Goal: Task Accomplishment & Management: Complete application form

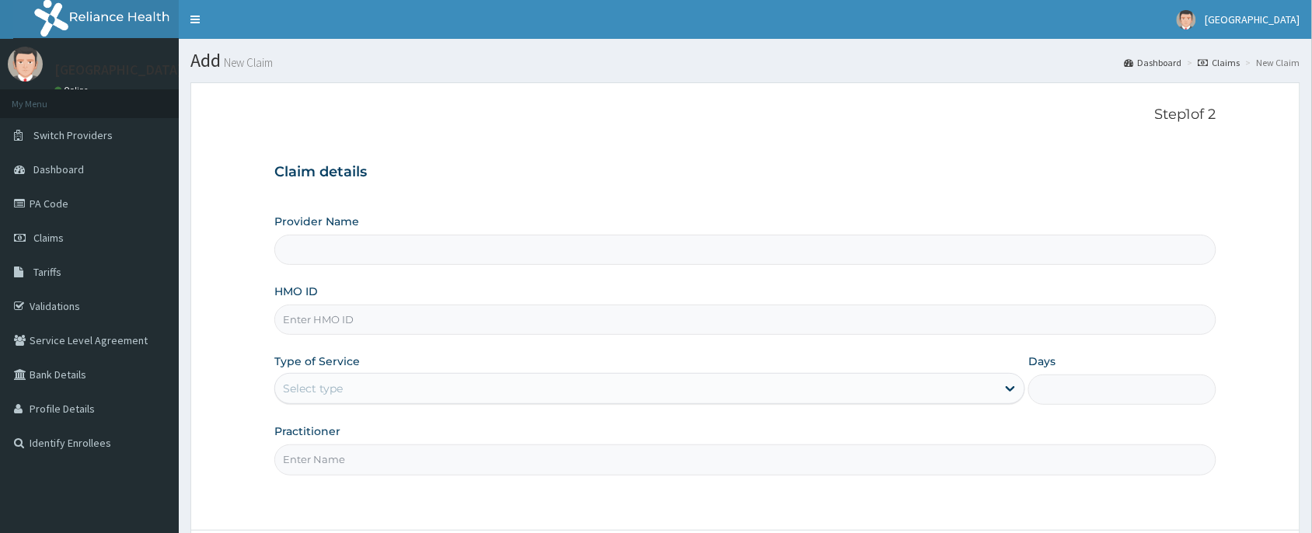
type input "[PERSON_NAME] and [PERSON_NAME][GEOGRAPHIC_DATA]"
click at [500, 334] on input "HMO ID" at bounding box center [745, 320] width 942 height 30
paste input "PFN/10100/D"
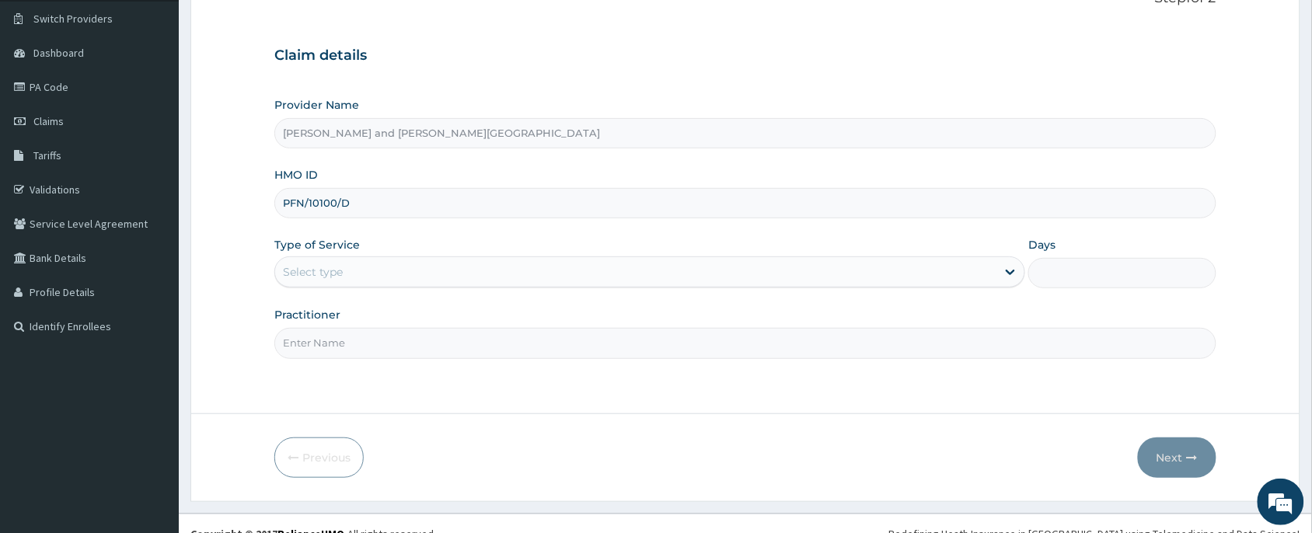
type input "PFN/10100/D"
click at [351, 254] on div "Type of Service Select type" at bounding box center [649, 262] width 751 height 51
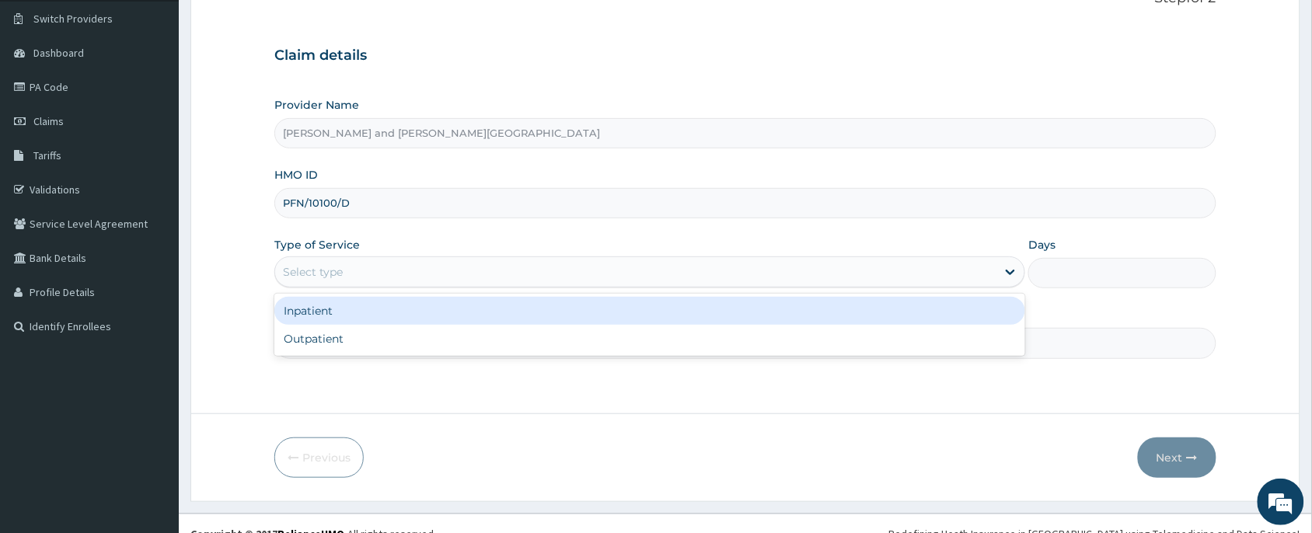
click at [355, 270] on div "Select type" at bounding box center [635, 272] width 721 height 25
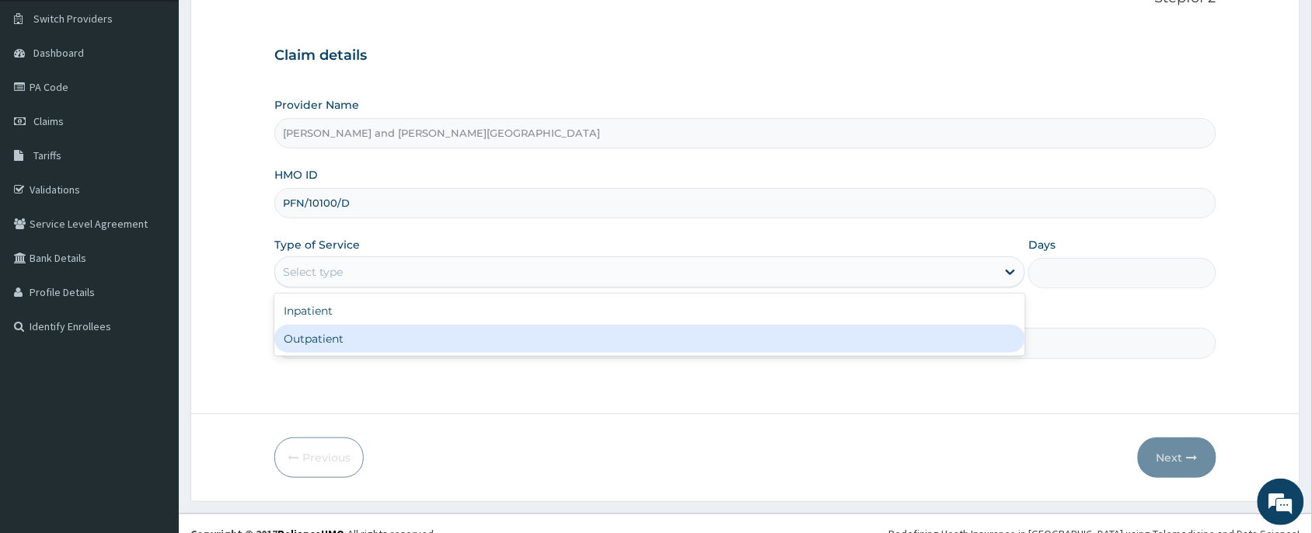
click at [340, 346] on div "Outpatient" at bounding box center [649, 339] width 751 height 28
type input "1"
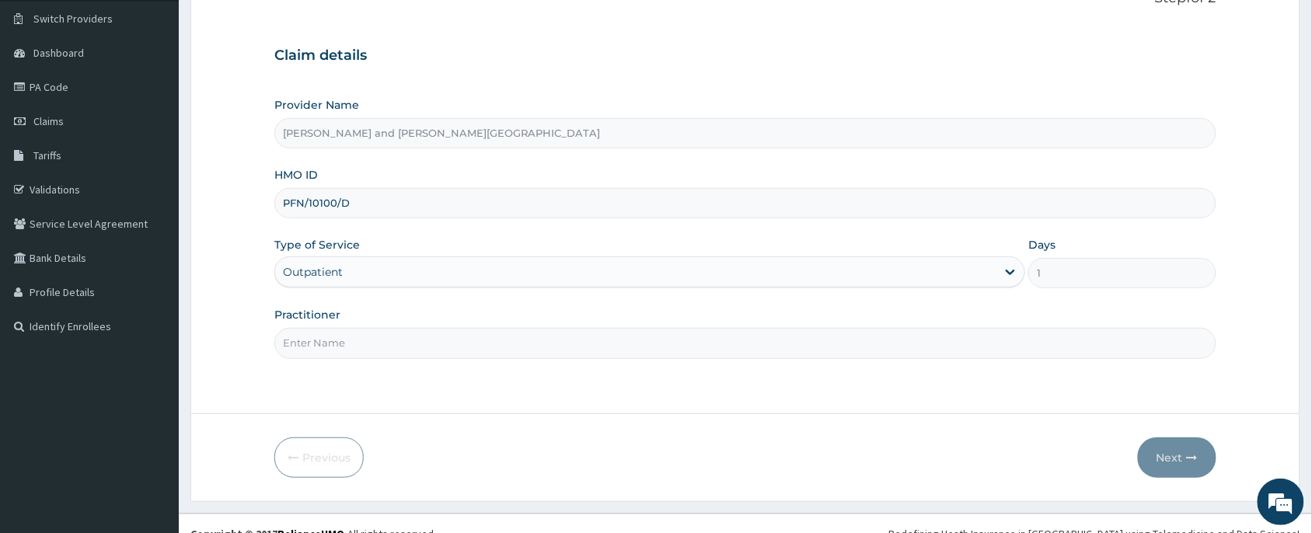
click at [339, 344] on input "Practitioner" at bounding box center [745, 343] width 942 height 30
type input "DR [PERSON_NAME]"
click at [1171, 449] on button "Next" at bounding box center [1177, 458] width 79 height 40
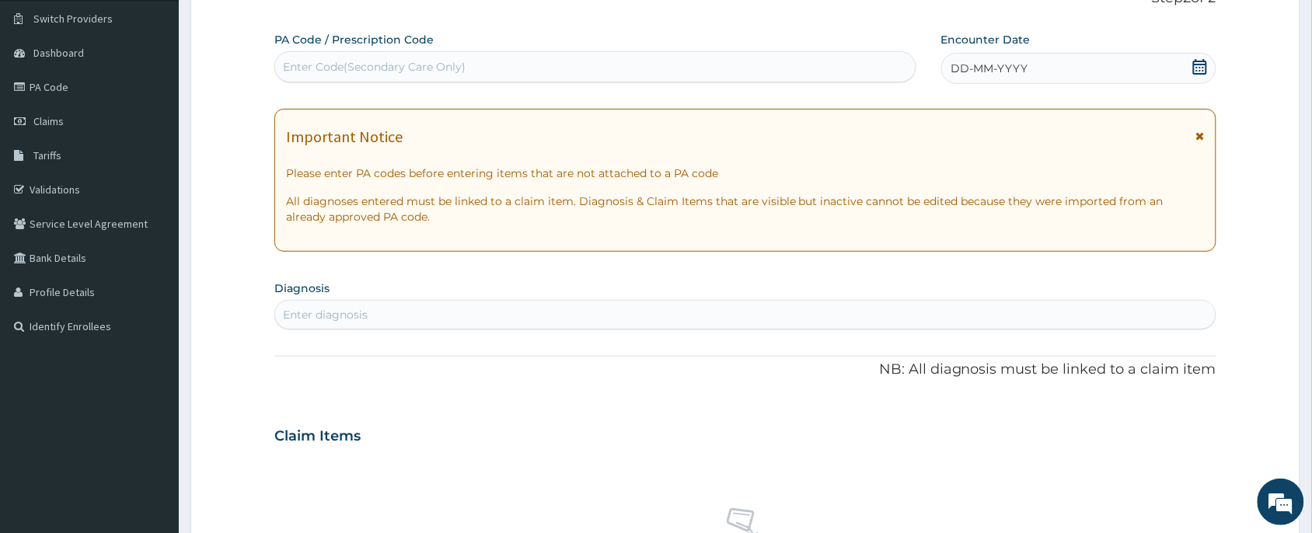
click at [1186, 60] on div "DD-MM-YYYY" at bounding box center [1078, 68] width 275 height 31
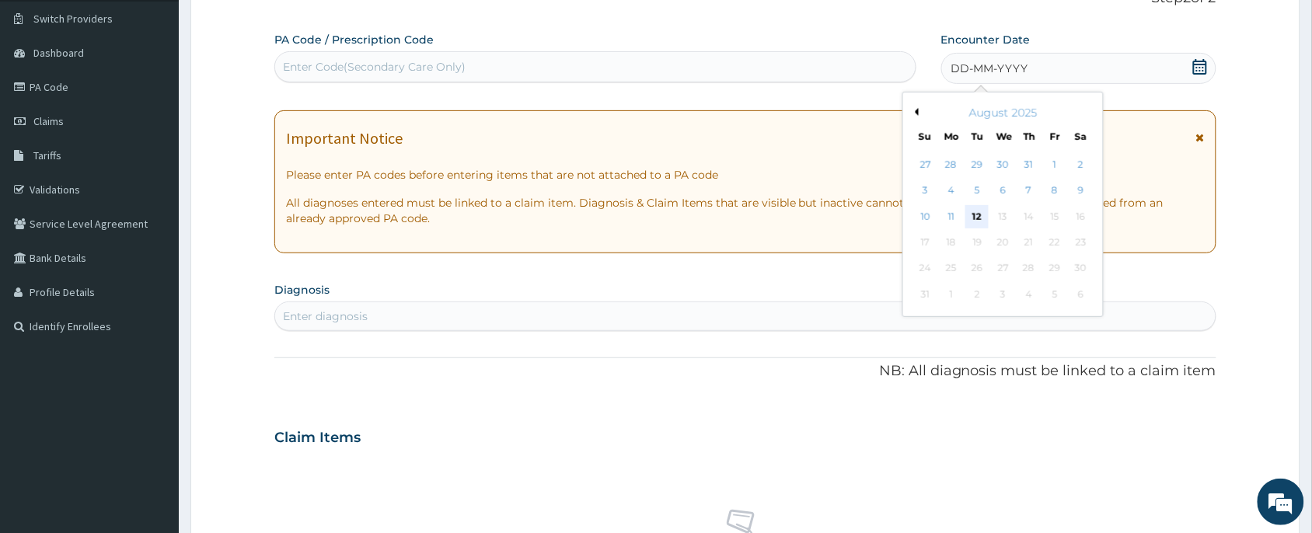
click at [976, 211] on div "12" at bounding box center [977, 216] width 23 height 23
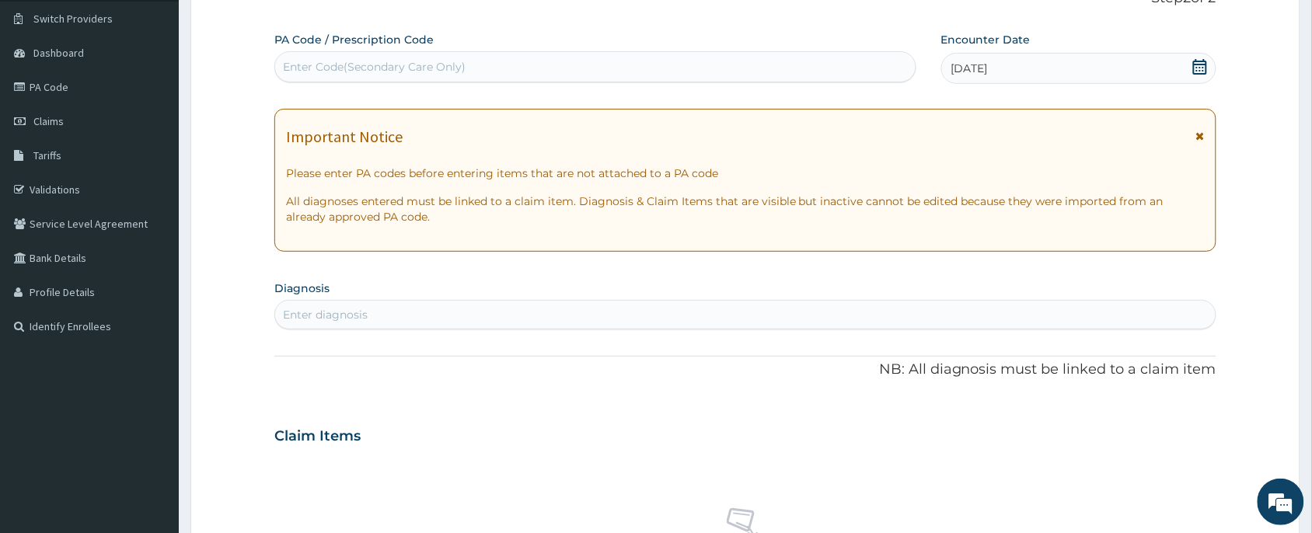
click at [408, 309] on div "Enter diagnosis" at bounding box center [745, 314] width 941 height 25
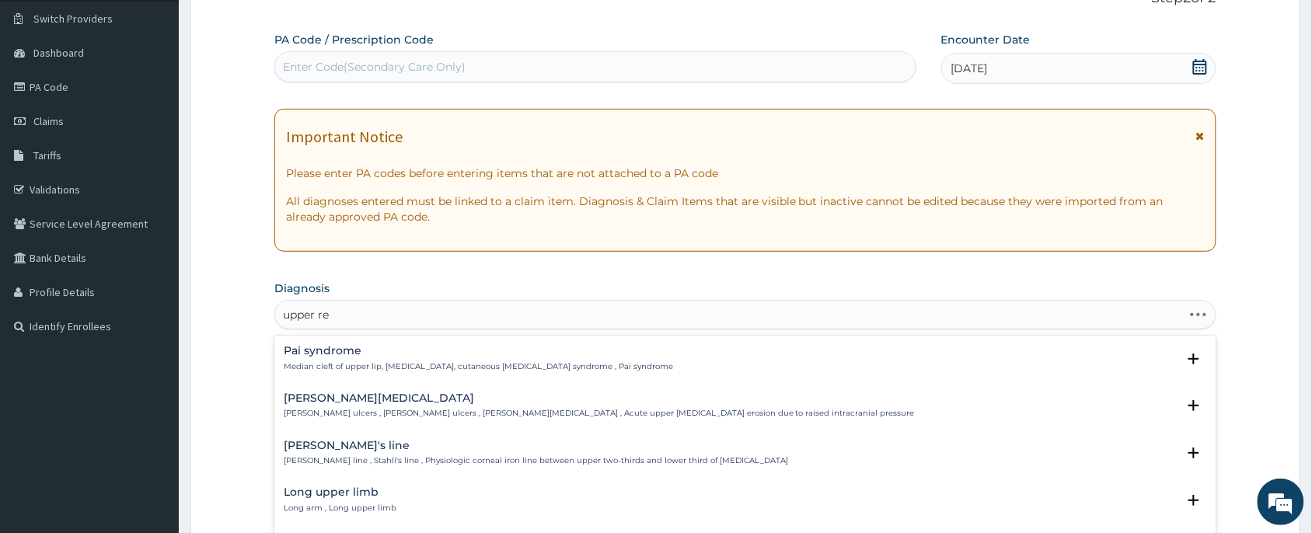
type input "upper res"
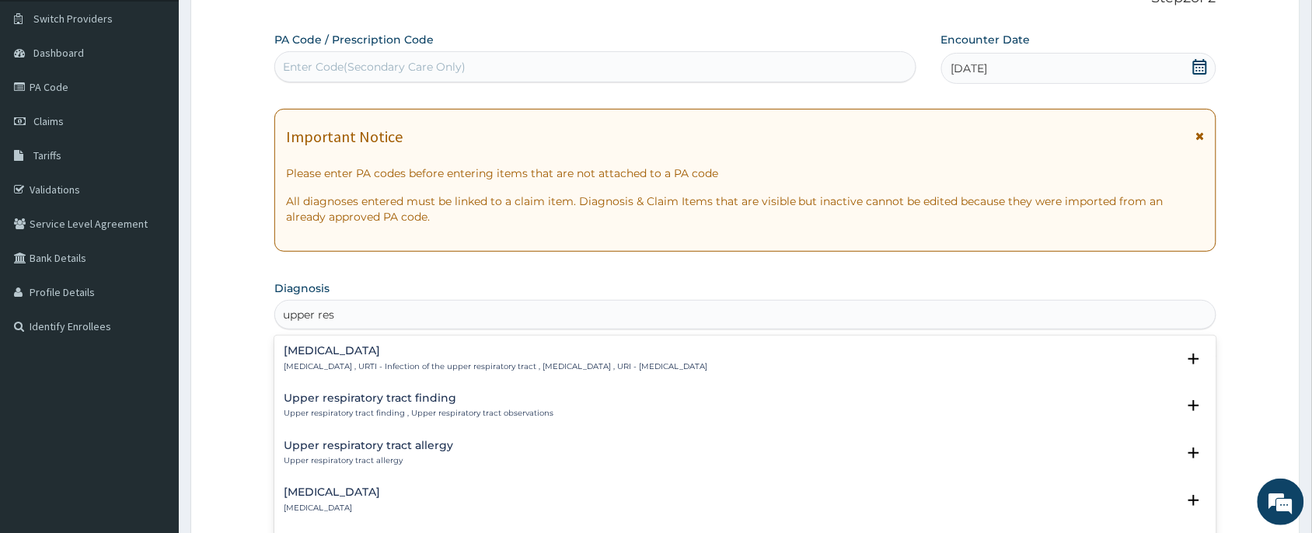
click at [395, 366] on p "[MEDICAL_DATA] , URTI - Infection of the upper respiratory tract , [MEDICAL_DAT…" at bounding box center [496, 367] width 424 height 11
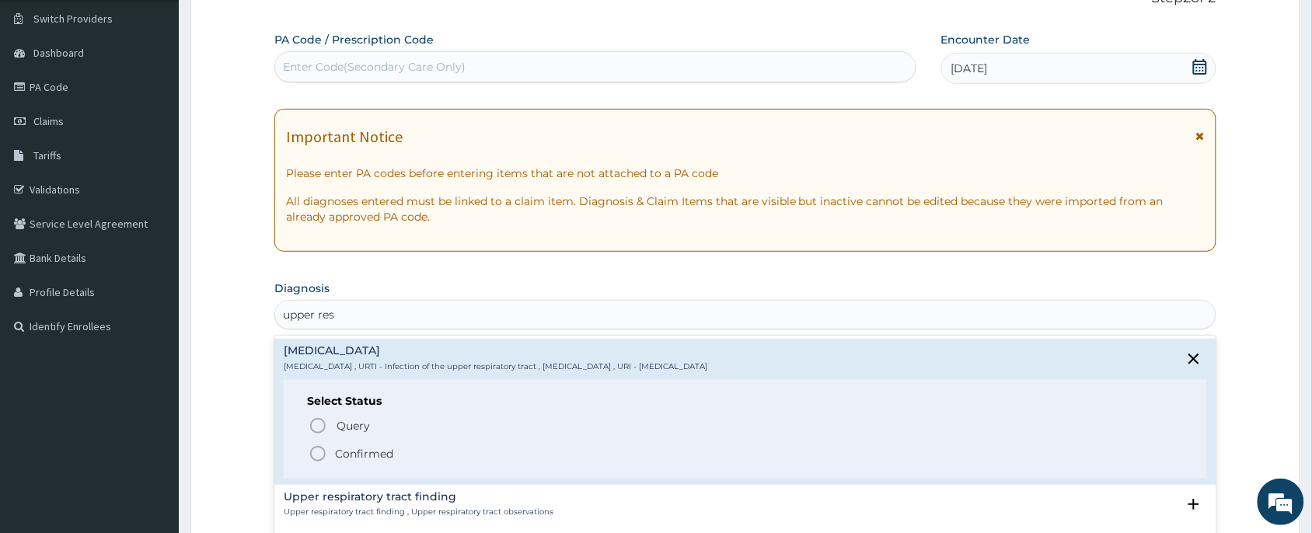
click at [374, 438] on div "Query Query covers suspected (?), Keep in view (kiv), Ruled out (r/o) Confirmed" at bounding box center [745, 438] width 877 height 47
click at [373, 445] on span "Confirmed" at bounding box center [746, 454] width 875 height 19
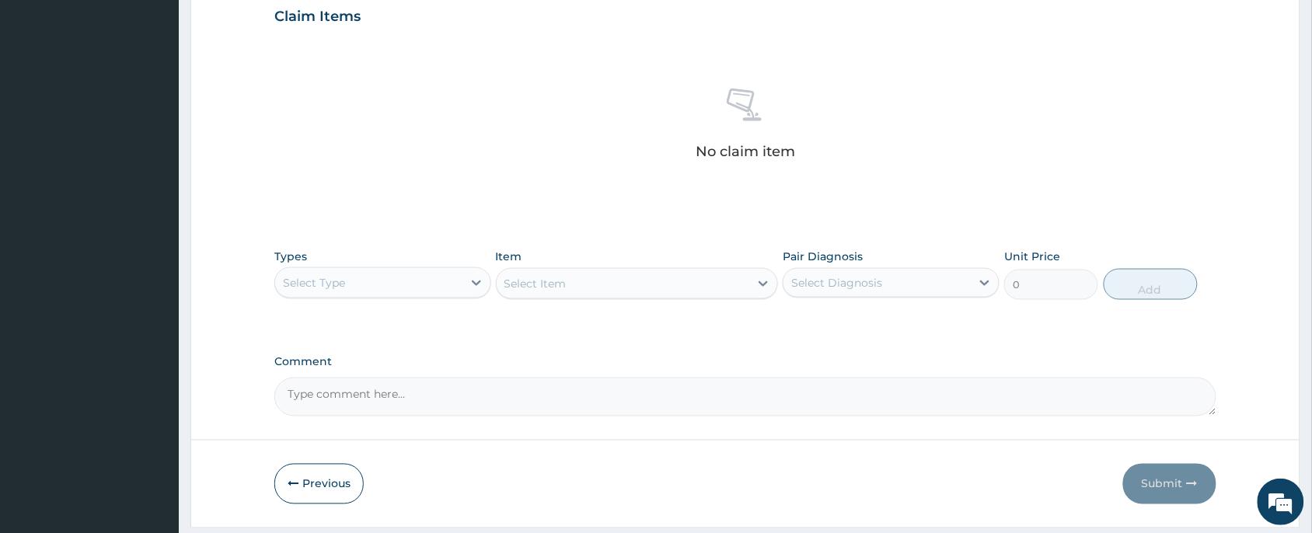
scroll to position [583, 0]
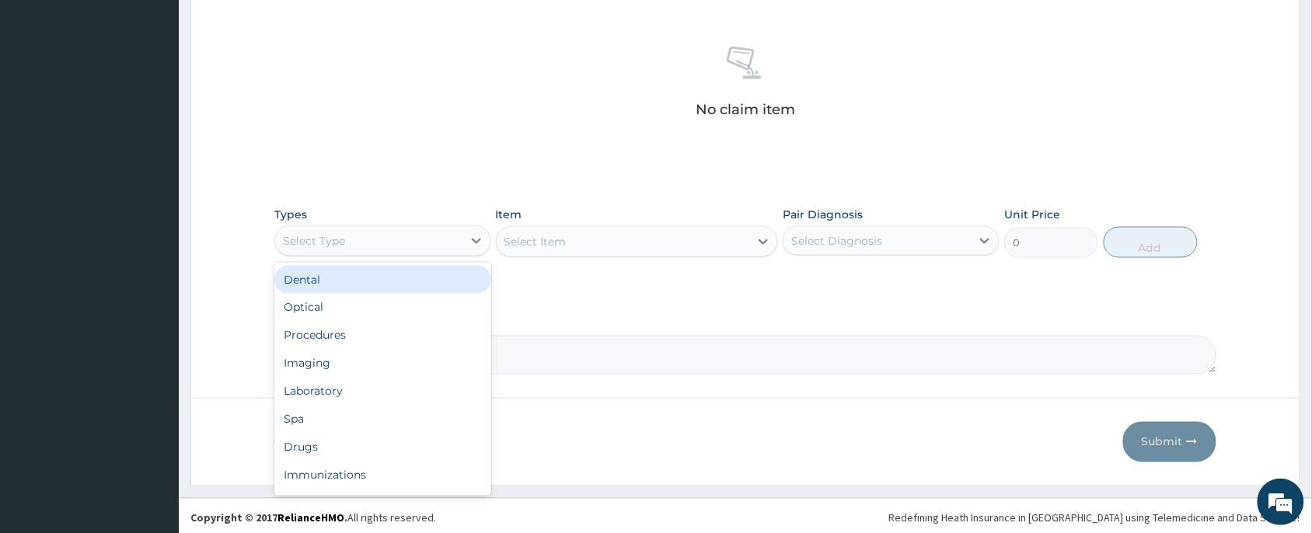
click at [424, 229] on div "Select Type" at bounding box center [368, 241] width 187 height 25
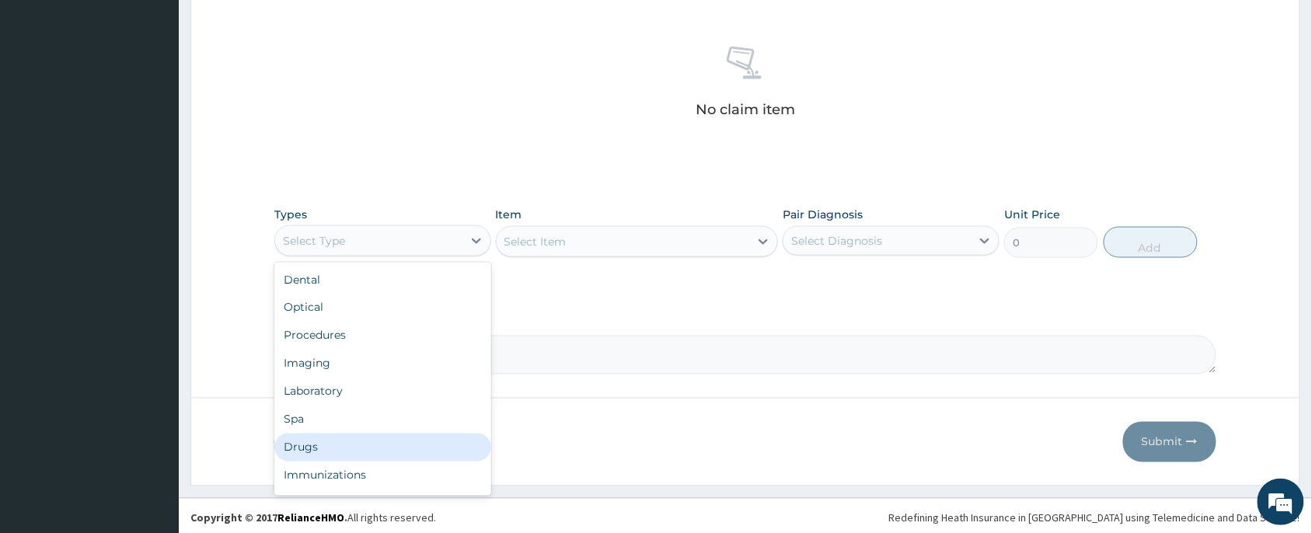
scroll to position [52, 0]
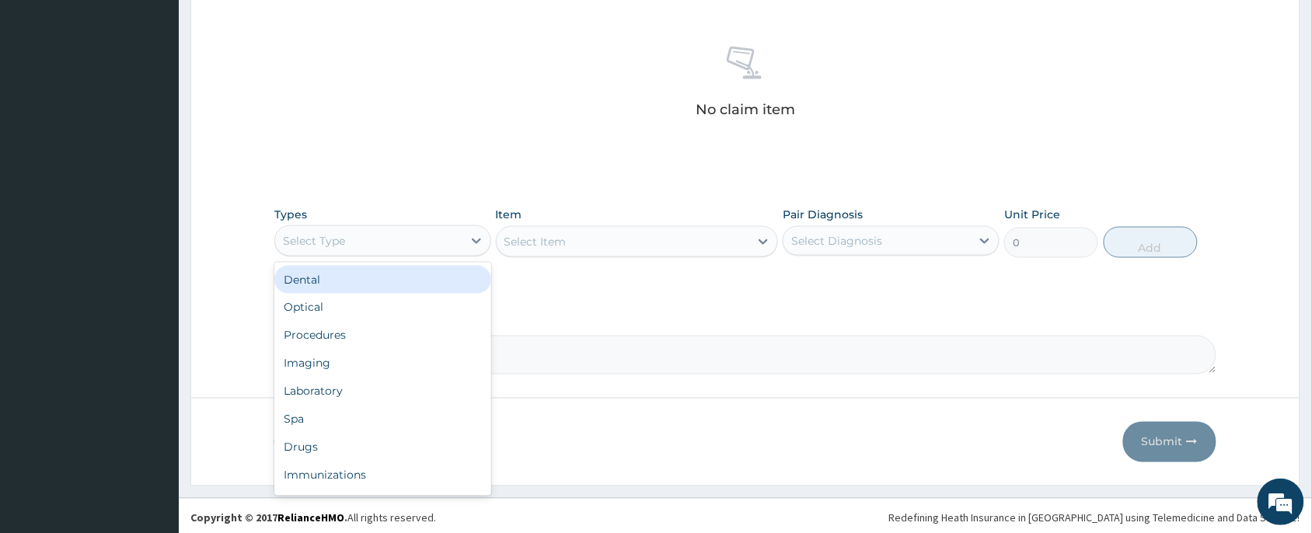
click at [348, 233] on div "Select Type" at bounding box center [368, 241] width 187 height 25
click at [316, 281] on div "Procedures" at bounding box center [382, 284] width 217 height 28
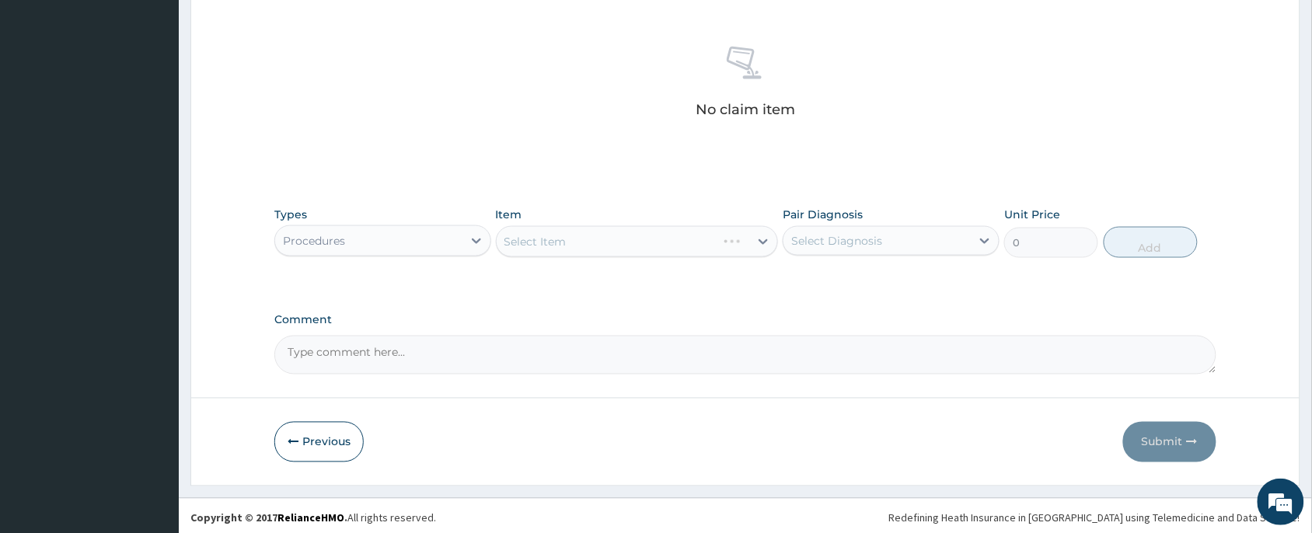
click at [630, 253] on div "Select Item" at bounding box center [637, 241] width 283 height 31
click at [624, 250] on div "Select Item" at bounding box center [623, 241] width 253 height 25
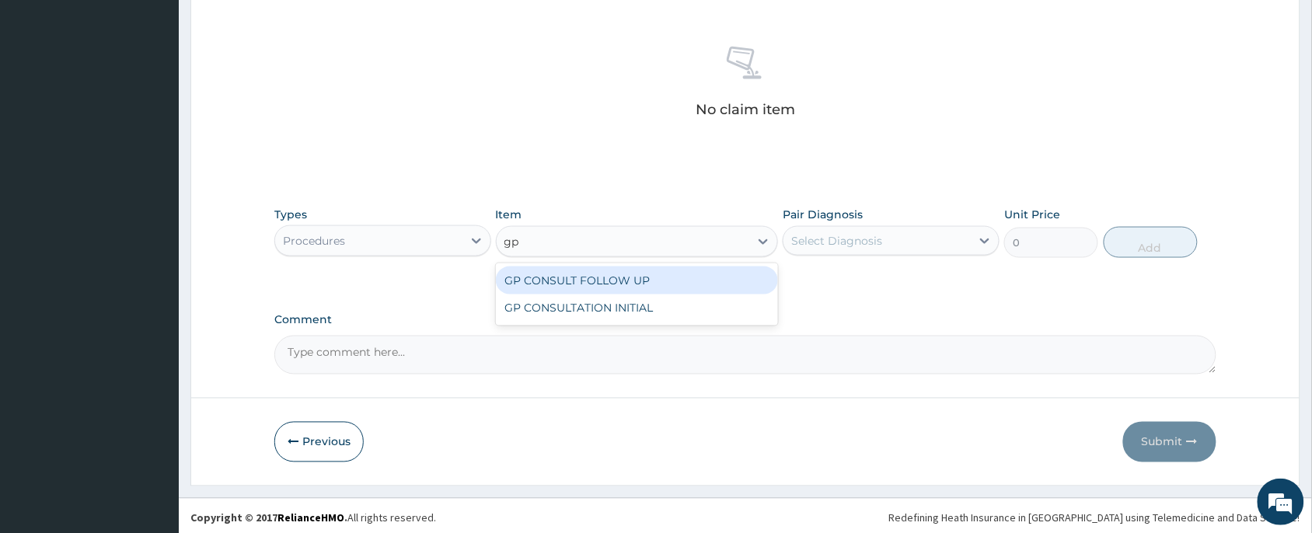
type input "gp"
click at [661, 297] on div "GP CONSULTATION INITIAL" at bounding box center [637, 309] width 283 height 28
type input "2000"
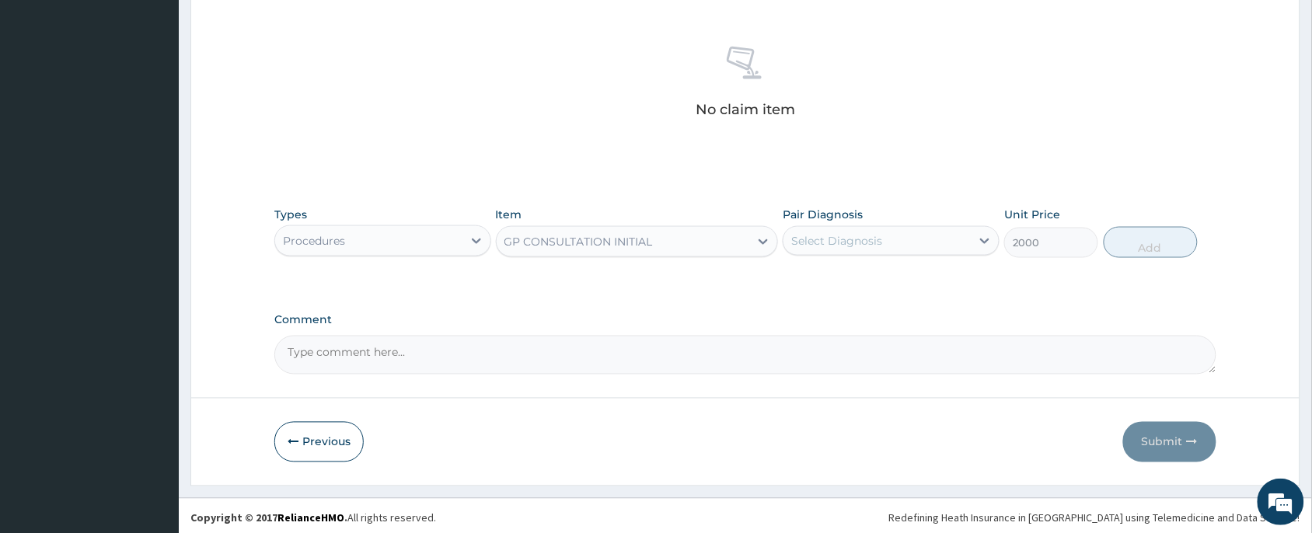
click at [815, 233] on div "Select Diagnosis" at bounding box center [836, 241] width 91 height 16
click at [832, 273] on label "[MEDICAL_DATA]" at bounding box center [857, 279] width 96 height 16
checkbox input "true"
click at [1175, 246] on button "Add" at bounding box center [1151, 242] width 94 height 31
type input "0"
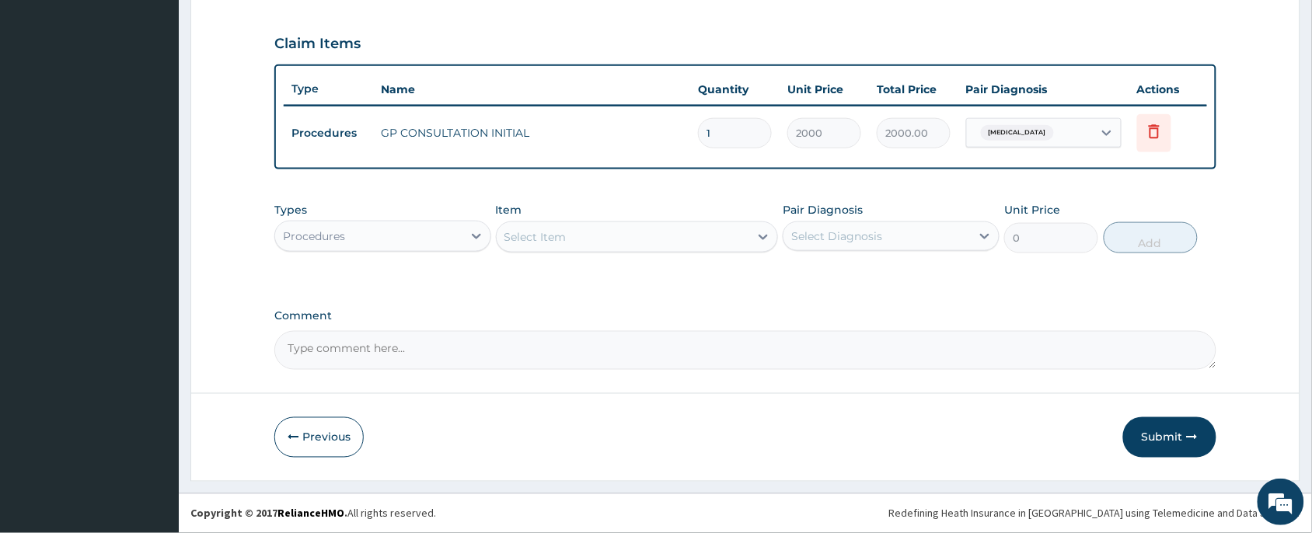
scroll to position [513, 0]
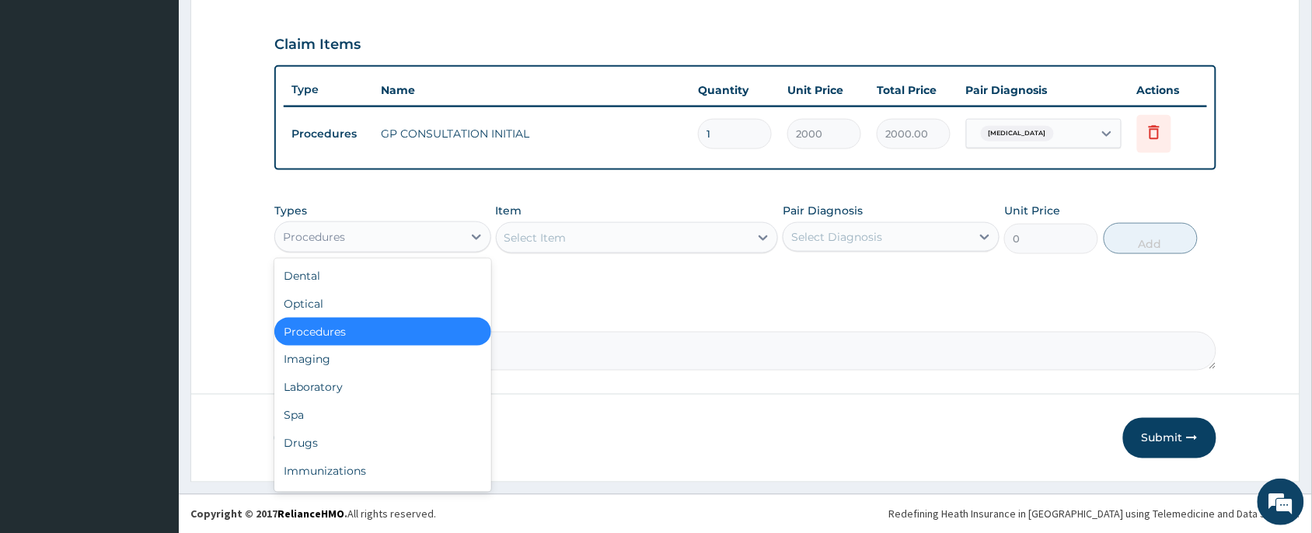
click at [421, 227] on div "Procedures" at bounding box center [368, 237] width 187 height 25
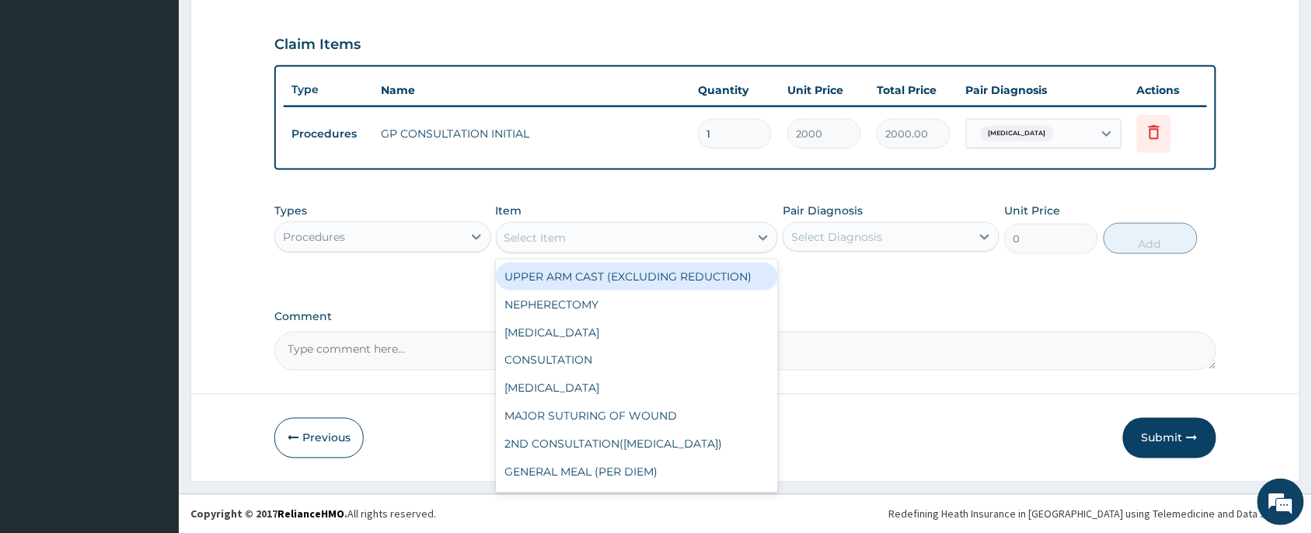
click at [557, 235] on div "Select Item" at bounding box center [536, 238] width 62 height 16
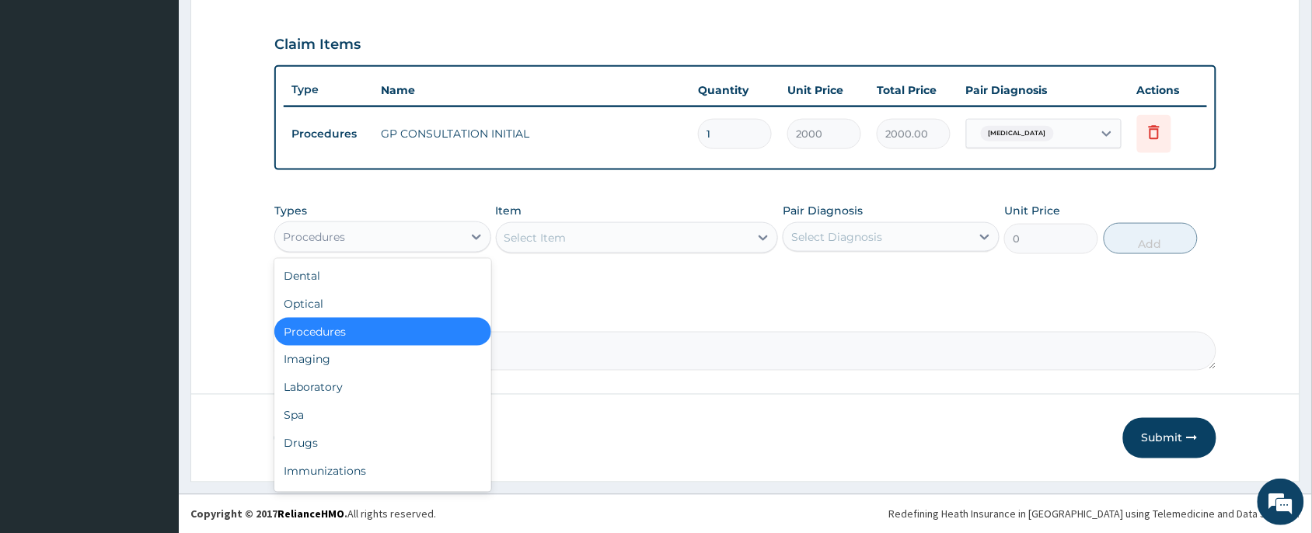
click at [378, 233] on div "Procedures" at bounding box center [368, 237] width 187 height 25
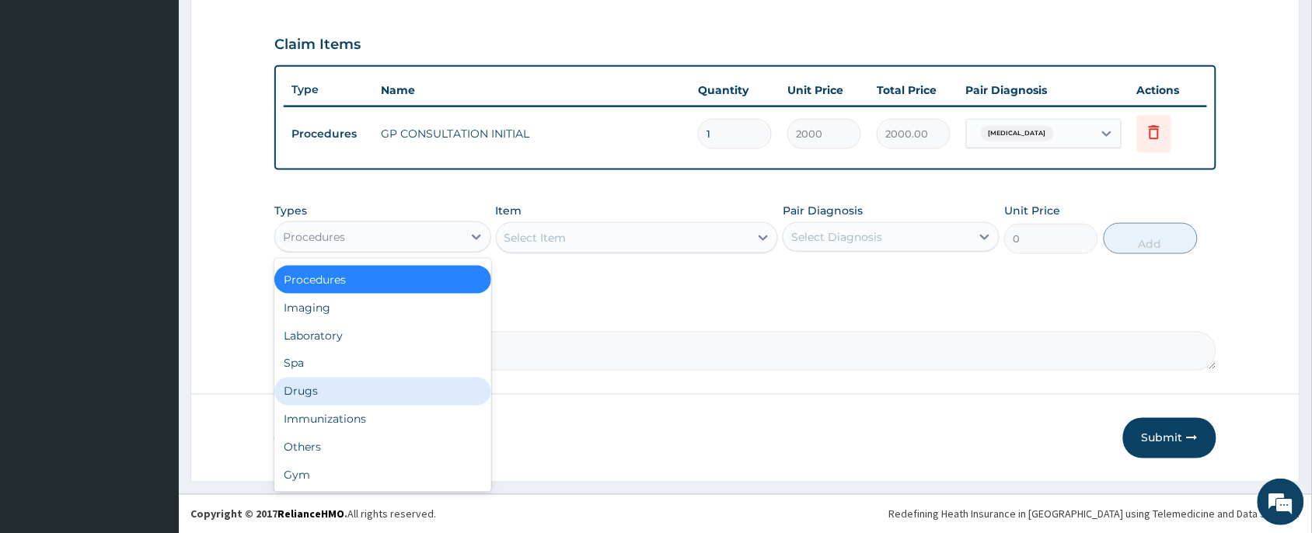
click at [313, 395] on div "Drugs" at bounding box center [382, 392] width 217 height 28
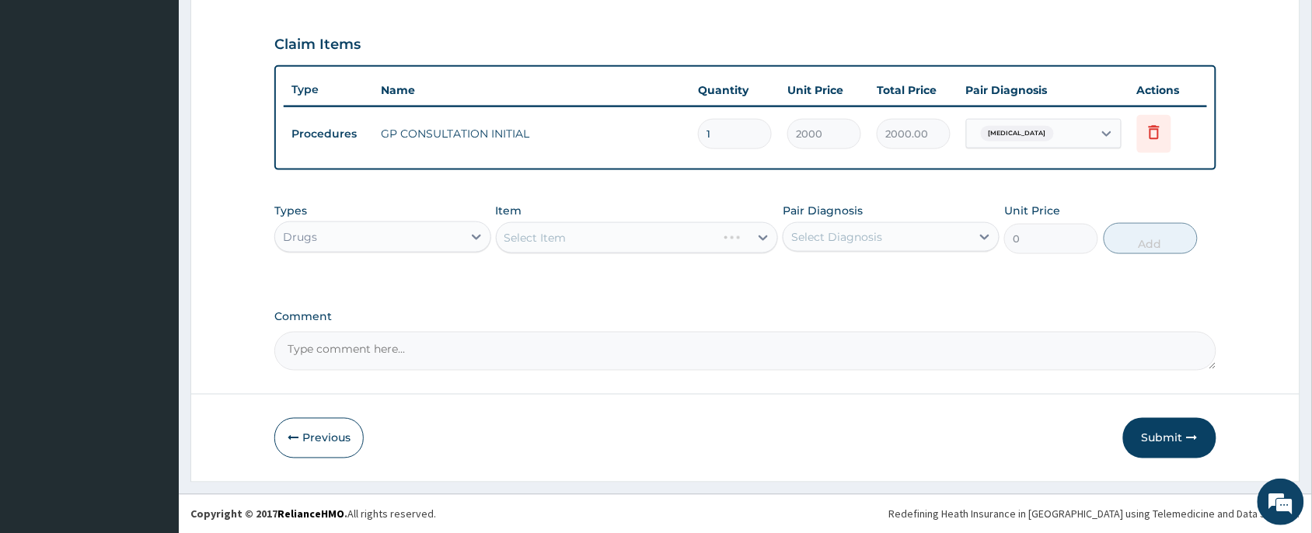
click at [665, 231] on div "Select Item" at bounding box center [637, 237] width 283 height 31
click at [601, 226] on div "Select Item" at bounding box center [637, 237] width 283 height 31
click at [593, 232] on div "Select Item" at bounding box center [637, 237] width 283 height 31
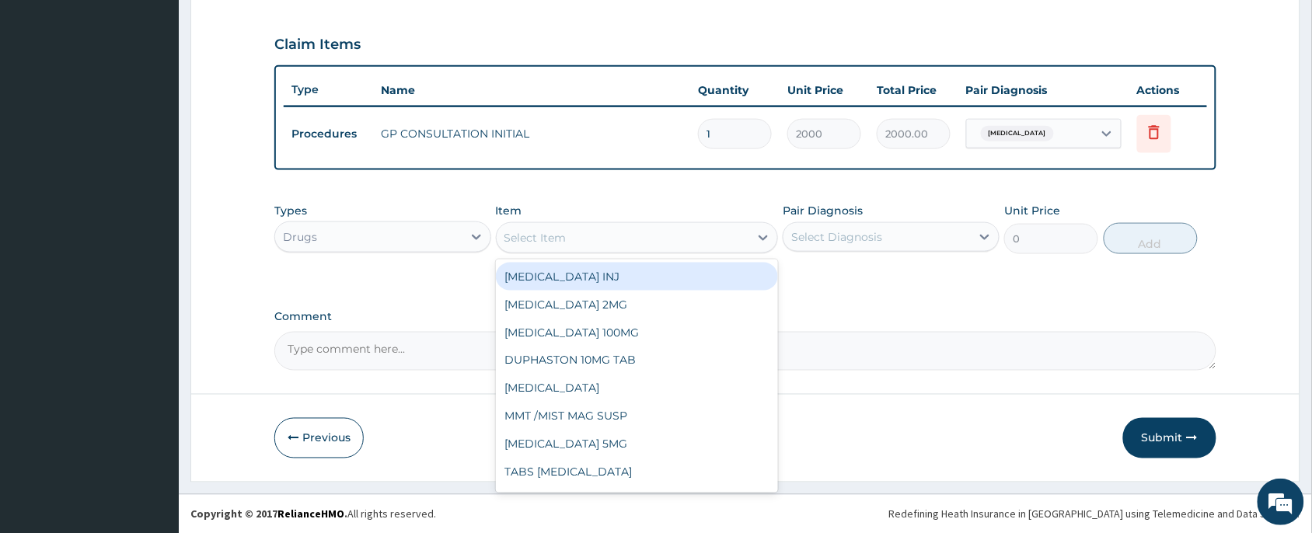
click at [631, 249] on div "Select Item" at bounding box center [623, 237] width 253 height 25
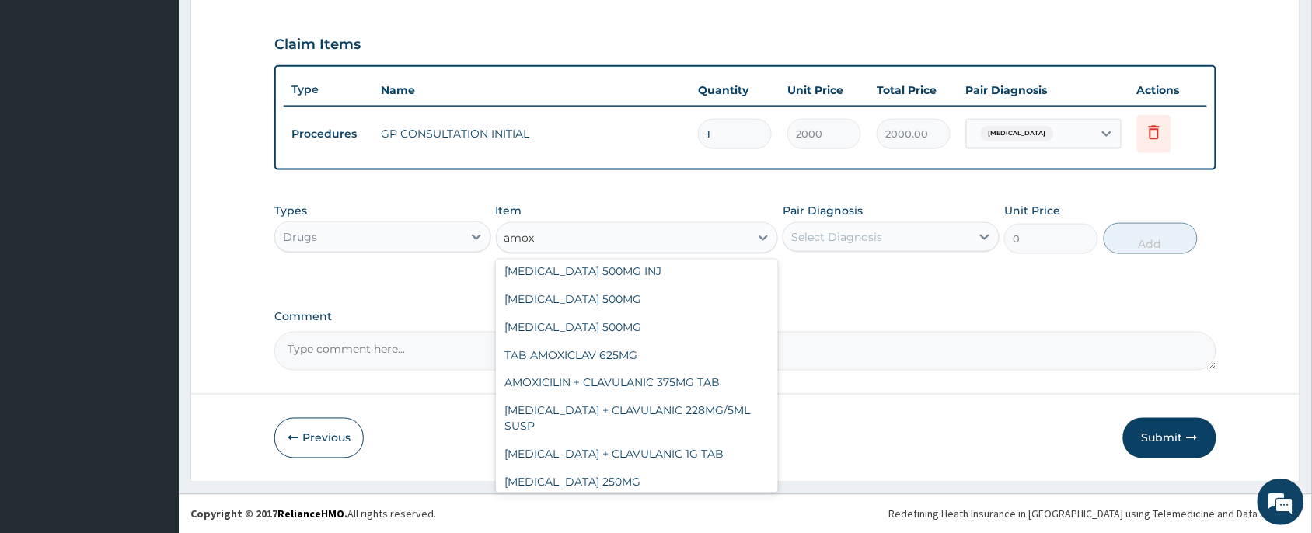
scroll to position [0, 0]
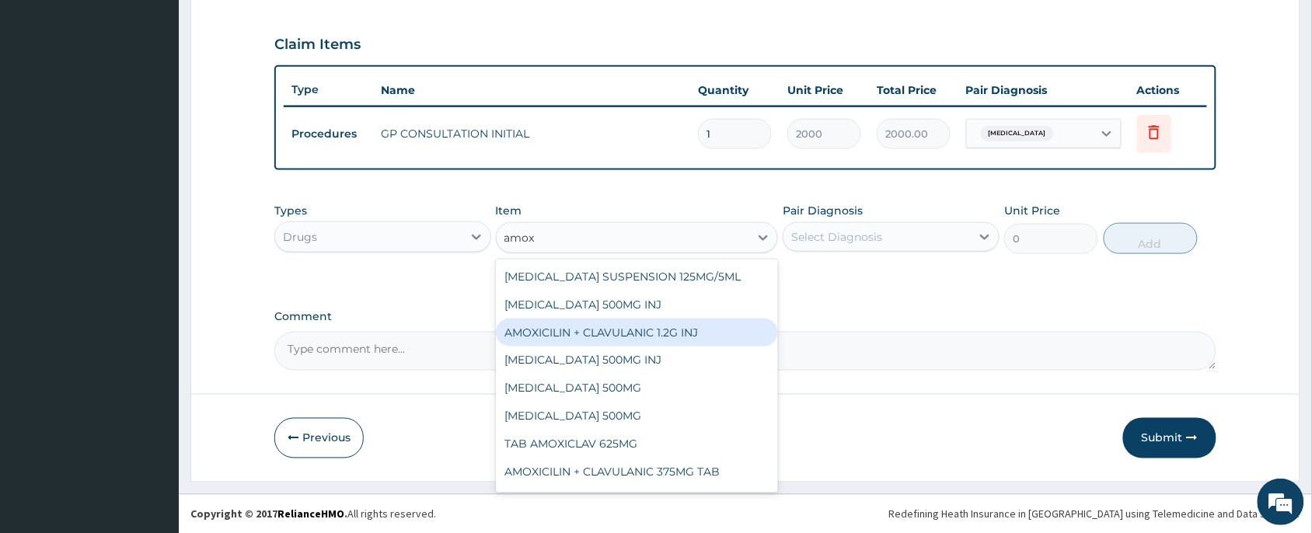
type input "amoxi"
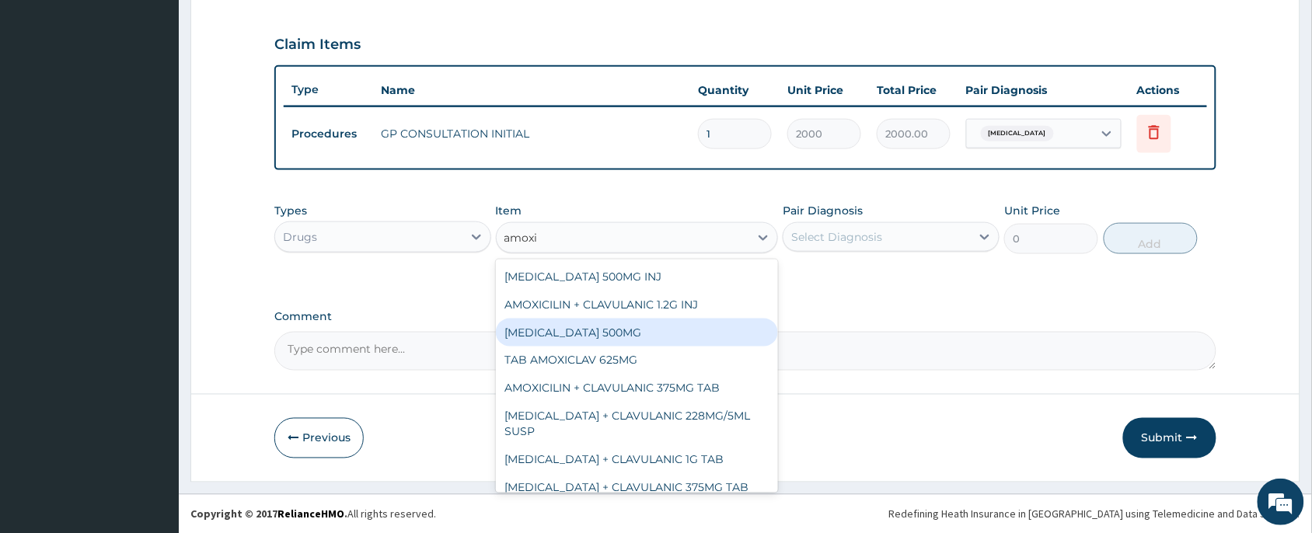
click at [585, 321] on div "[MEDICAL_DATA] 500MG" at bounding box center [637, 333] width 283 height 28
type input "80"
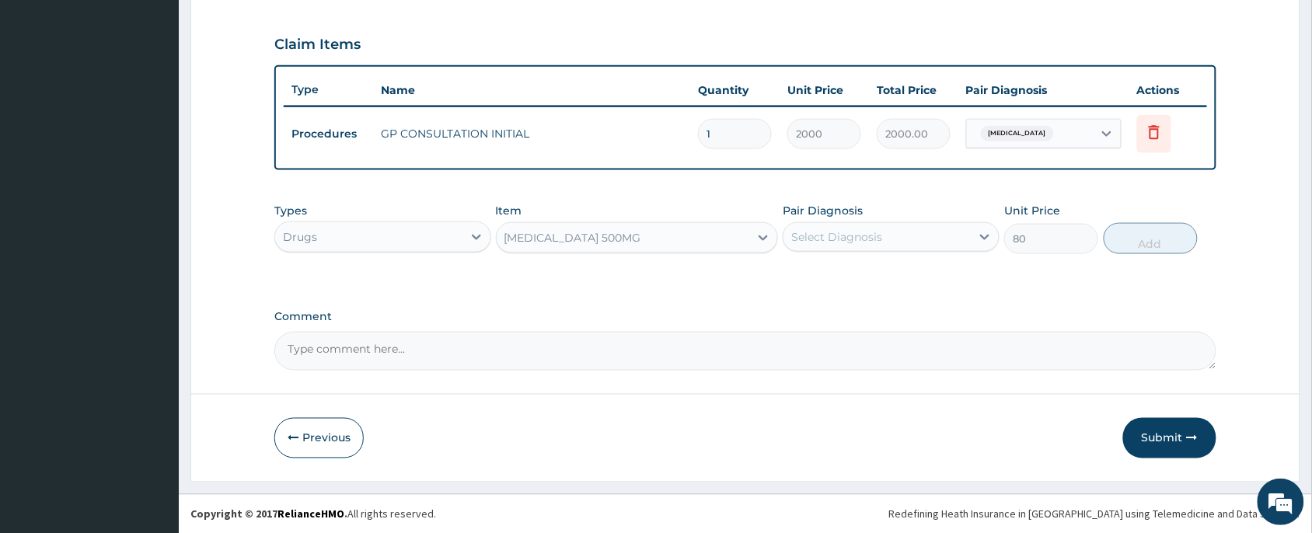
click at [945, 227] on div "Select Diagnosis" at bounding box center [877, 237] width 187 height 25
click at [905, 271] on label "[MEDICAL_DATA]" at bounding box center [857, 275] width 96 height 16
checkbox input "true"
click at [1141, 238] on button "Add" at bounding box center [1151, 238] width 94 height 31
type input "0"
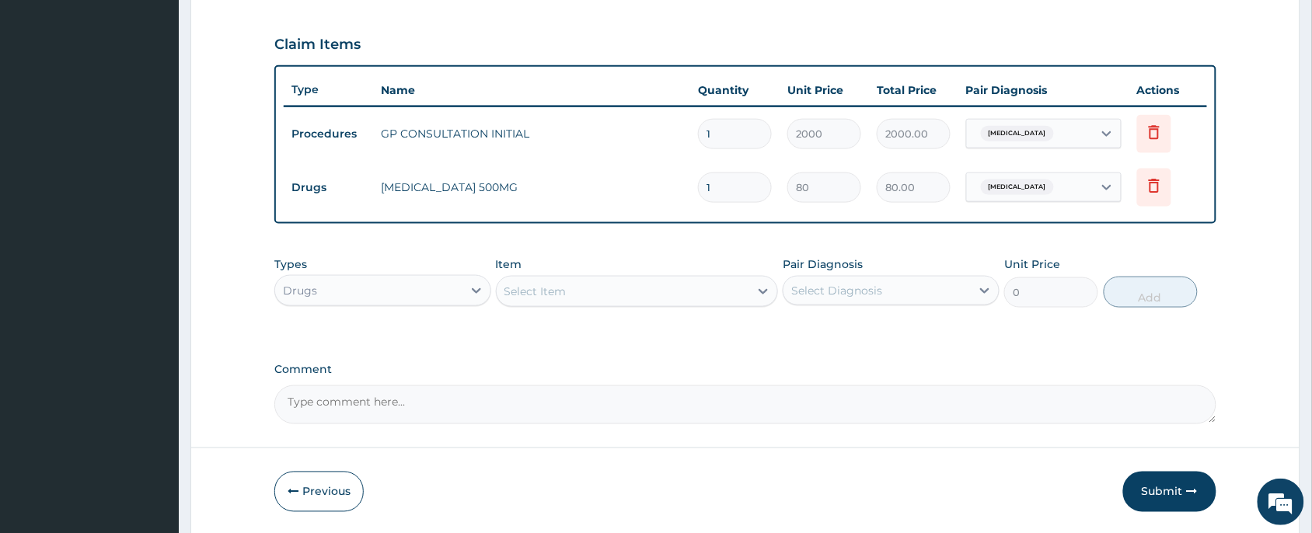
type input "15"
type input "1200.00"
type input "15"
click at [617, 288] on div "Select Item" at bounding box center [623, 291] width 253 height 25
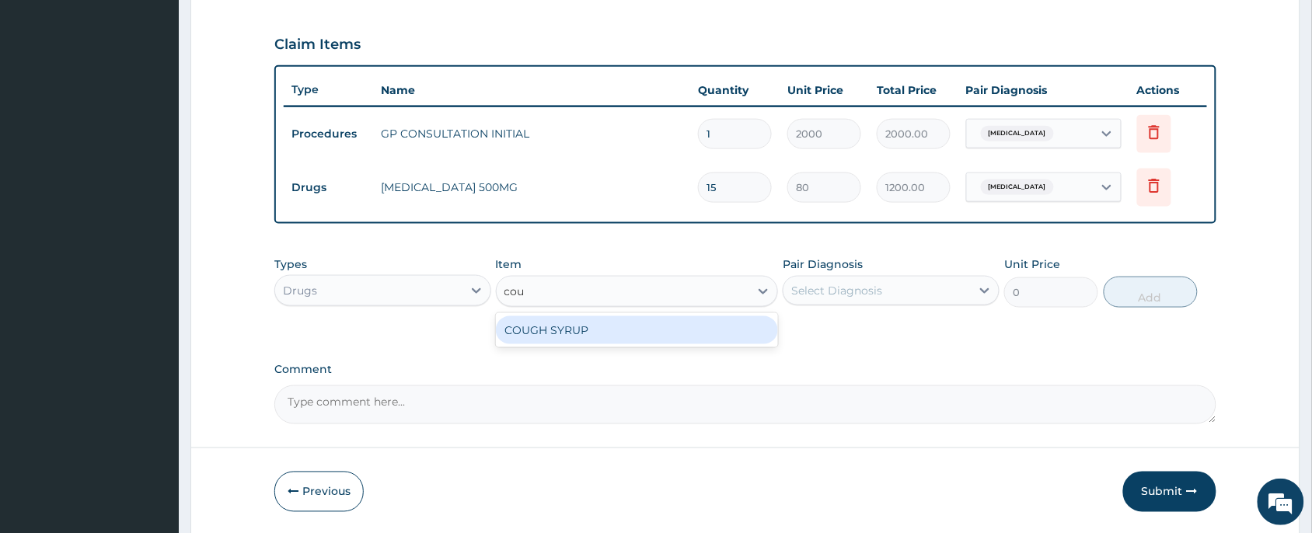
type input "coug"
click at [636, 329] on div "COUGH SYRUP" at bounding box center [637, 330] width 283 height 28
type input "700"
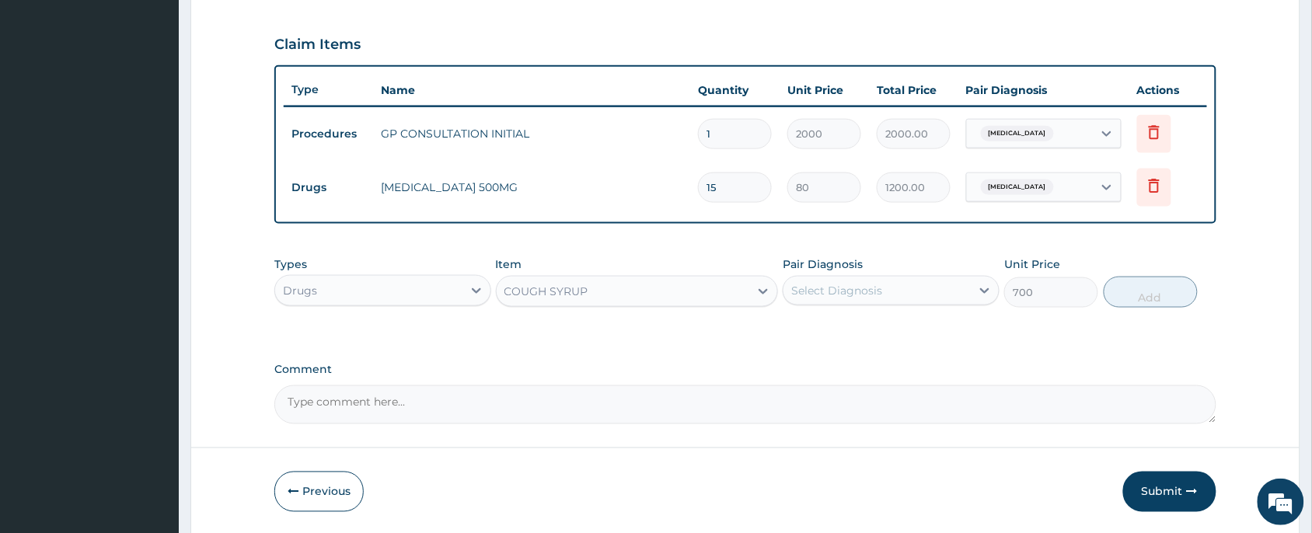
click at [881, 311] on div "Types Drugs Item COUGH SYRUP Pair Diagnosis Select Diagnosis Unit Price 700 Add" at bounding box center [745, 282] width 942 height 67
click at [884, 284] on div "Select Diagnosis" at bounding box center [877, 290] width 187 height 25
click at [886, 332] on label "[MEDICAL_DATA]" at bounding box center [857, 329] width 96 height 16
checkbox input "true"
click at [1137, 302] on button "Add" at bounding box center [1151, 292] width 94 height 31
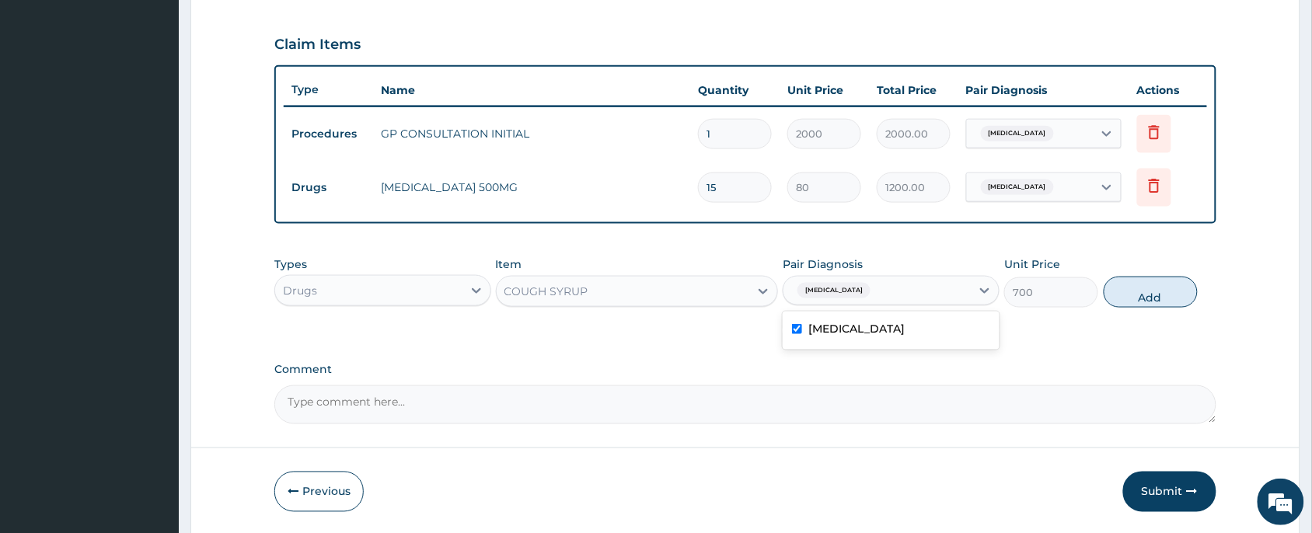
type input "0"
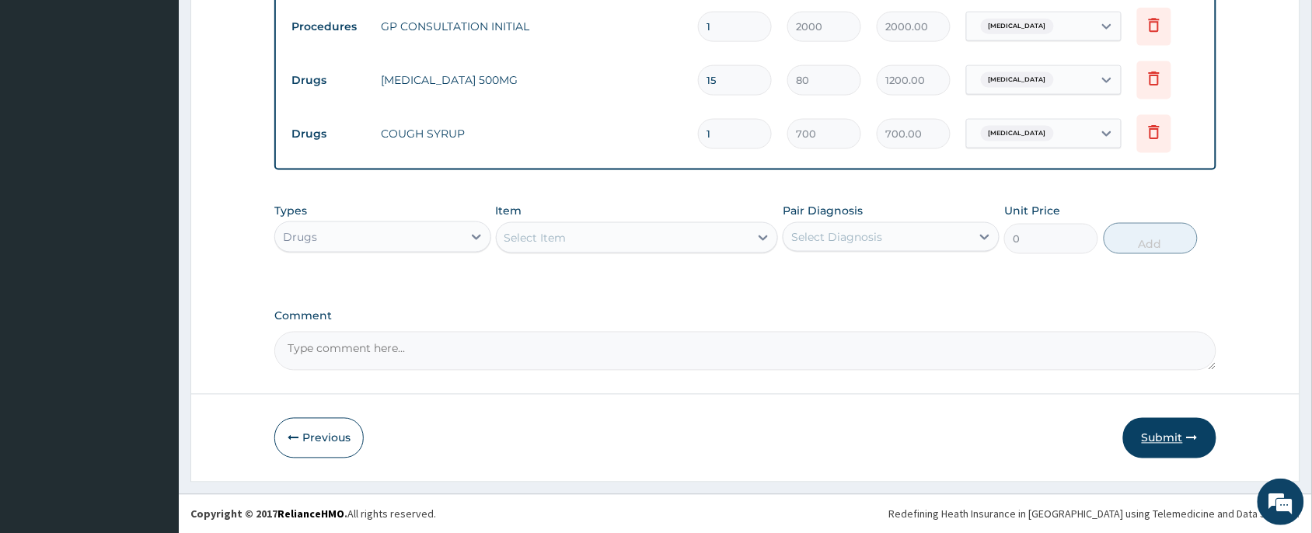
click at [1174, 438] on button "Submit" at bounding box center [1169, 438] width 93 height 40
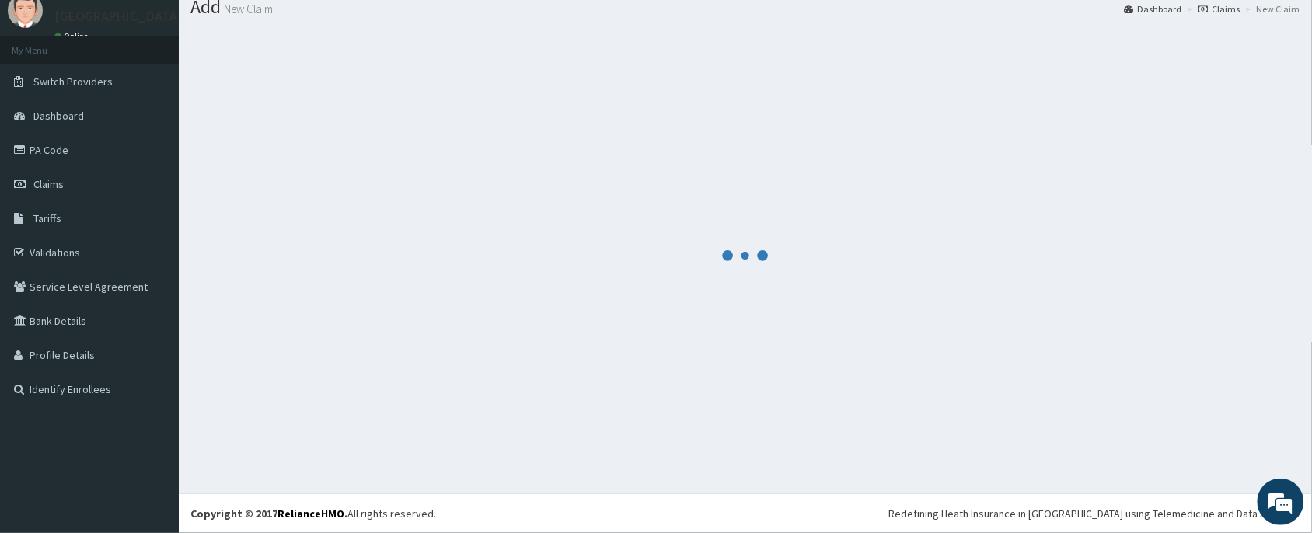
scroll to position [54, 0]
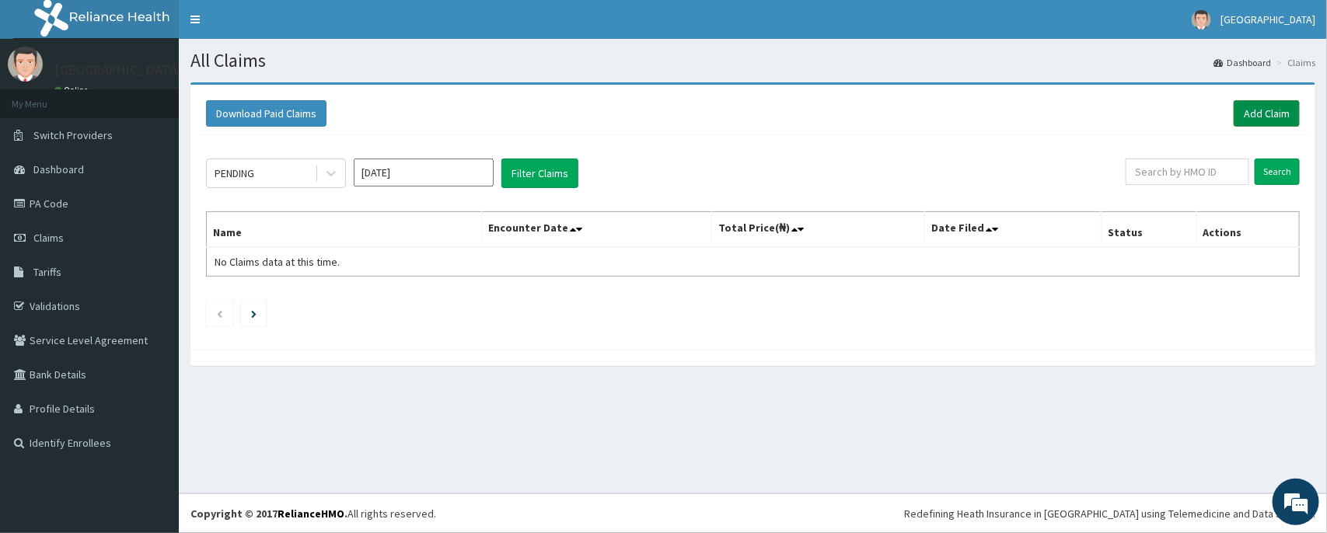
click at [1271, 110] on link "Add Claim" at bounding box center [1267, 113] width 66 height 26
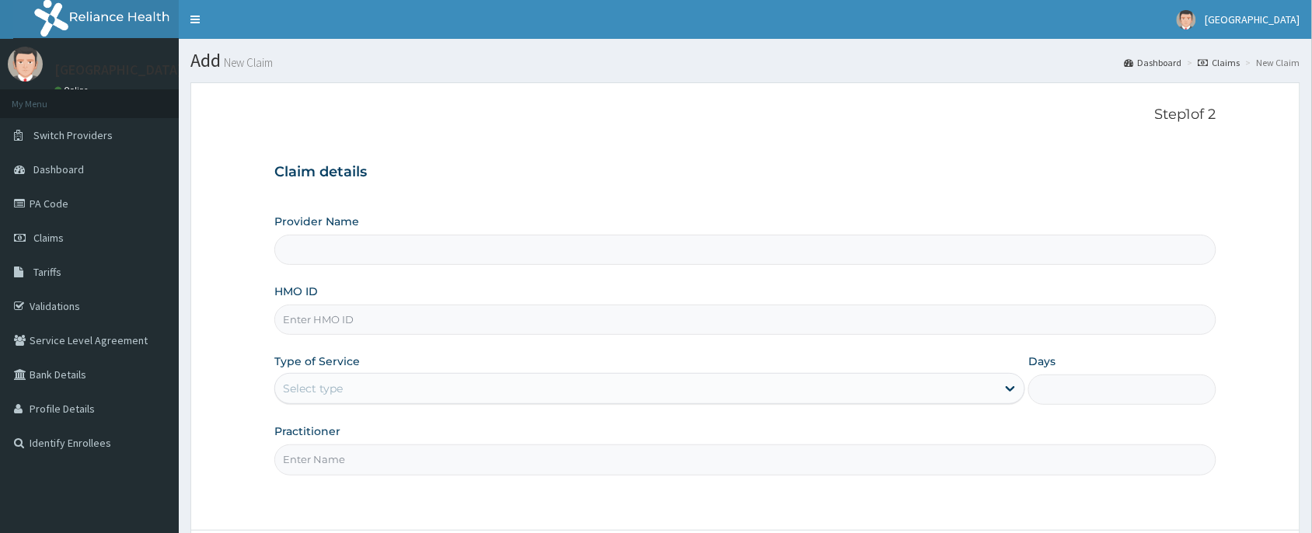
click at [492, 306] on input "HMO ID" at bounding box center [745, 320] width 942 height 30
type input "[PERSON_NAME] and [PERSON_NAME][GEOGRAPHIC_DATA]"
paste input "TWC/10006/B"
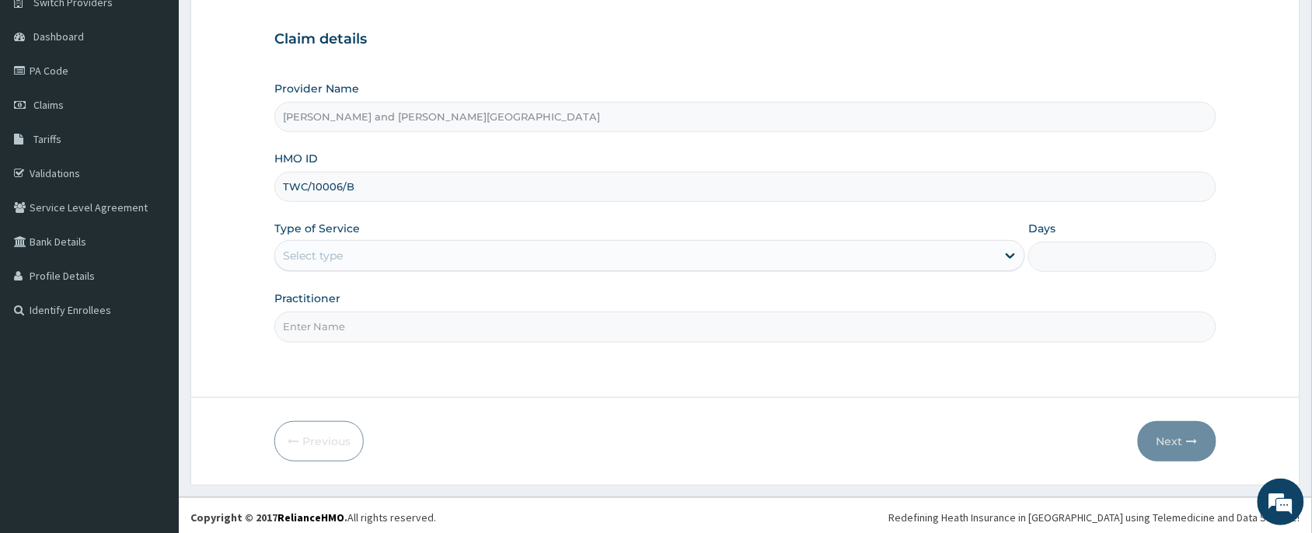
scroll to position [137, 0]
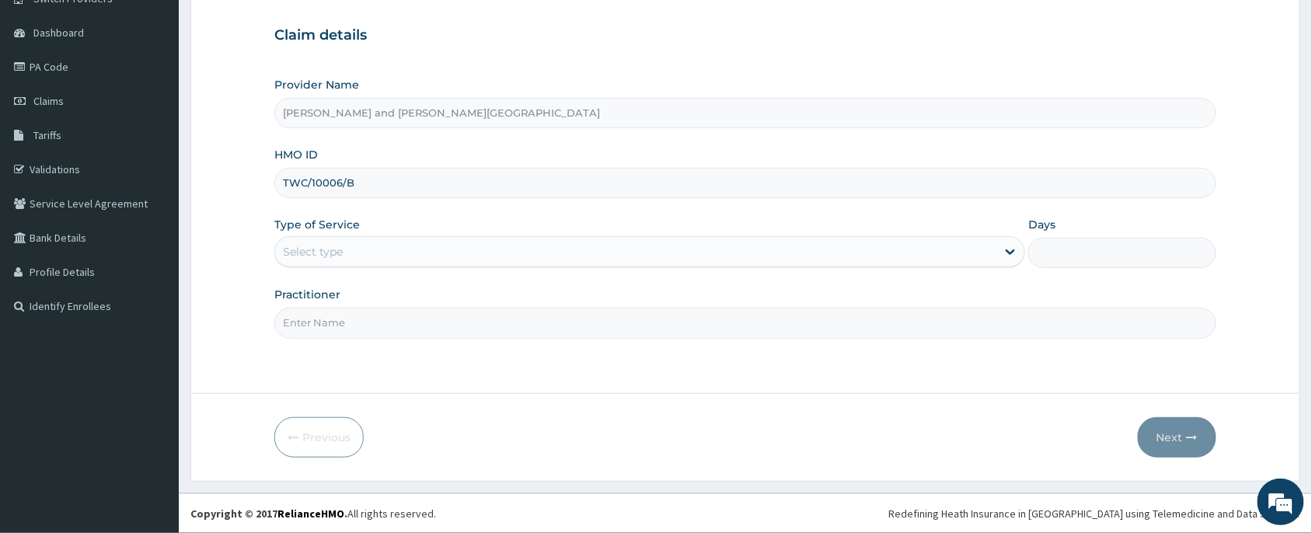
type input "TWC/10006/B"
click at [418, 274] on div "Provider Name Peter and Grace Medical centre HMO ID TWC/10006/B Type of Service…" at bounding box center [745, 207] width 942 height 261
click at [354, 236] on div "Type of Service Select type" at bounding box center [649, 242] width 751 height 51
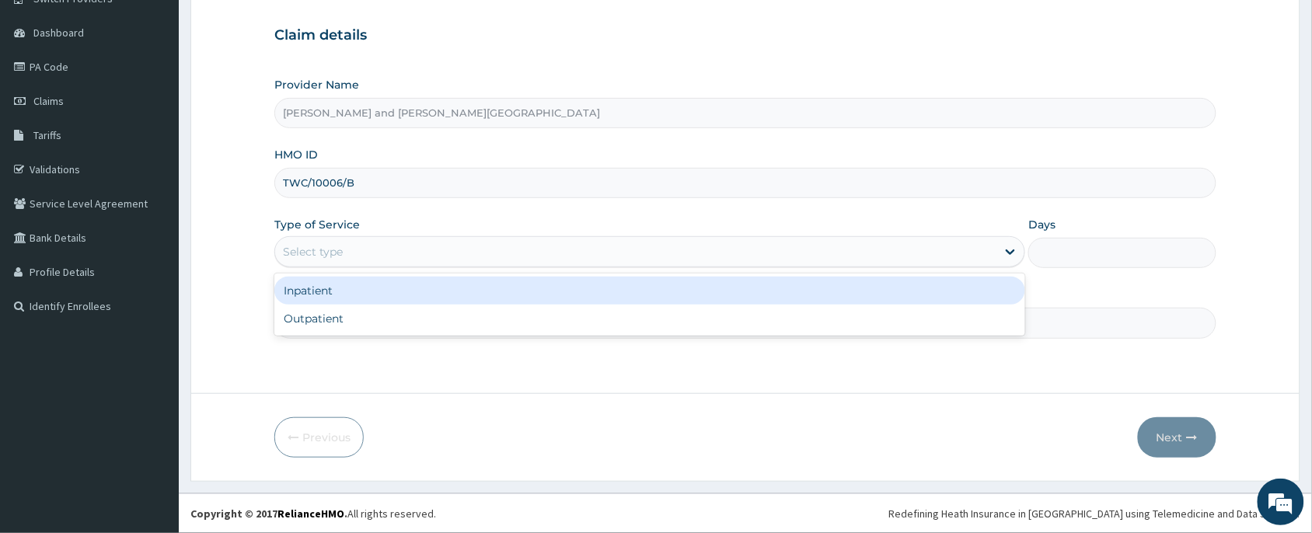
click at [355, 253] on div "Select type" at bounding box center [635, 251] width 721 height 25
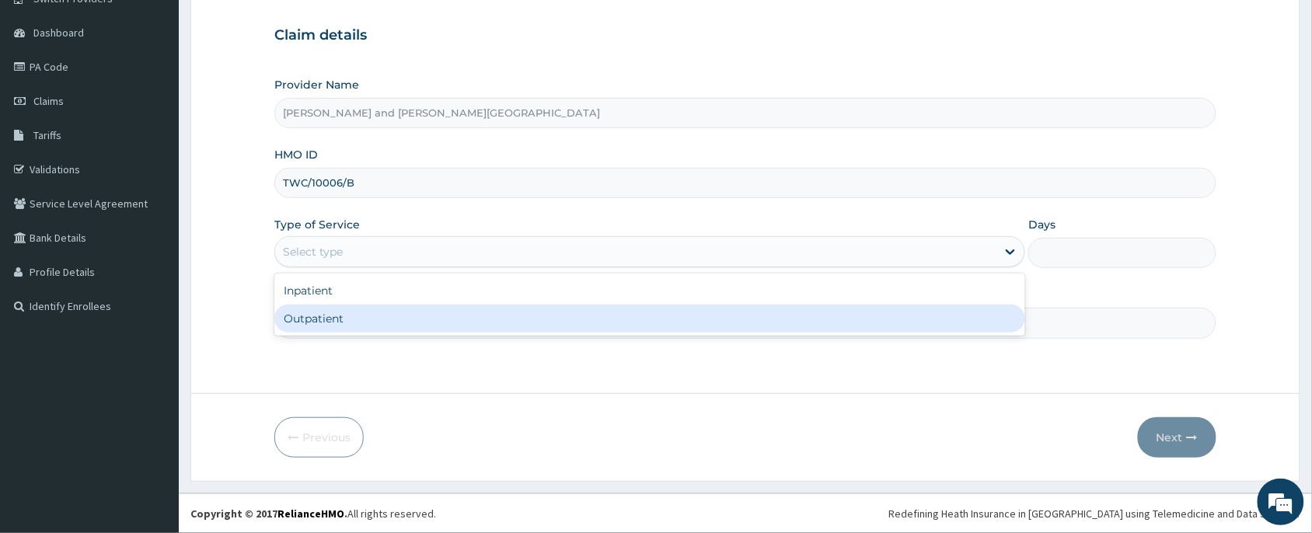
click at [365, 323] on div "Outpatient" at bounding box center [649, 319] width 751 height 28
type input "1"
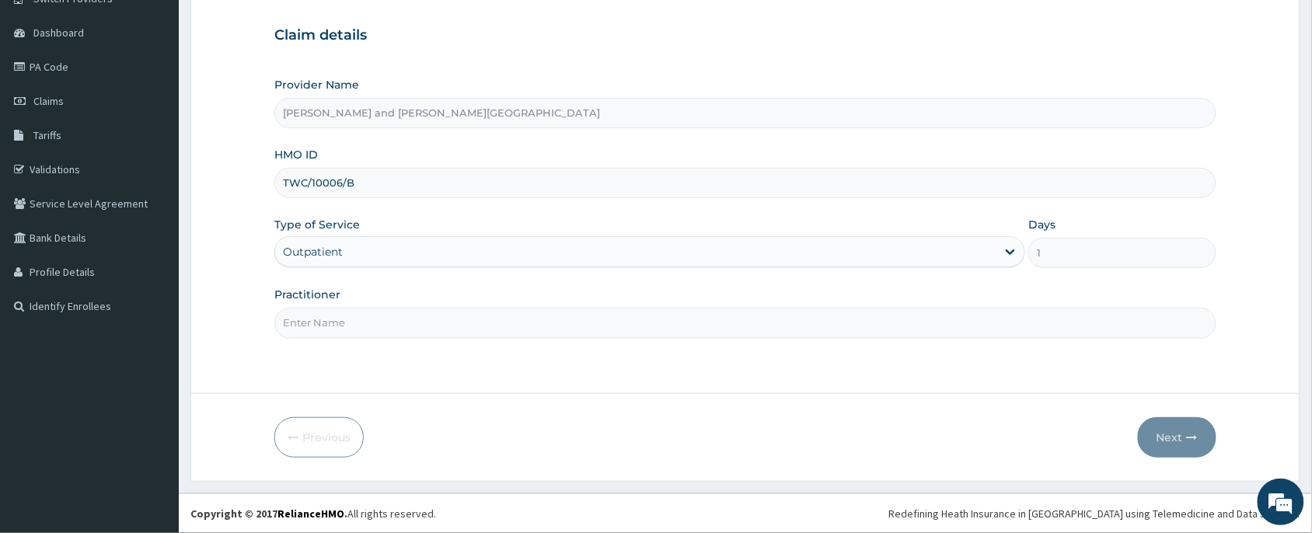
click at [370, 327] on input "Practitioner" at bounding box center [745, 323] width 942 height 30
drag, startPoint x: 518, startPoint y: 320, endPoint x: 514, endPoint y: 338, distance: 18.3
click at [517, 323] on input "Practitioner" at bounding box center [745, 323] width 942 height 30
type input "DR [PERSON_NAME]"
click at [1201, 431] on button "Next" at bounding box center [1177, 437] width 79 height 40
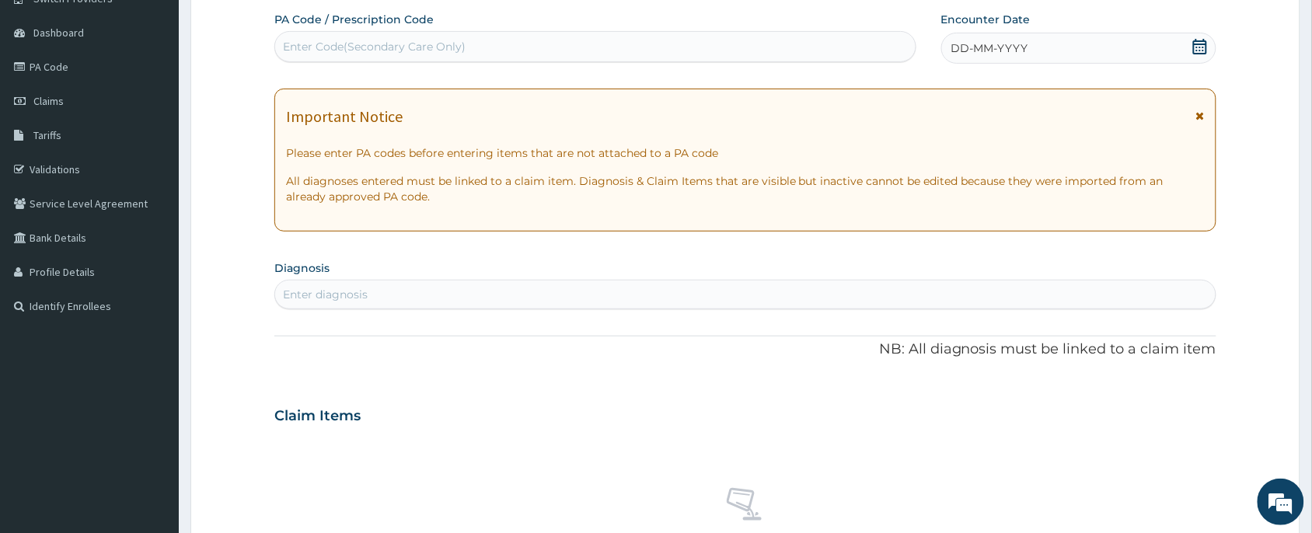
scroll to position [0, 0]
click at [1197, 47] on icon at bounding box center [1200, 47] width 14 height 16
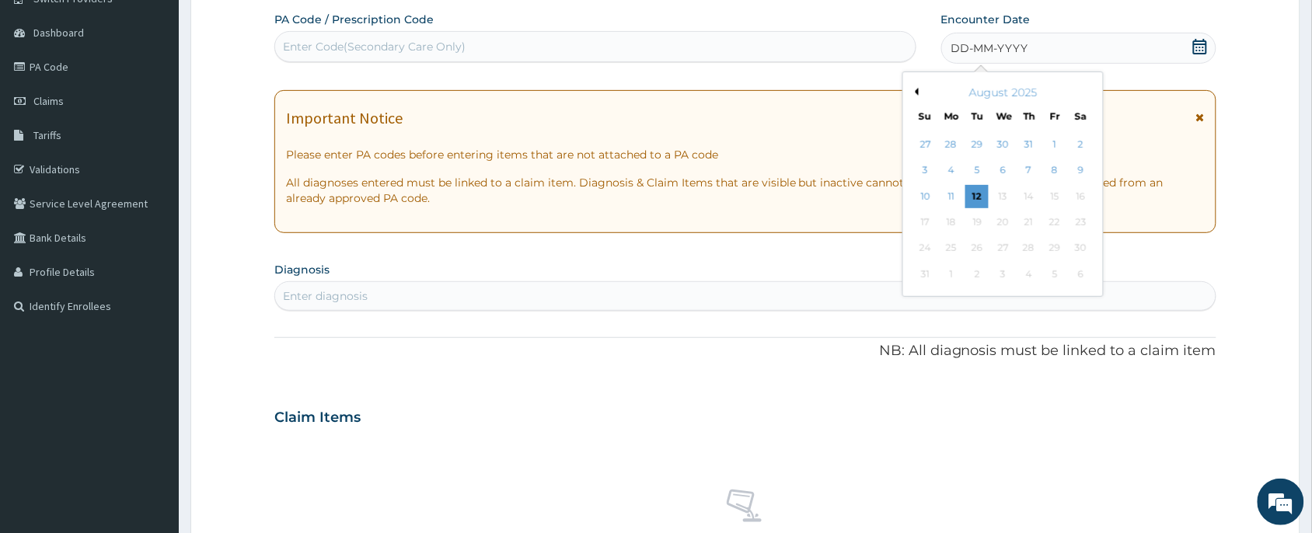
click at [983, 194] on div "12" at bounding box center [977, 196] width 23 height 23
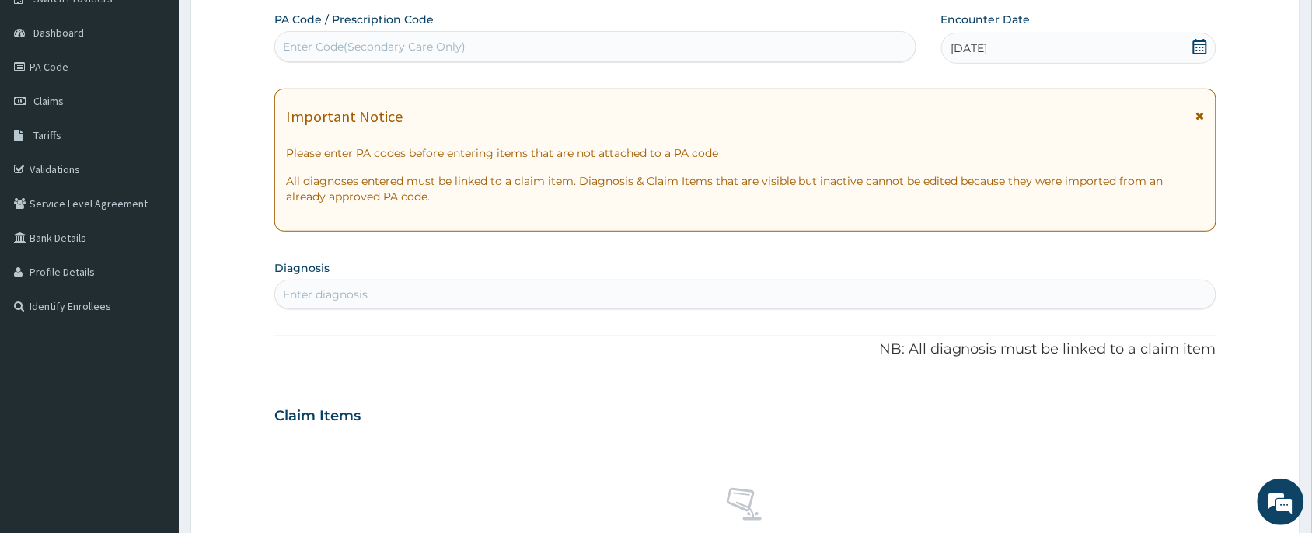
click at [417, 290] on div "Enter diagnosis" at bounding box center [745, 294] width 941 height 25
type input "m"
type input "malar"
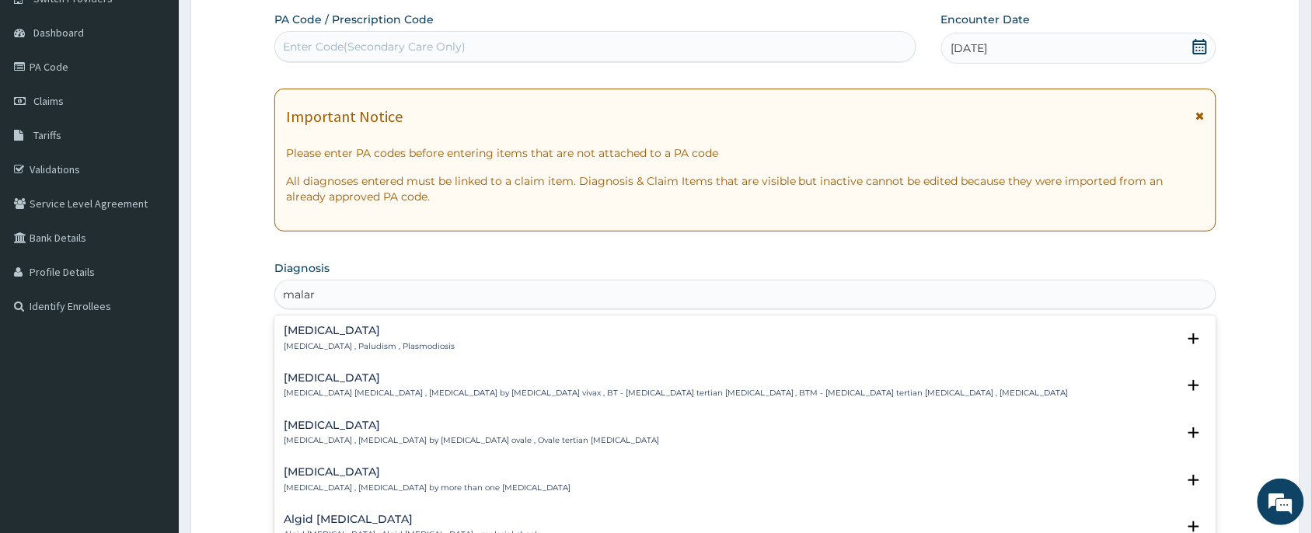
click at [359, 340] on div "Malaria Malaria , Paludism , Plasmodiosis" at bounding box center [369, 338] width 171 height 27
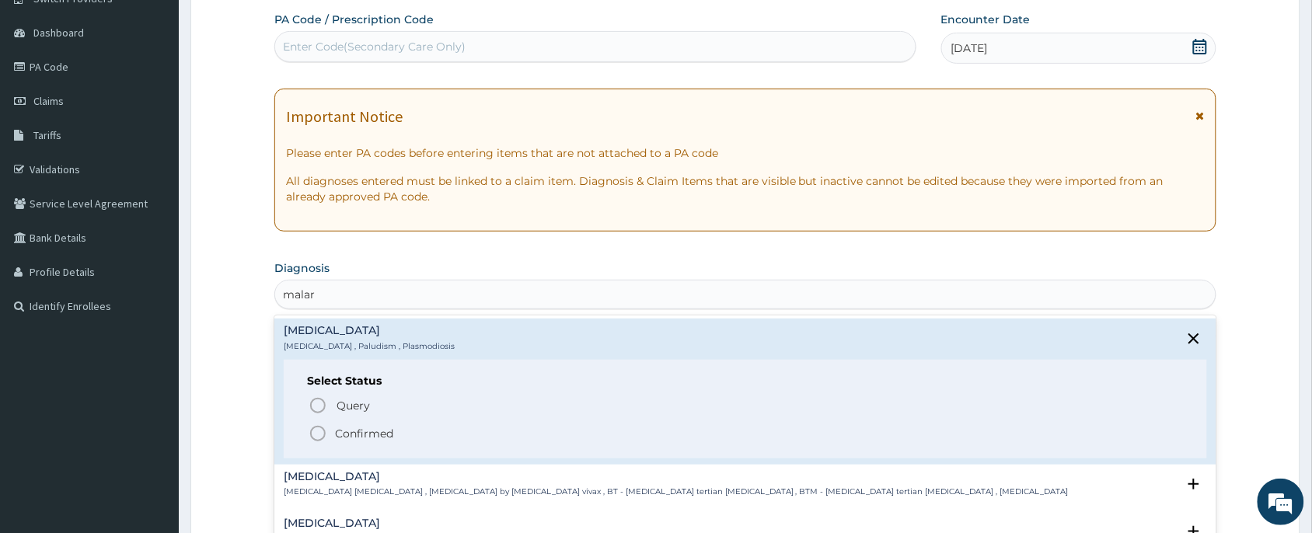
click at [347, 430] on p "Confirmed" at bounding box center [364, 434] width 58 height 16
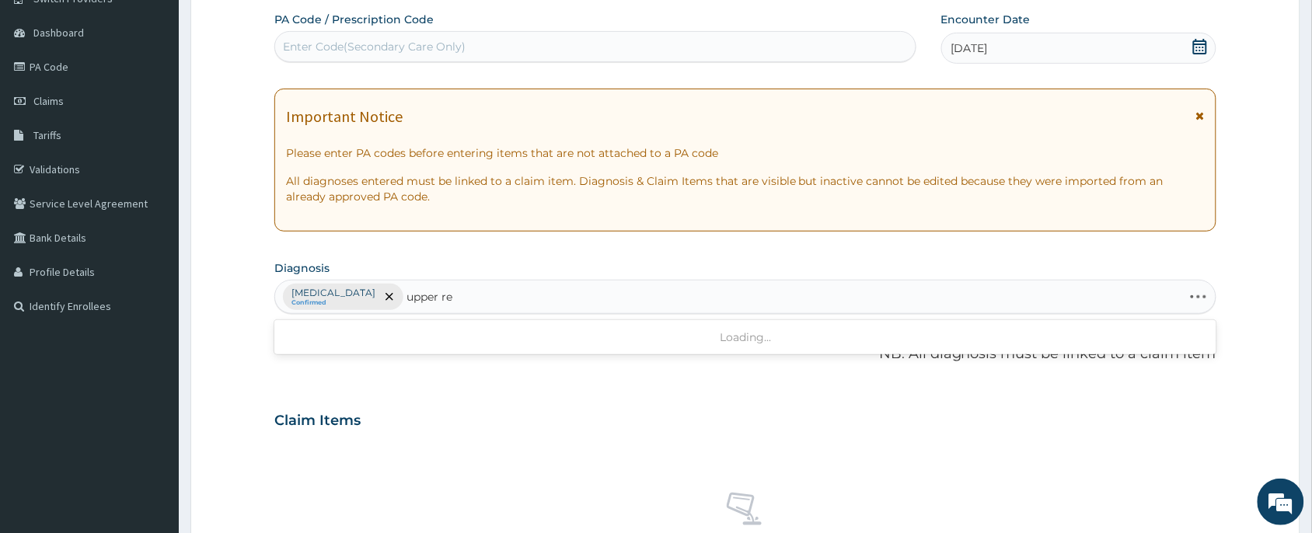
type input "upper res"
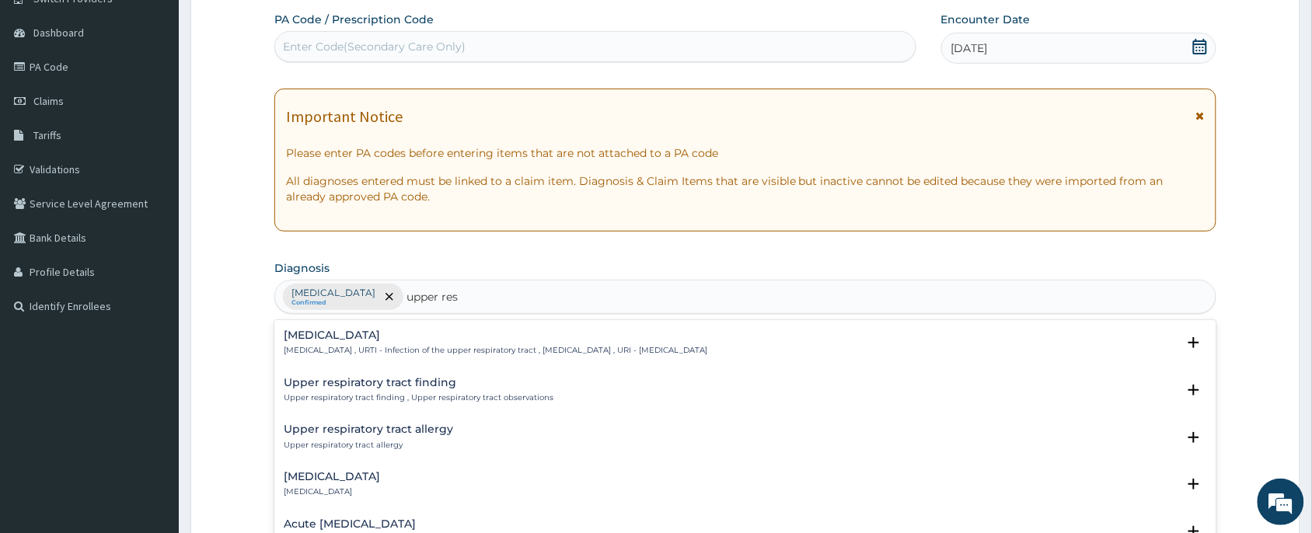
click at [449, 347] on p "[MEDICAL_DATA] , URTI - Infection of the upper respiratory tract , [MEDICAL_DAT…" at bounding box center [496, 350] width 424 height 11
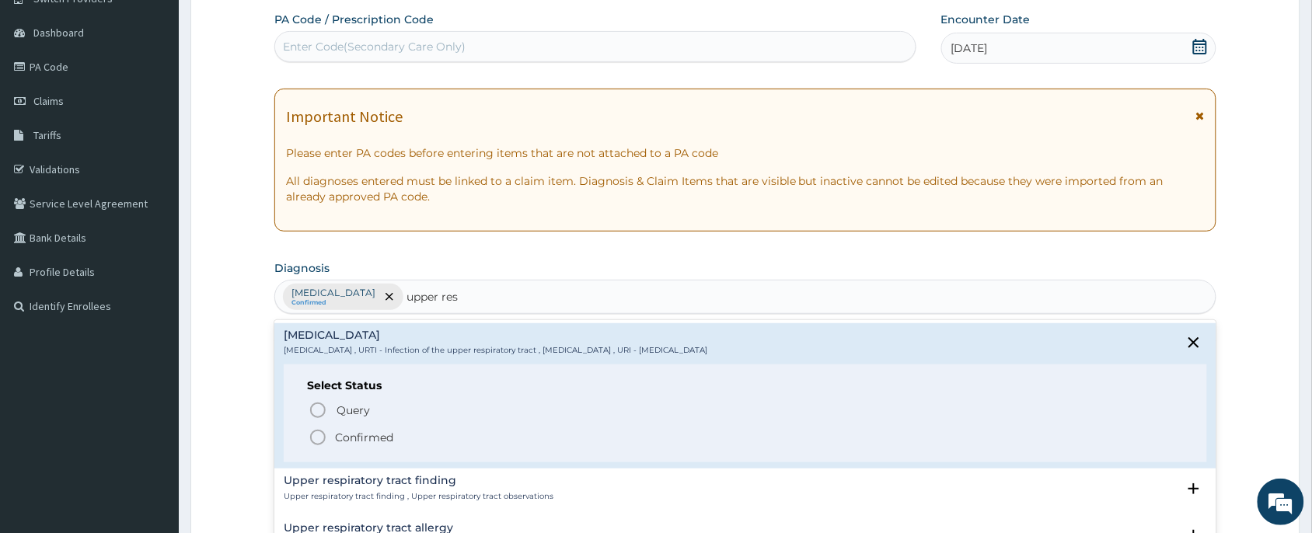
click at [382, 441] on p "Confirmed" at bounding box center [364, 438] width 58 height 16
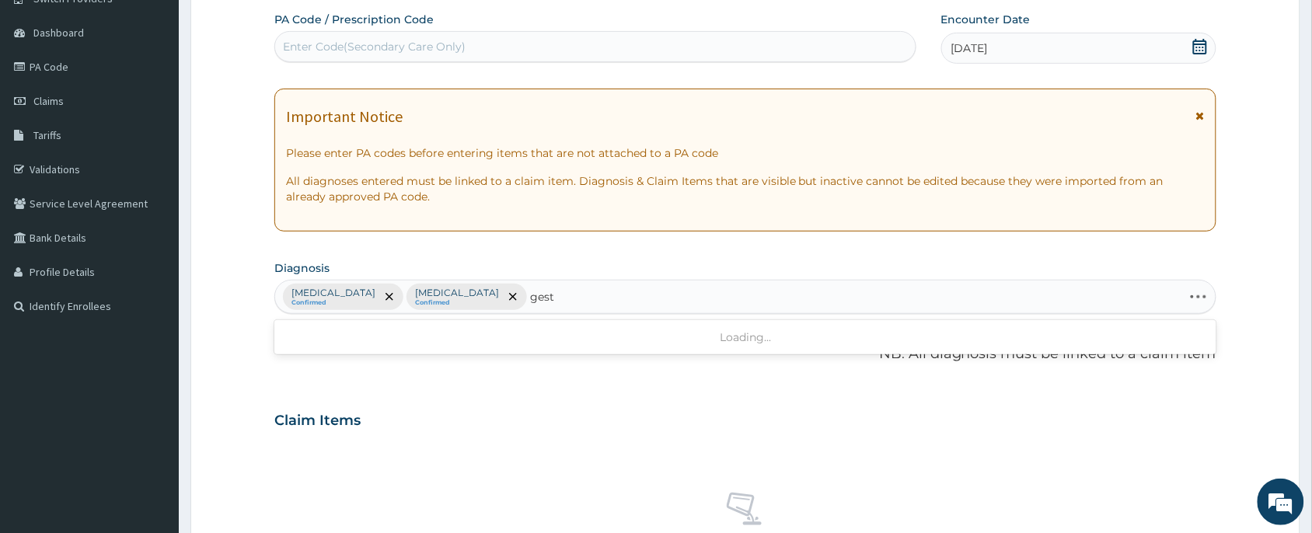
type input "gesta"
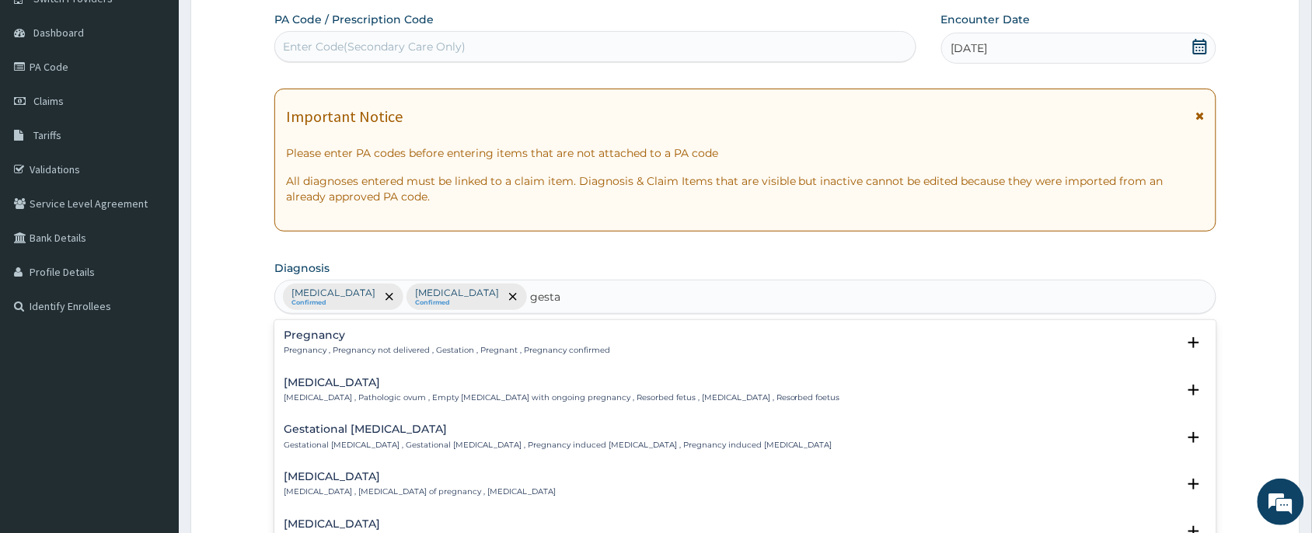
click at [438, 341] on h4 "Pregnancy" at bounding box center [447, 336] width 327 height 12
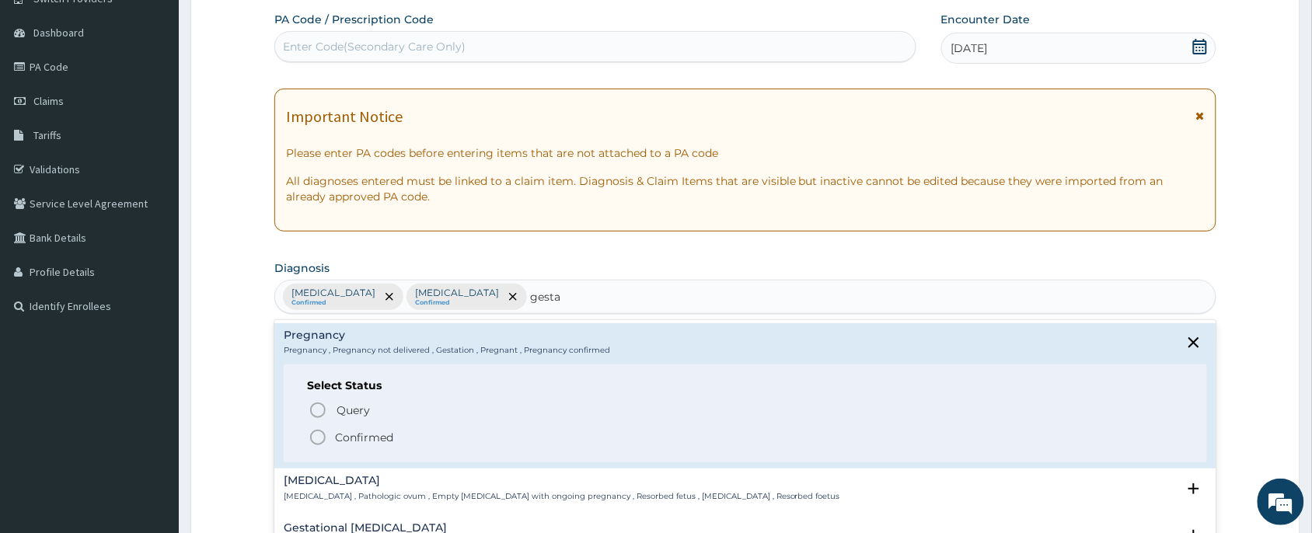
click at [387, 435] on p "Confirmed" at bounding box center [364, 438] width 58 height 16
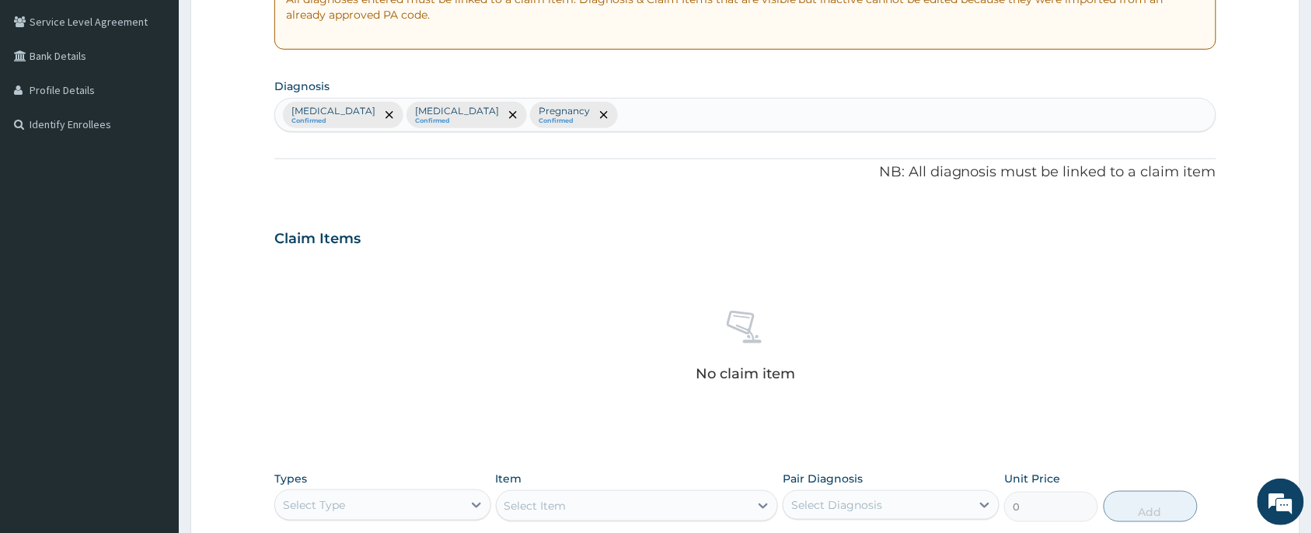
scroll to position [589, 0]
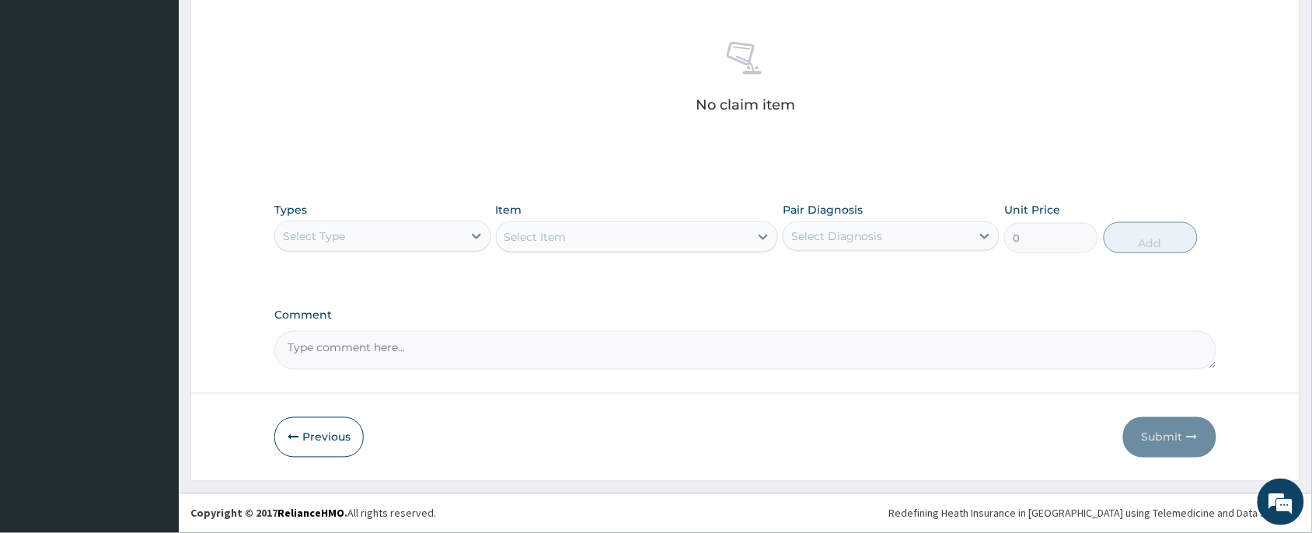
click at [391, 238] on div "Select Type" at bounding box center [368, 236] width 187 height 25
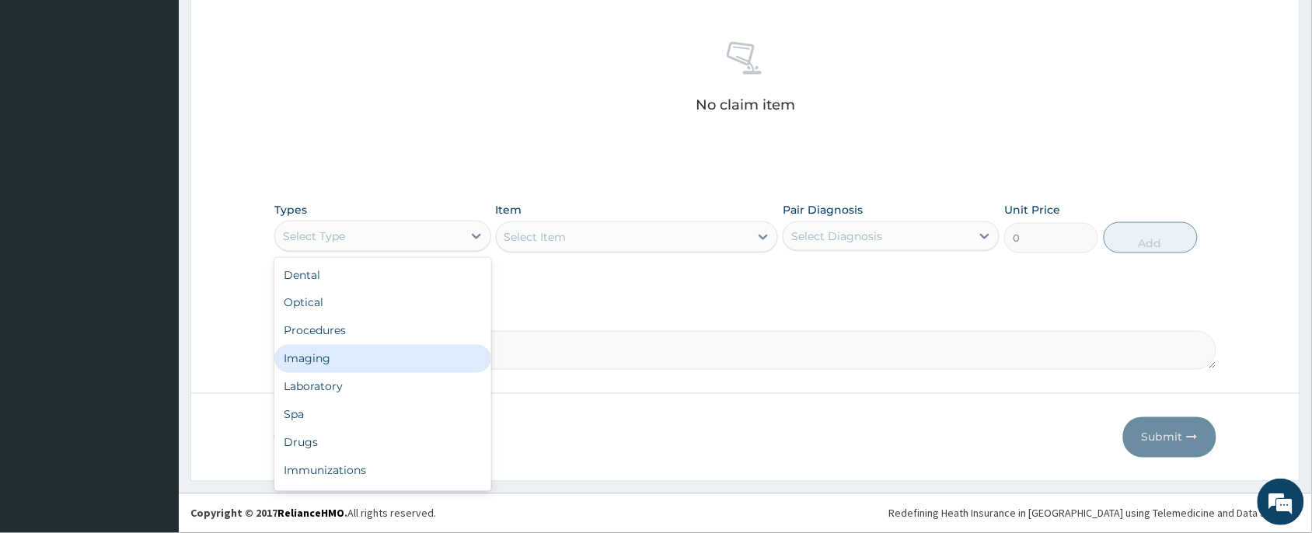
scroll to position [52, 0]
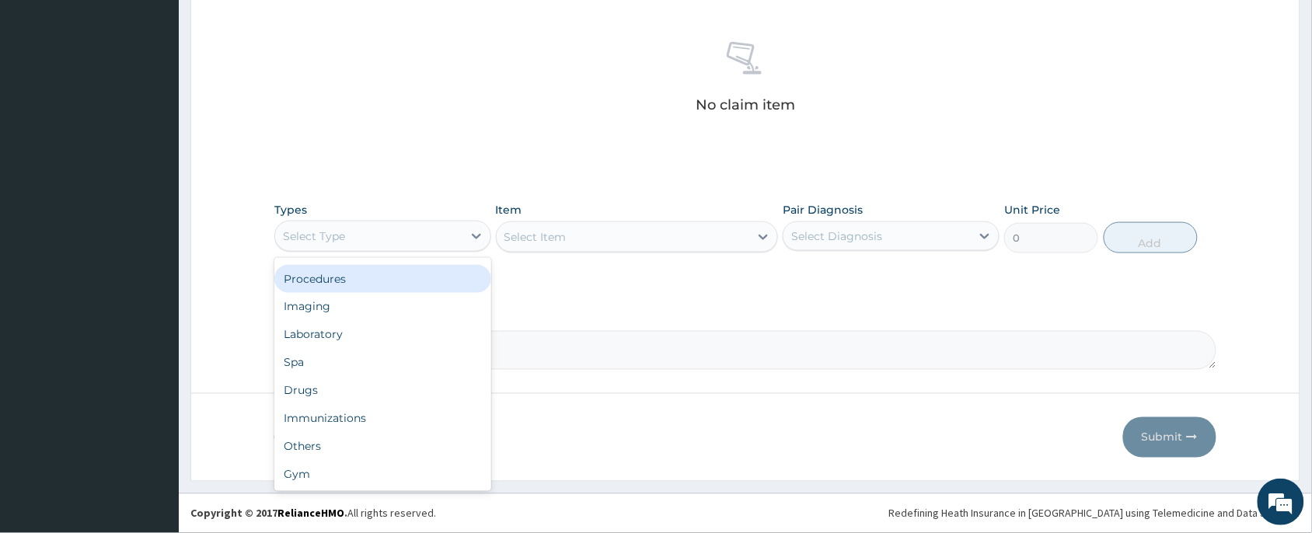
click at [362, 271] on div "Procedures" at bounding box center [382, 279] width 217 height 28
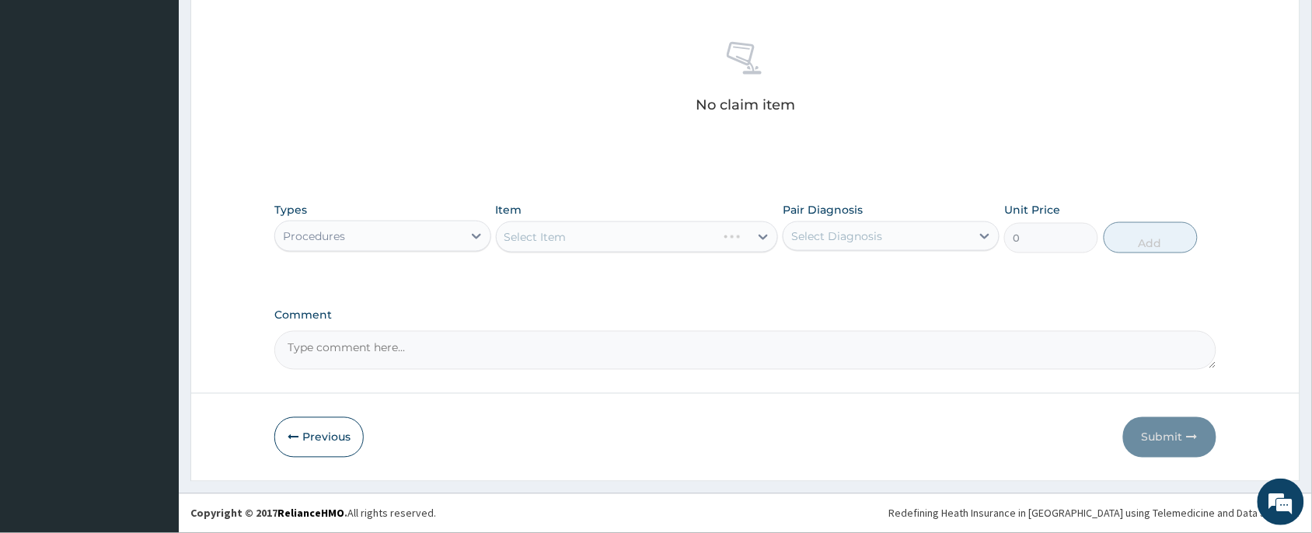
click at [589, 243] on div "Select Item" at bounding box center [637, 237] width 283 height 31
click at [592, 225] on div "Select Item" at bounding box center [623, 237] width 253 height 25
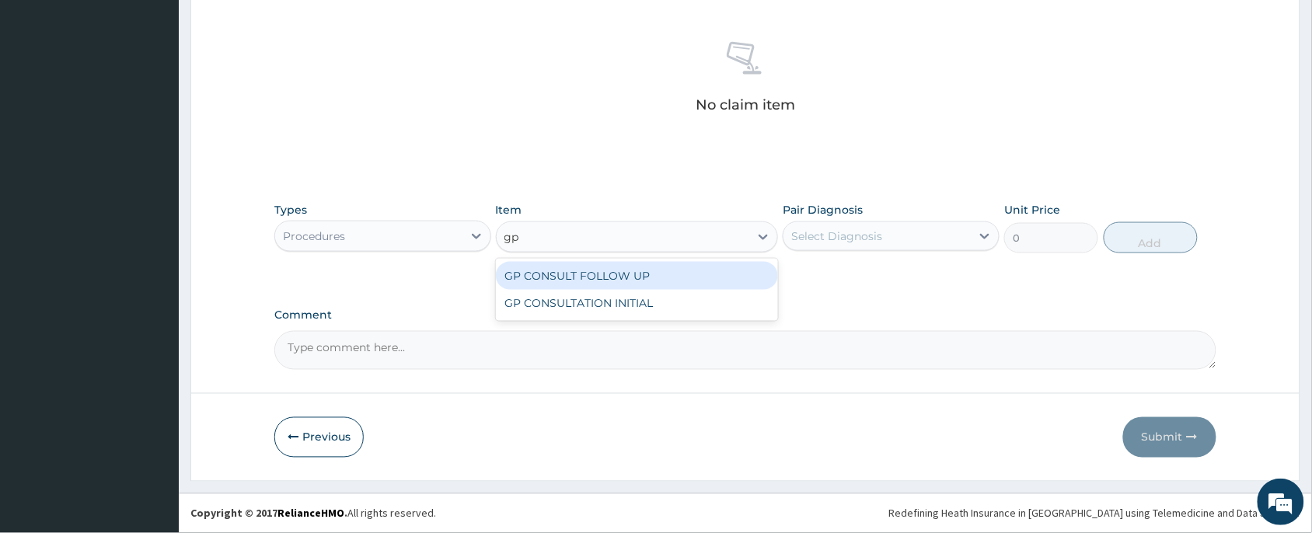
type input "gp"
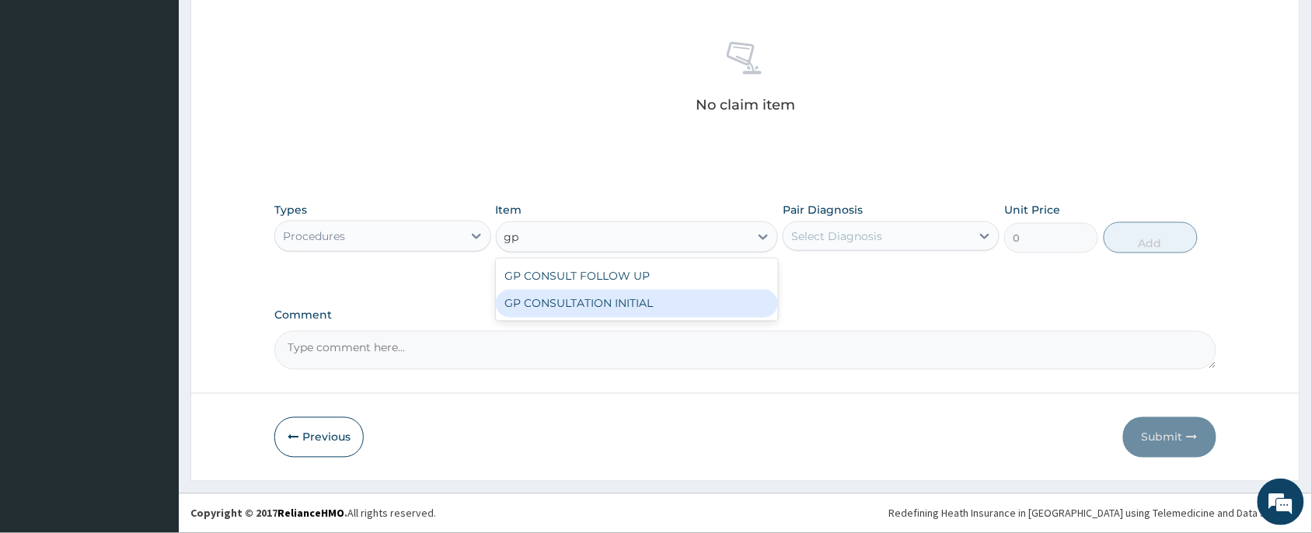
click at [636, 299] on div "GP CONSULTATION INITIAL" at bounding box center [637, 304] width 283 height 28
type input "2000"
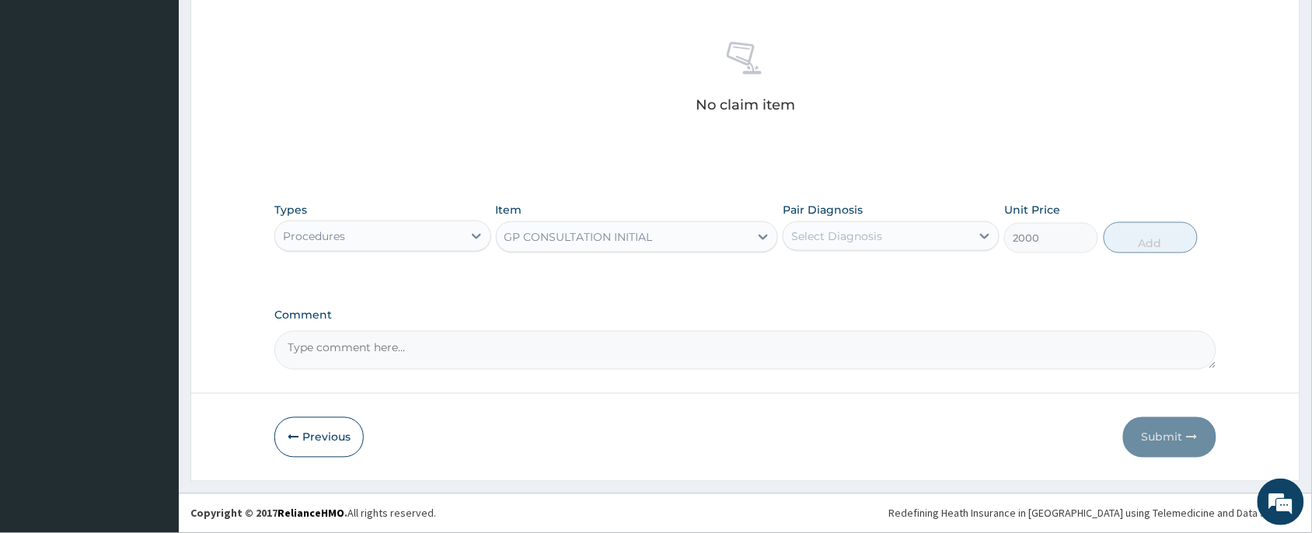
click at [879, 231] on div "Select Diagnosis" at bounding box center [836, 237] width 91 height 16
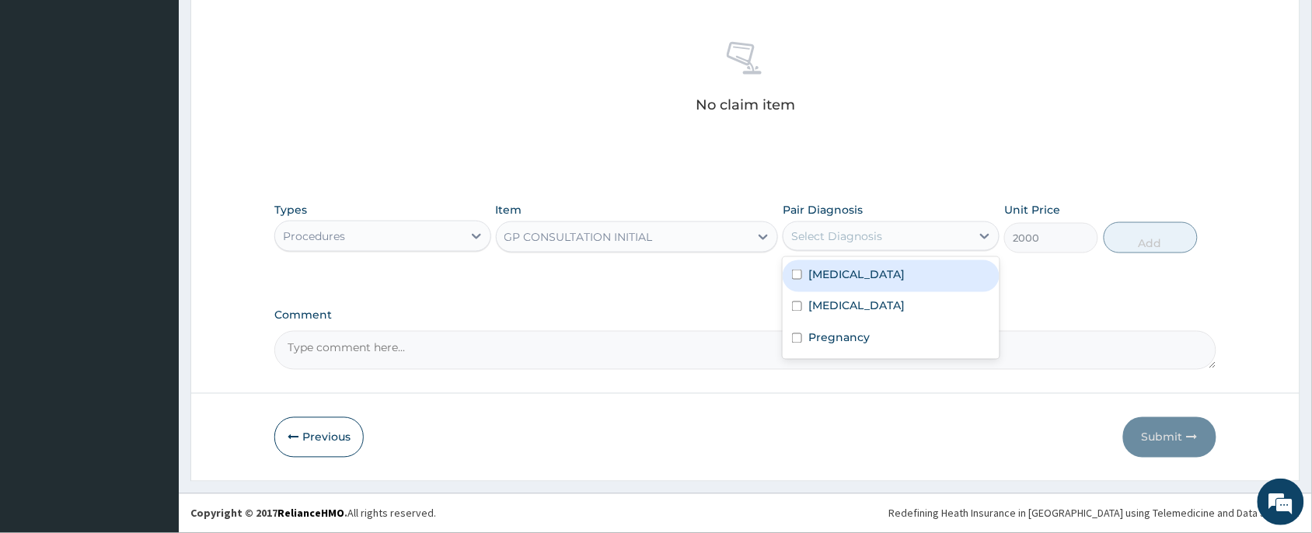
click at [868, 276] on div "Malaria" at bounding box center [891, 276] width 217 height 32
checkbox input "true"
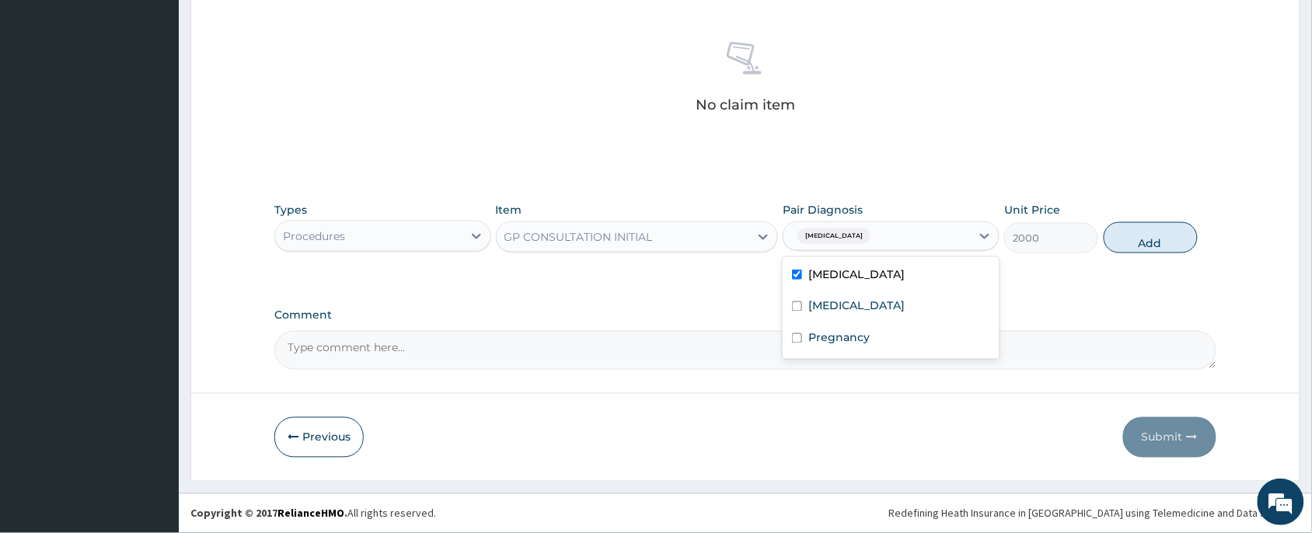
click at [872, 232] on div "Malaria" at bounding box center [877, 236] width 187 height 26
drag, startPoint x: 869, startPoint y: 233, endPoint x: 868, endPoint y: 246, distance: 12.5
click at [869, 237] on div "Malaria" at bounding box center [877, 236] width 187 height 26
click at [863, 301] on label "[MEDICAL_DATA]" at bounding box center [857, 307] width 96 height 16
checkbox input "true"
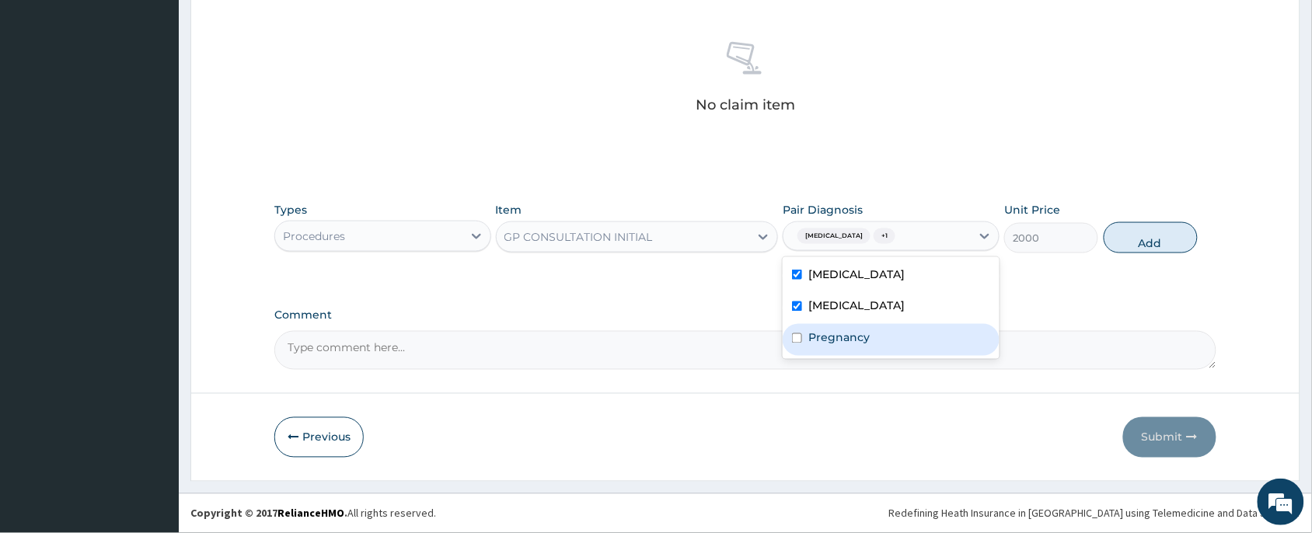
click at [914, 332] on div "Pregnancy" at bounding box center [891, 340] width 217 height 32
checkbox input "true"
click at [1144, 236] on button "Add" at bounding box center [1151, 237] width 94 height 31
type input "0"
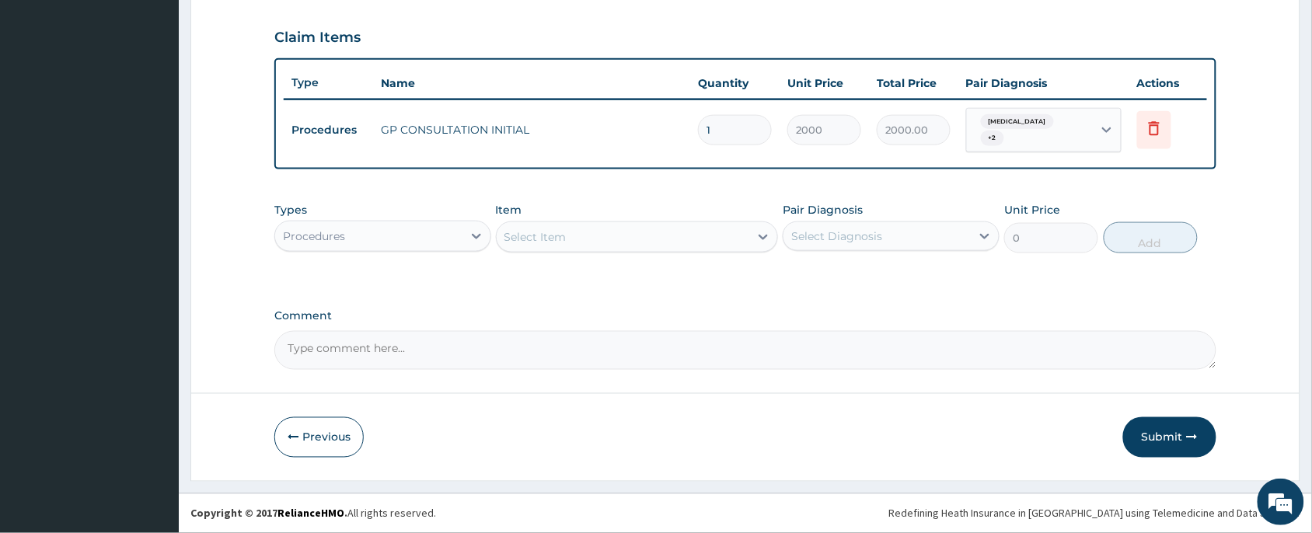
scroll to position [513, 0]
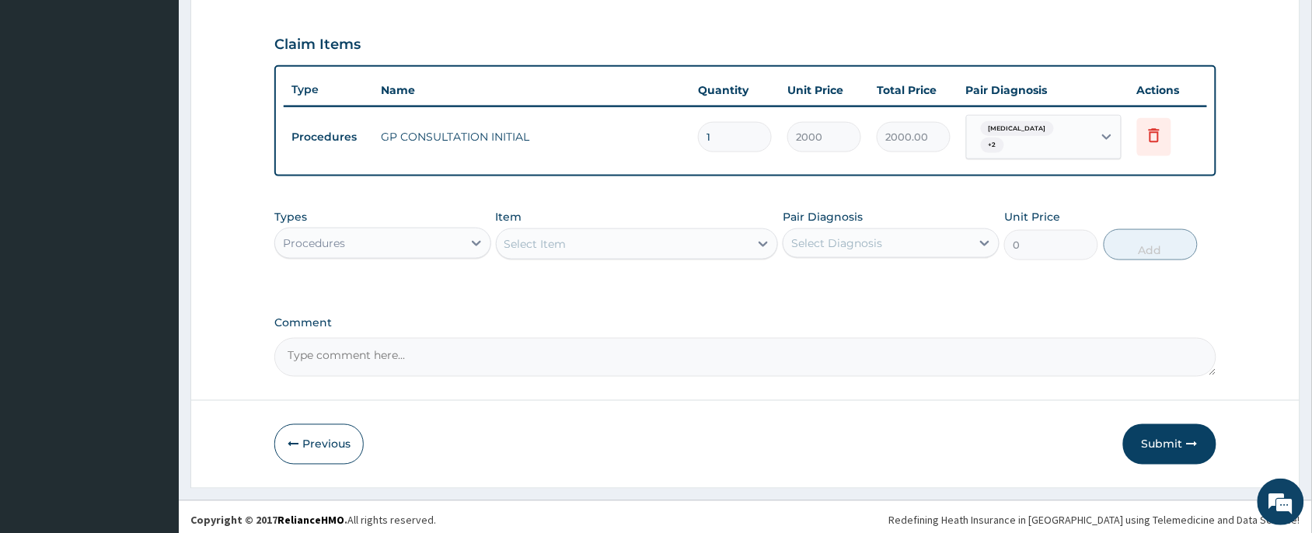
click at [359, 243] on div "Procedures" at bounding box center [368, 243] width 187 height 25
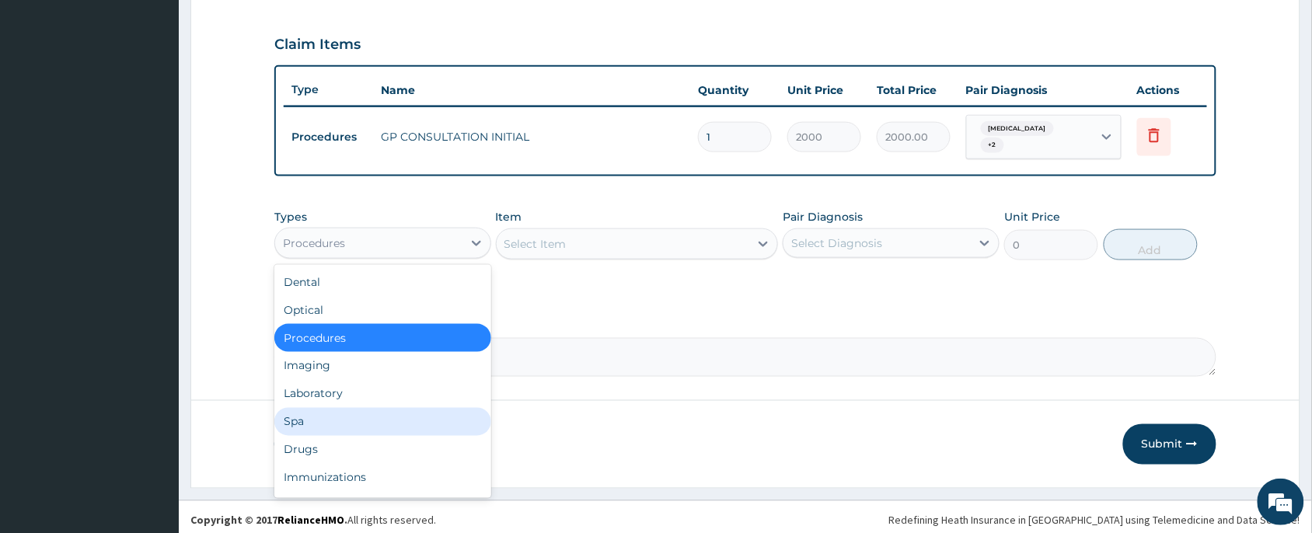
scroll to position [52, 0]
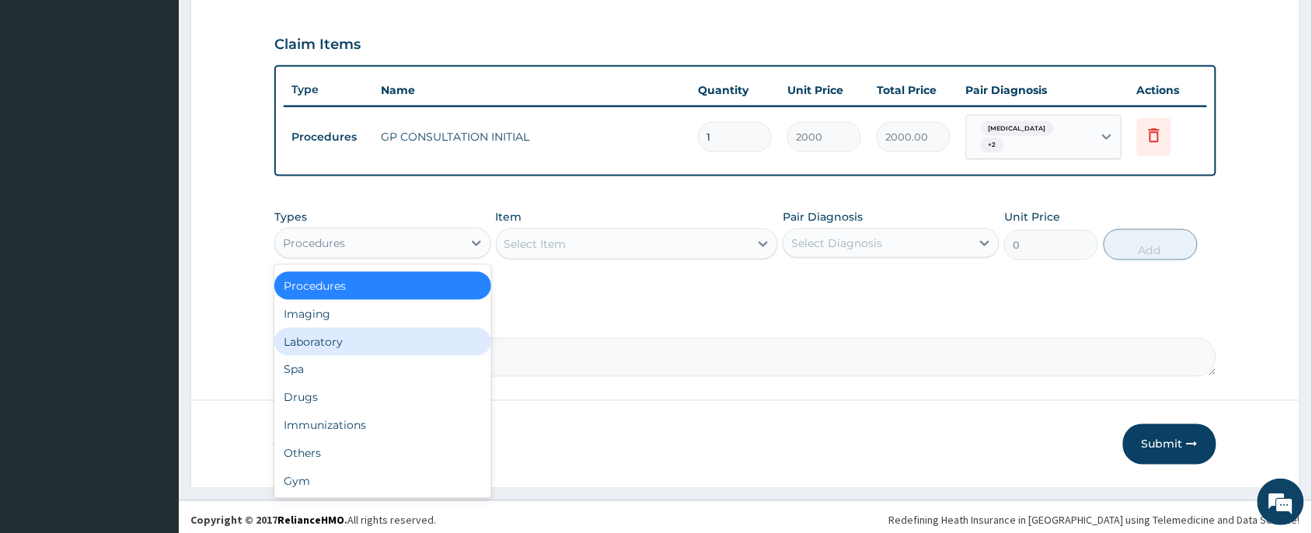
click at [365, 328] on div "Laboratory" at bounding box center [382, 342] width 217 height 28
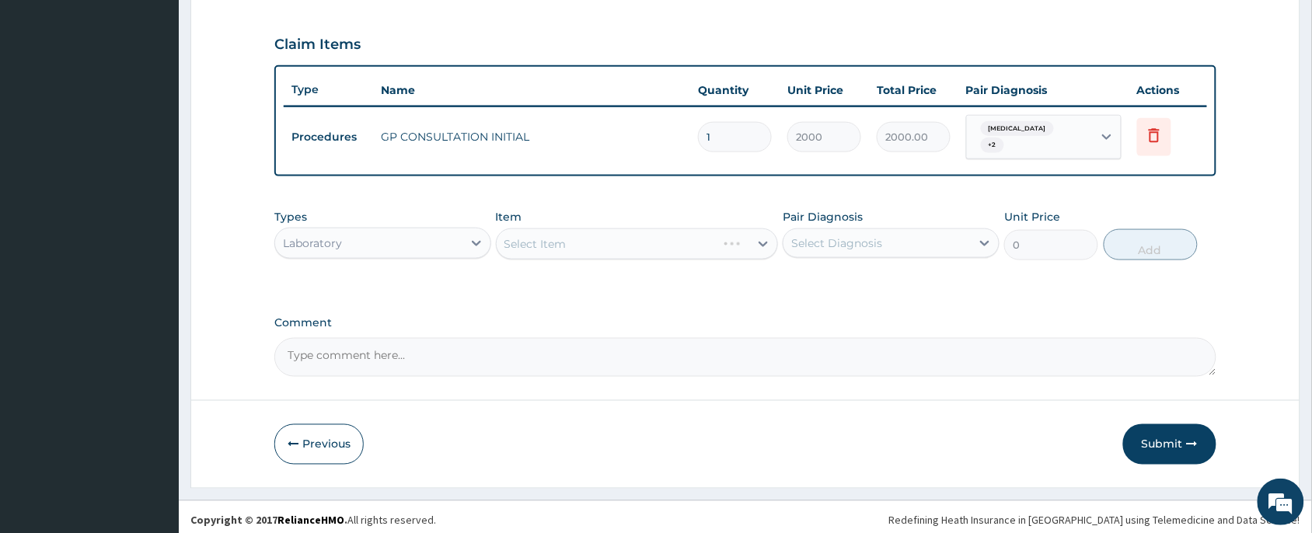
click at [589, 241] on div "Select Item" at bounding box center [637, 244] width 283 height 31
click at [588, 243] on div "Select Item" at bounding box center [637, 244] width 283 height 31
click at [580, 231] on div "Select Item" at bounding box center [637, 244] width 283 height 31
click at [575, 232] on div "Select Item" at bounding box center [623, 244] width 253 height 25
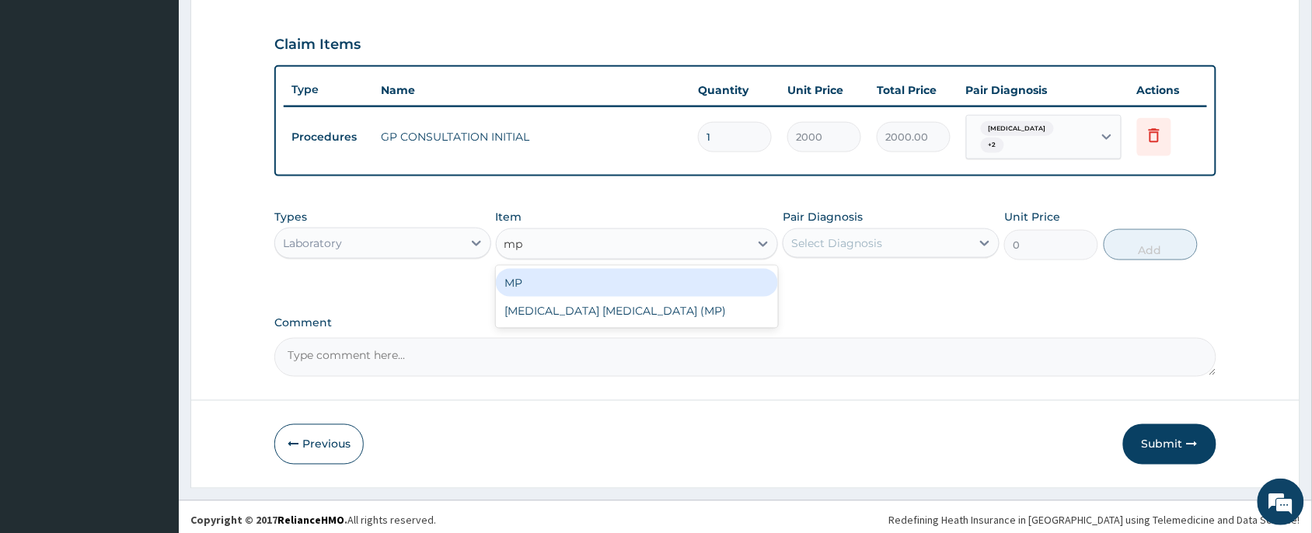
type input "mp"
click at [589, 277] on div "MP" at bounding box center [637, 283] width 283 height 28
type input "1000"
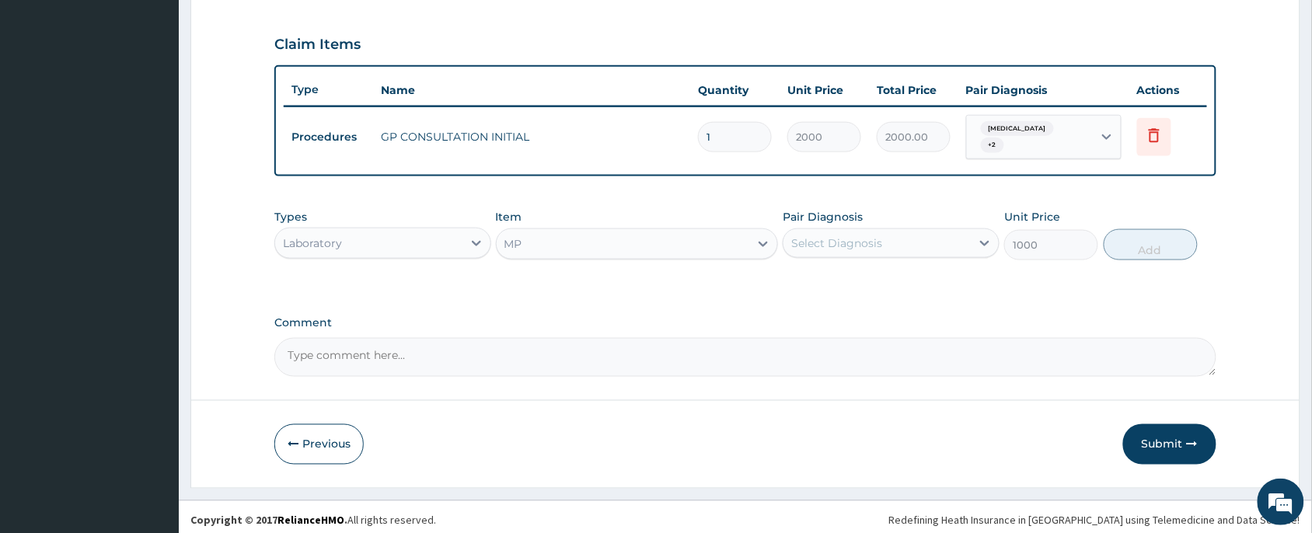
click at [903, 231] on div "Select Diagnosis" at bounding box center [877, 243] width 187 height 25
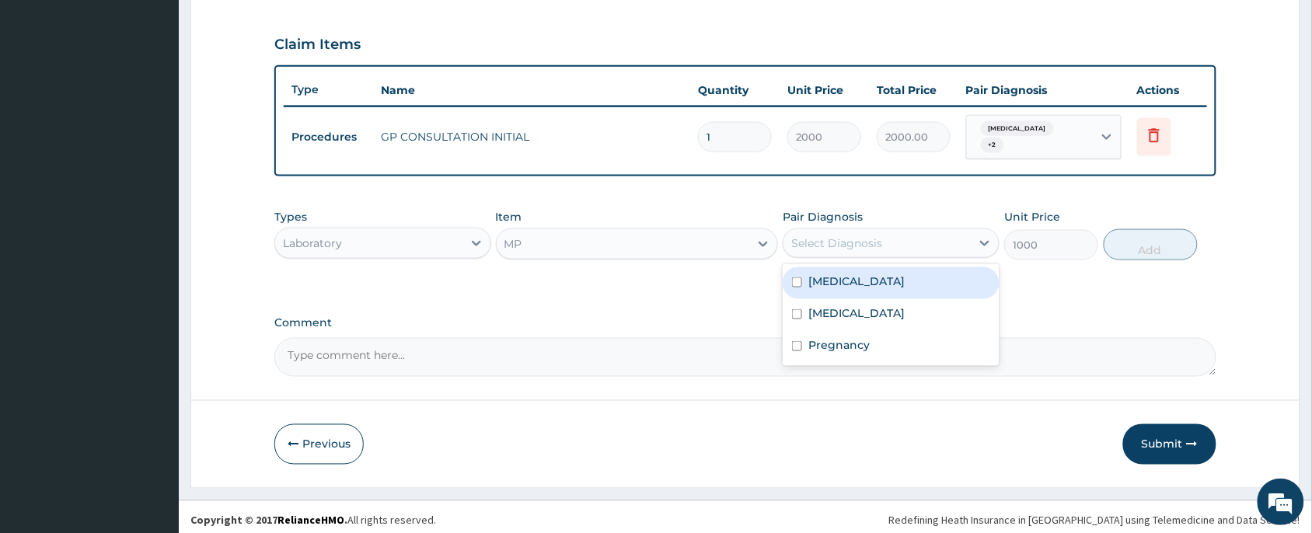
drag, startPoint x: 884, startPoint y: 271, endPoint x: 1097, endPoint y: 226, distance: 217.6
click at [888, 271] on div "Malaria" at bounding box center [891, 283] width 217 height 32
checkbox input "true"
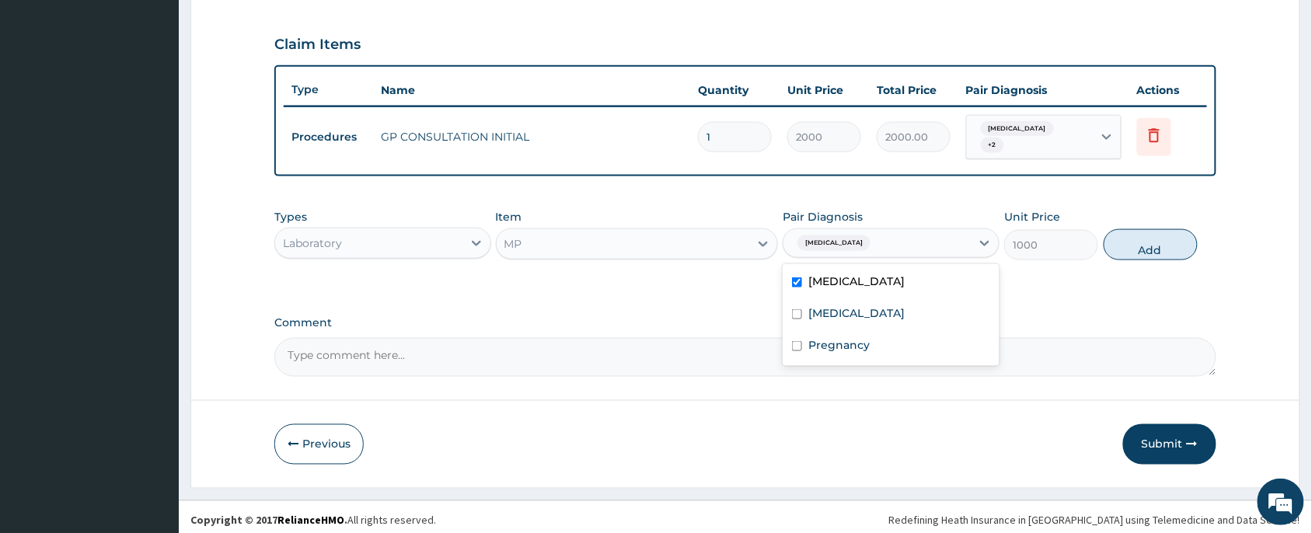
click at [1148, 231] on button "Add" at bounding box center [1151, 244] width 94 height 31
type input "0"
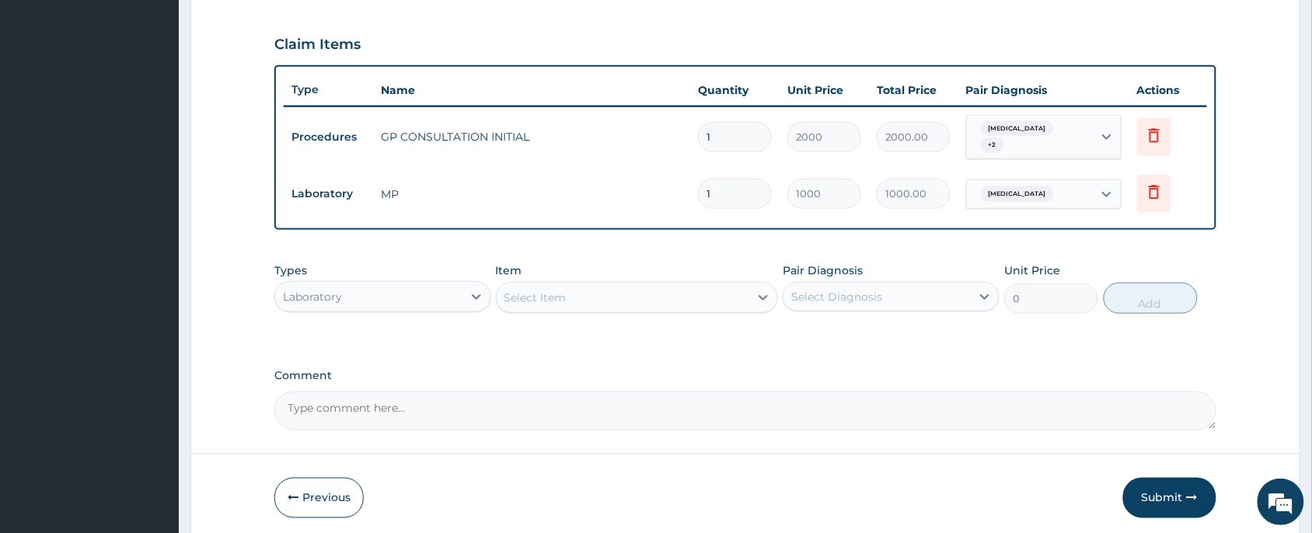
click at [557, 298] on div "Select Item" at bounding box center [623, 297] width 253 height 25
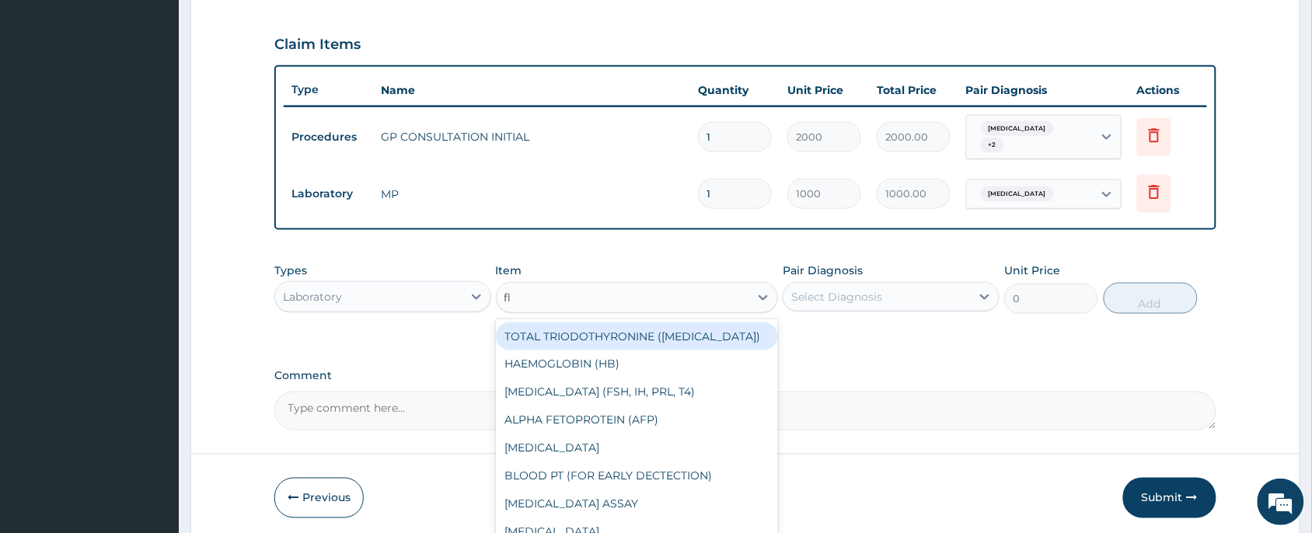
type input "fbc"
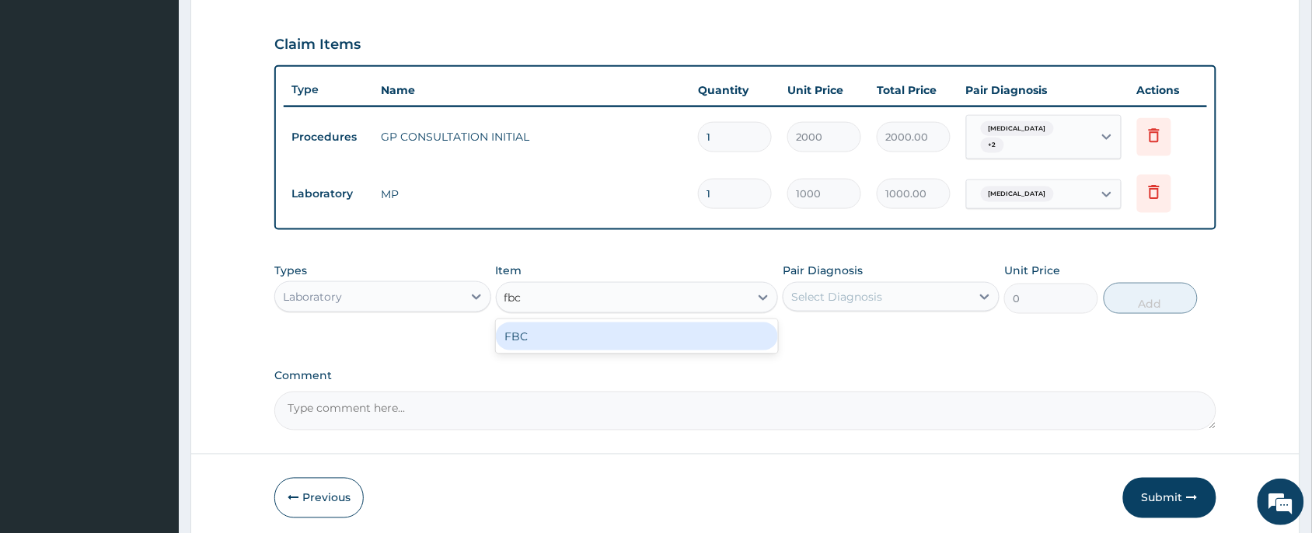
click at [624, 328] on div "FBC" at bounding box center [637, 337] width 283 height 28
type input "2000"
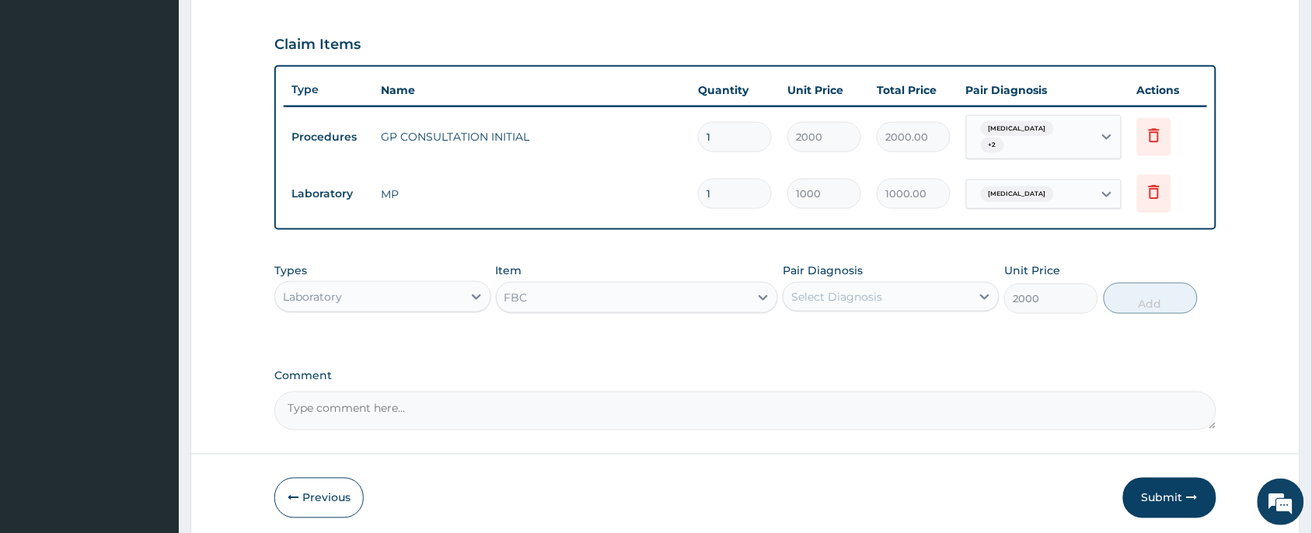
click at [876, 298] on div "Select Diagnosis" at bounding box center [877, 297] width 187 height 25
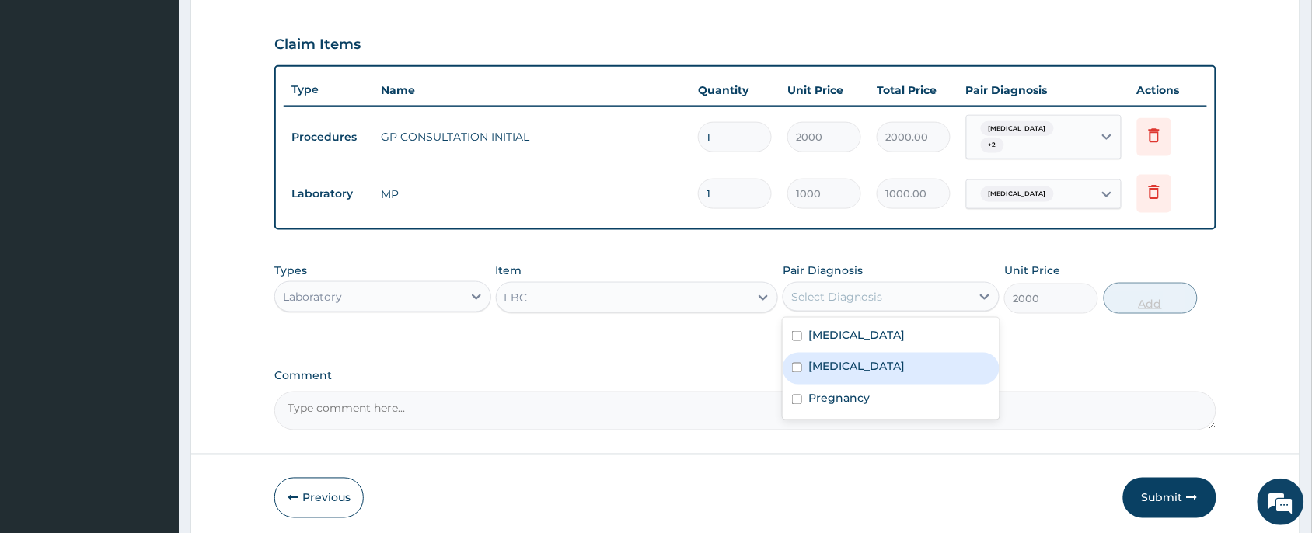
drag, startPoint x: 868, startPoint y: 358, endPoint x: 1128, endPoint y: 296, distance: 267.0
click at [877, 359] on label "[MEDICAL_DATA]" at bounding box center [857, 367] width 96 height 16
checkbox input "true"
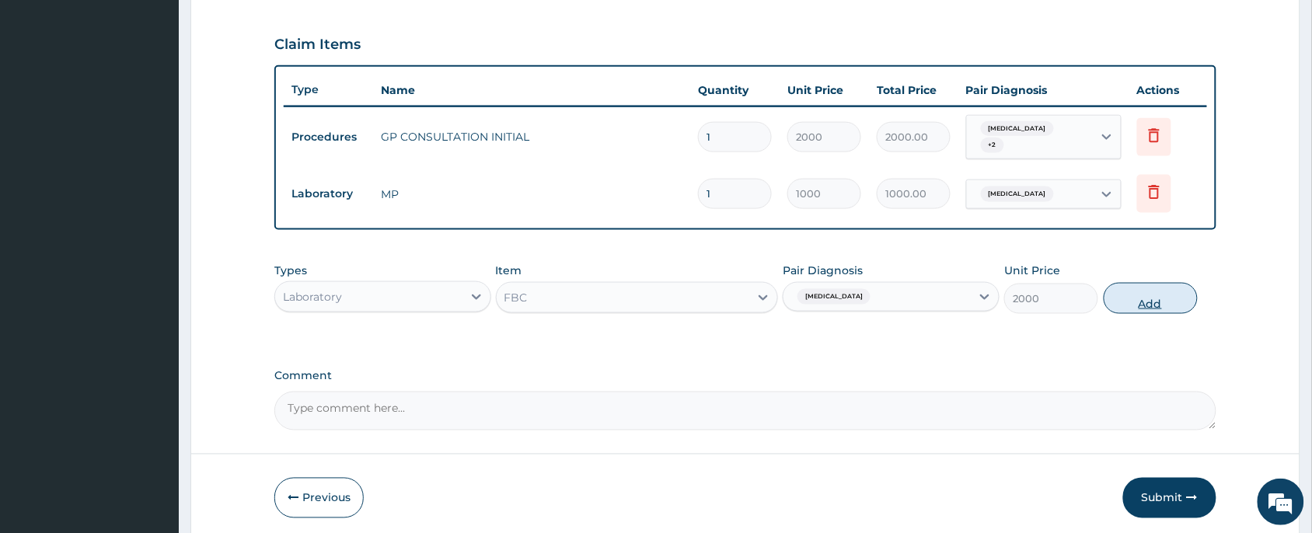
click at [1134, 290] on button "Add" at bounding box center [1151, 298] width 94 height 31
type input "0"
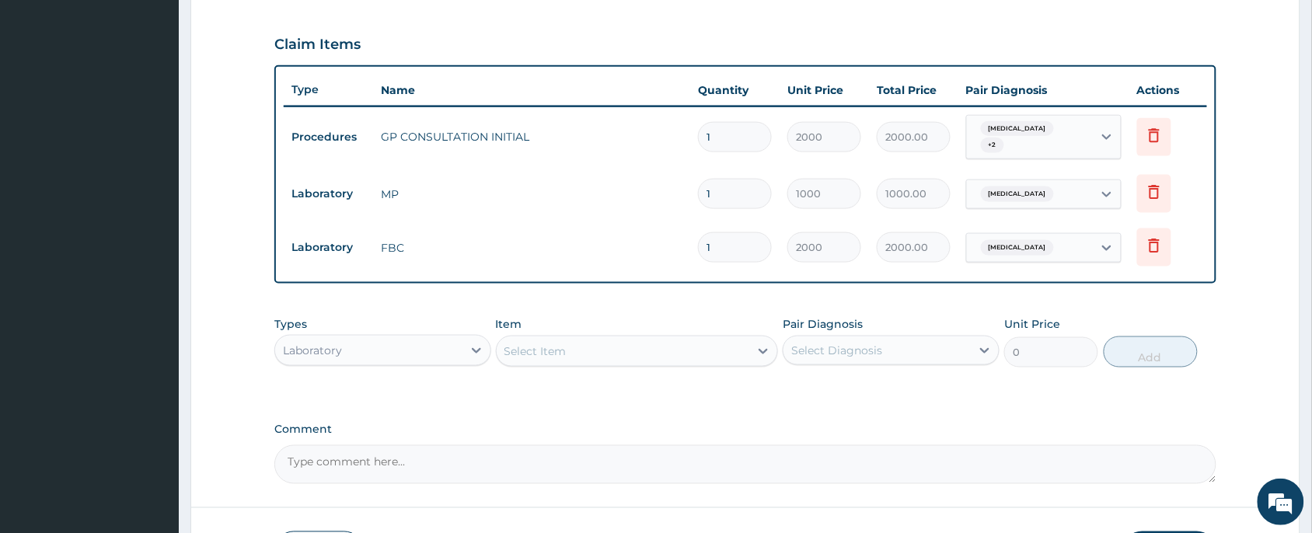
click at [568, 342] on div "Select Item" at bounding box center [623, 351] width 253 height 25
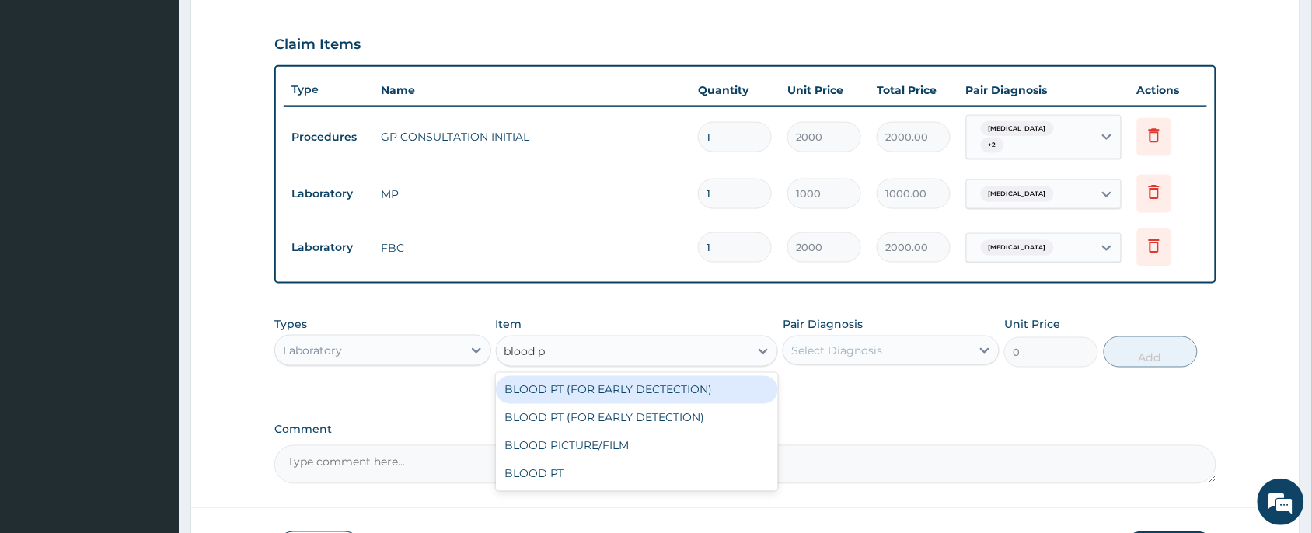
type input "blood pt"
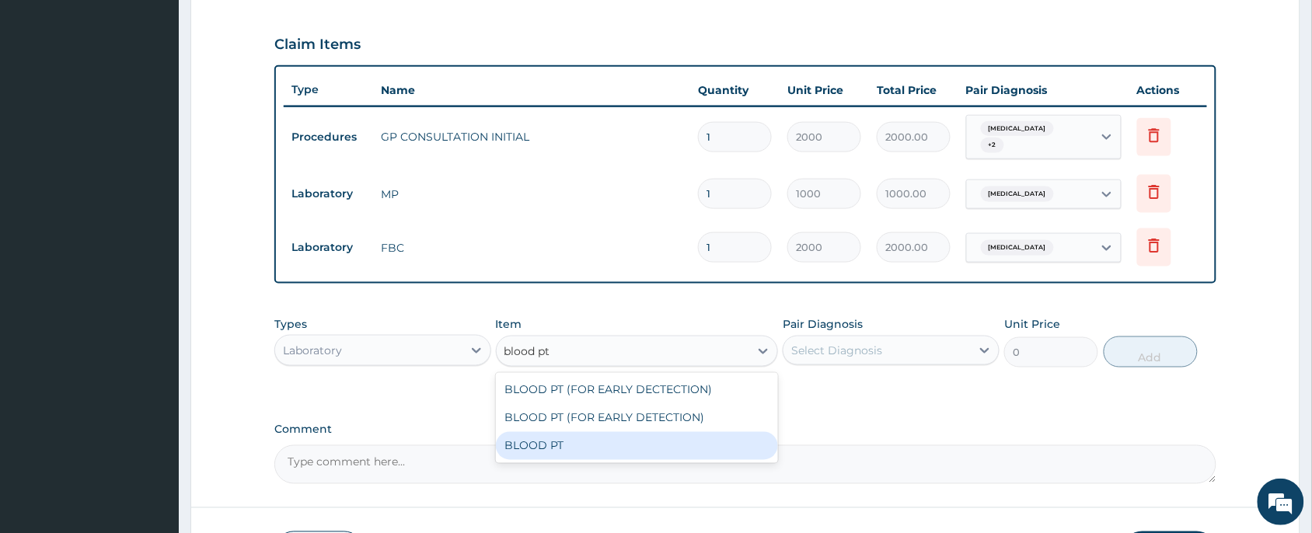
click at [592, 432] on div "BLOOD PT" at bounding box center [637, 446] width 283 height 28
type input "1500"
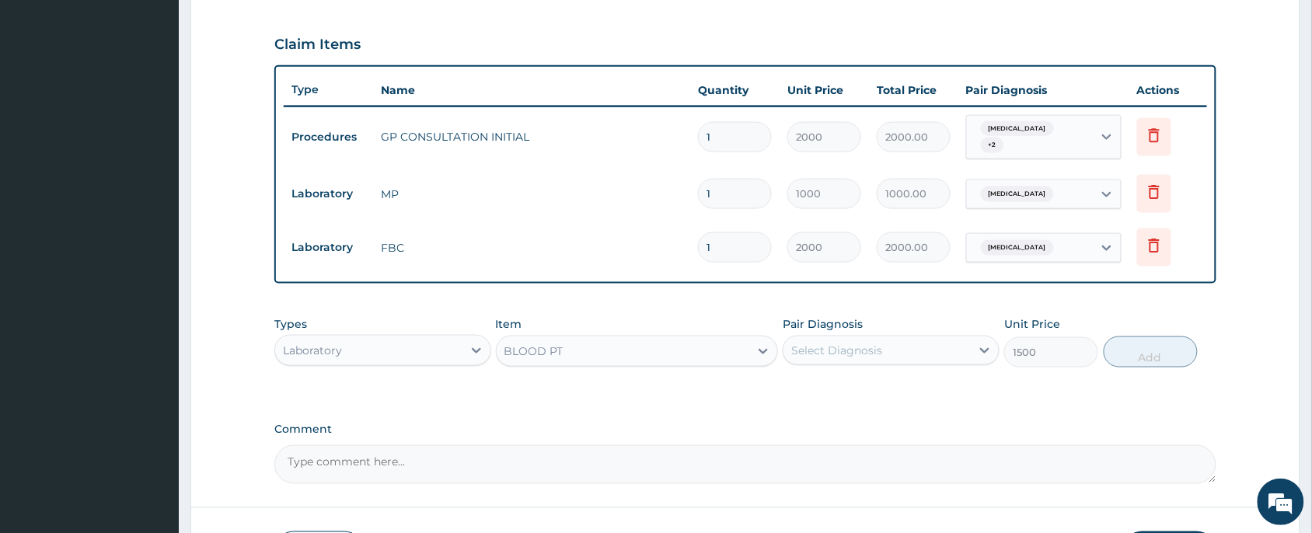
click at [902, 323] on div "Pair Diagnosis Select Diagnosis" at bounding box center [891, 341] width 217 height 51
click at [903, 346] on div "Select Diagnosis" at bounding box center [877, 350] width 187 height 25
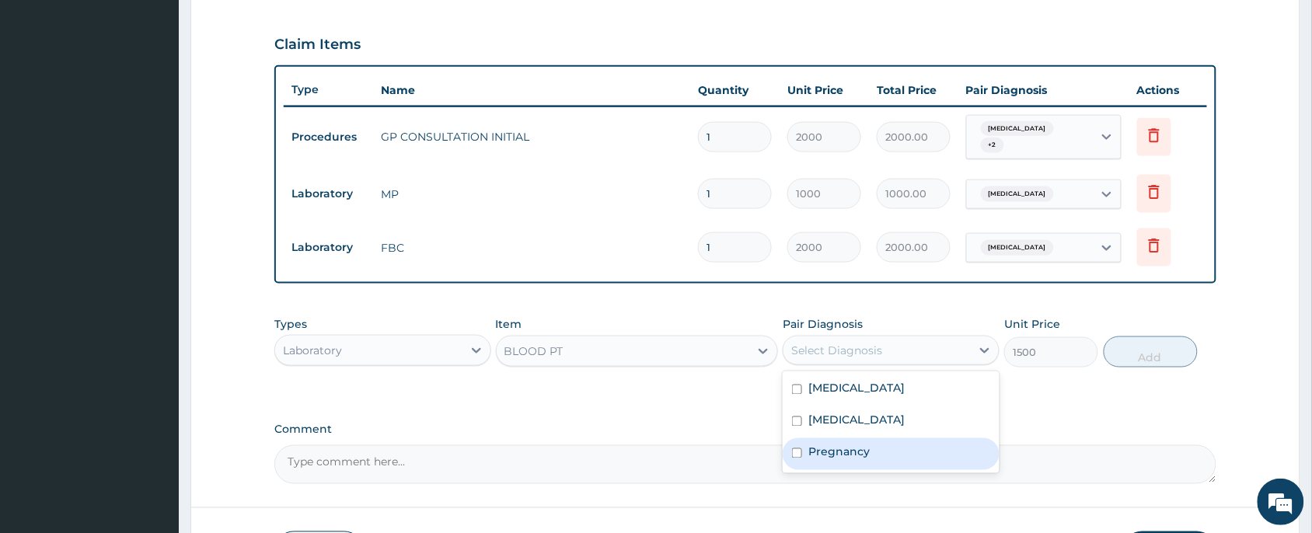
click at [906, 448] on div "Pregnancy" at bounding box center [891, 454] width 217 height 32
checkbox input "true"
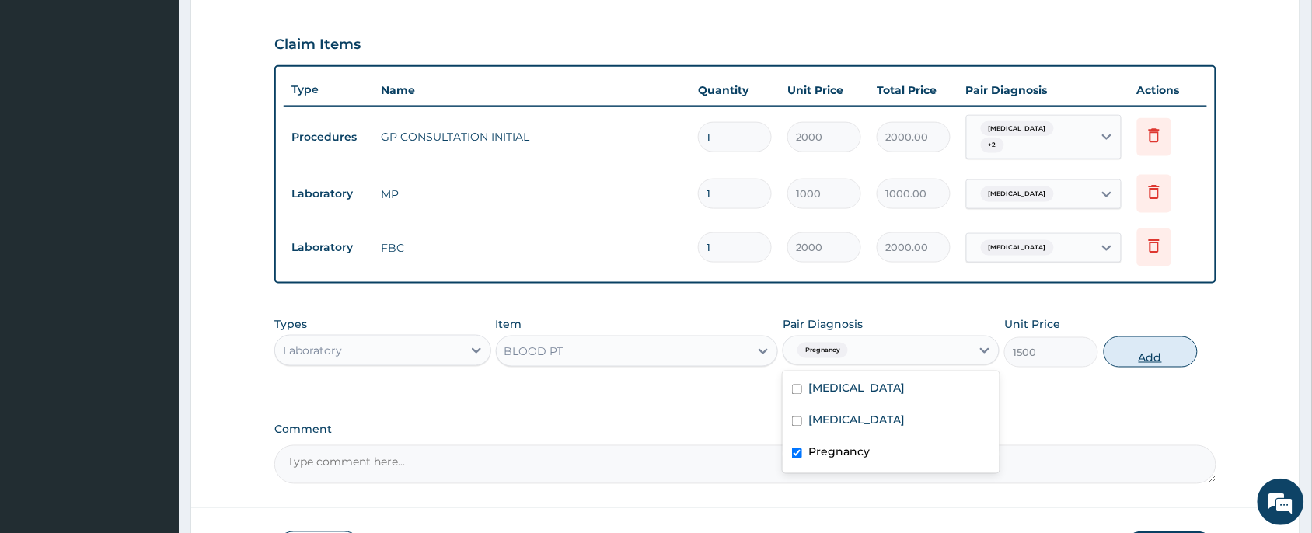
click at [1148, 342] on button "Add" at bounding box center [1151, 352] width 94 height 31
type input "0"
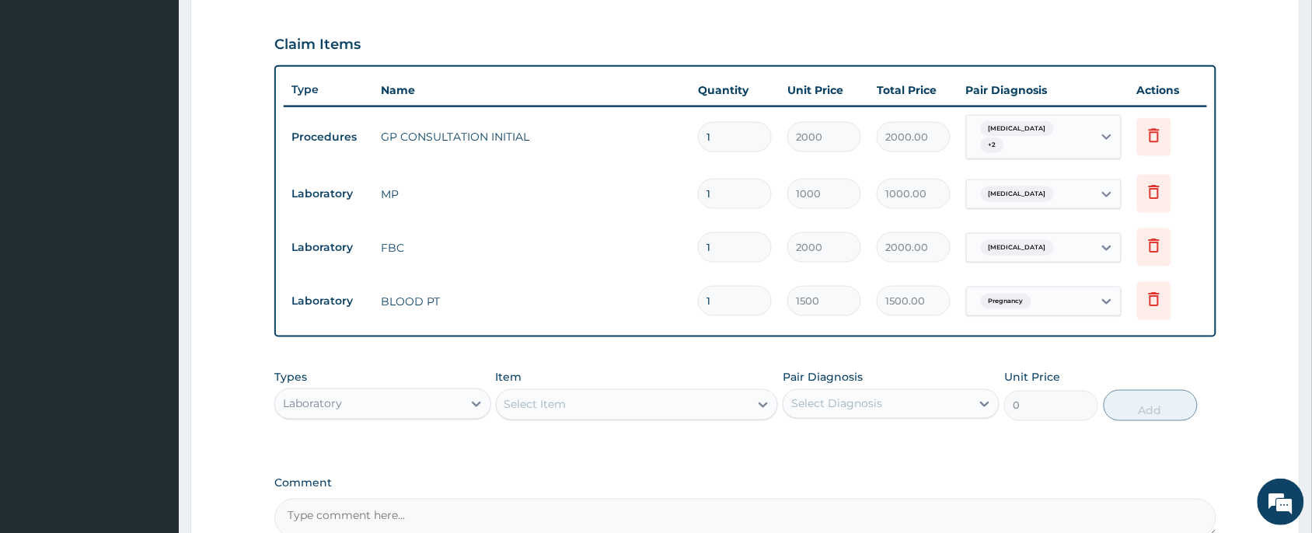
click at [397, 379] on div "Types Laboratory" at bounding box center [382, 395] width 217 height 51
click at [394, 393] on div "Laboratory" at bounding box center [368, 404] width 187 height 25
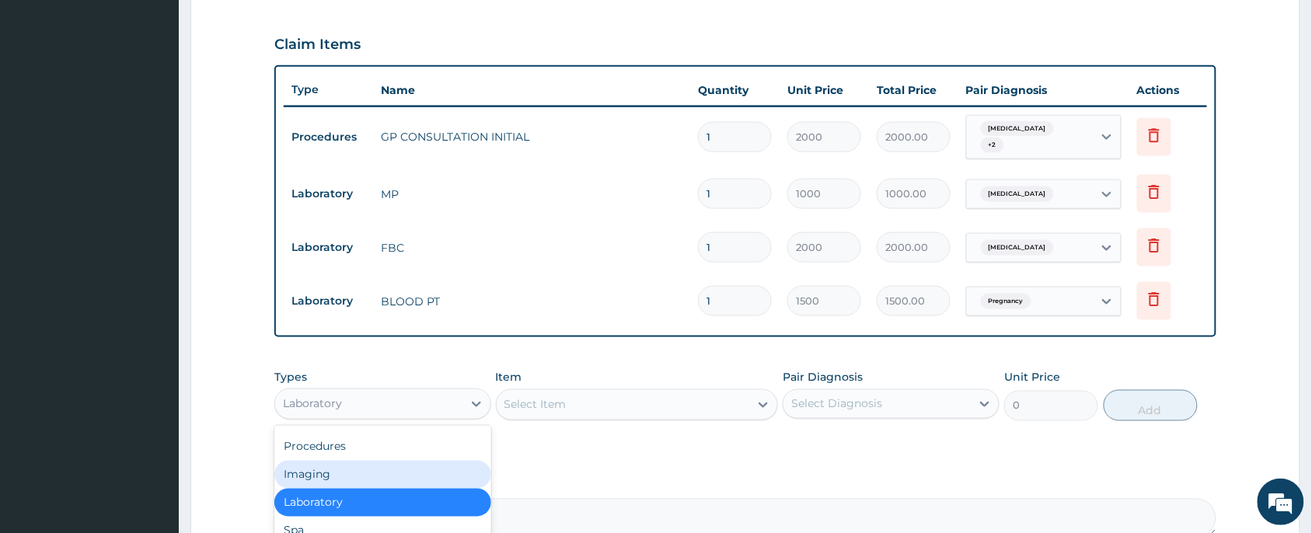
scroll to position [630, 0]
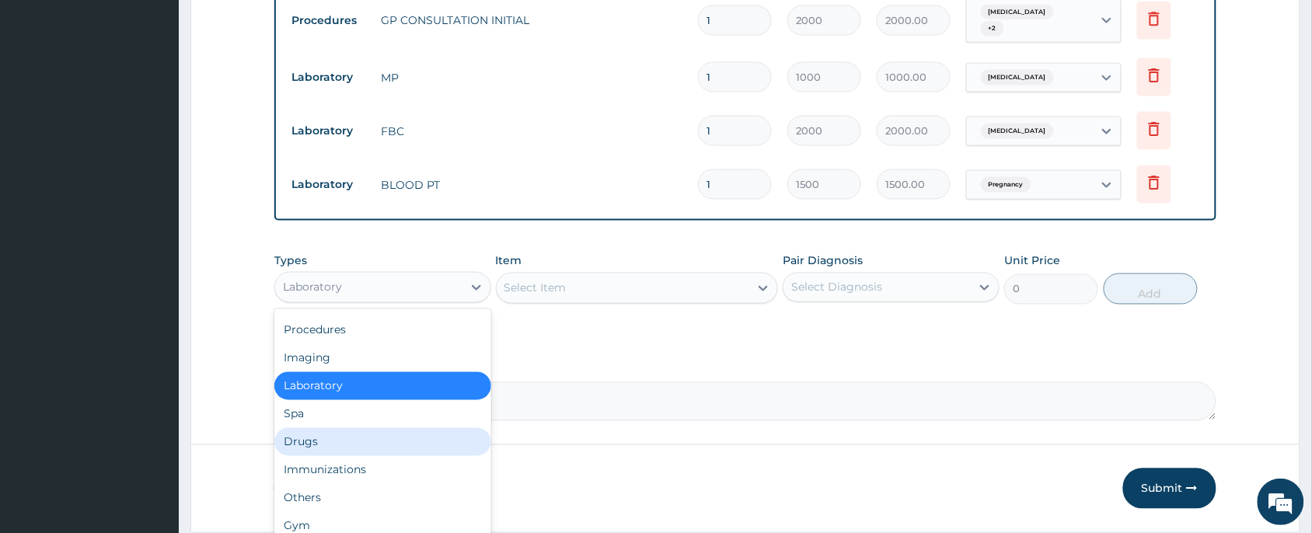
click at [332, 435] on div "Drugs" at bounding box center [382, 442] width 217 height 28
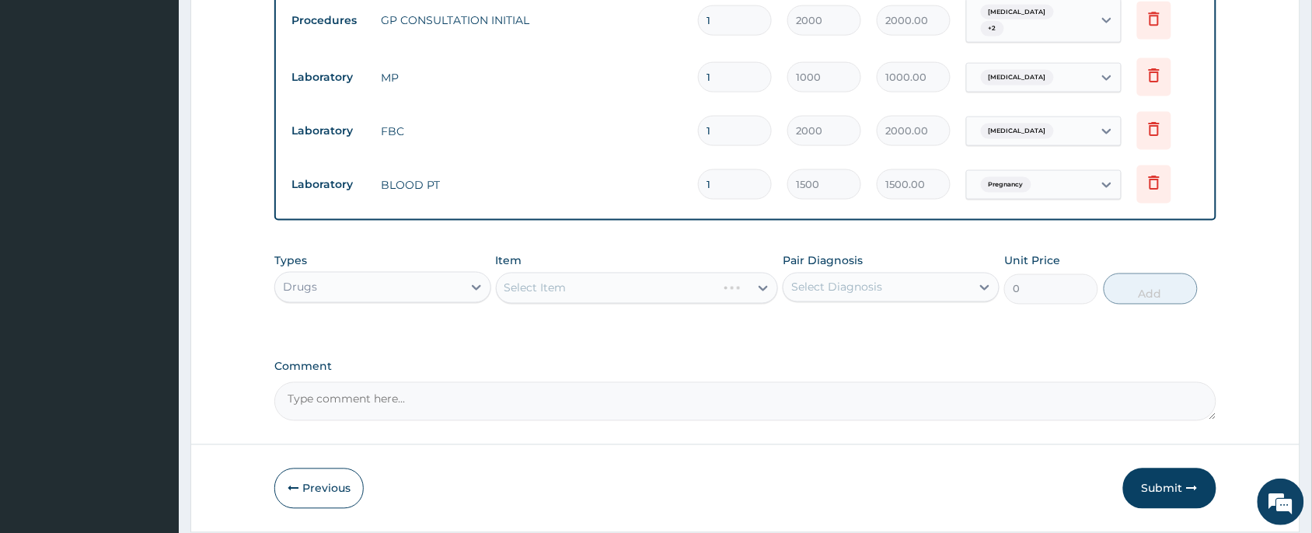
click at [632, 276] on div "Select Item" at bounding box center [637, 288] width 283 height 31
click at [632, 278] on div "Select Item" at bounding box center [637, 288] width 283 height 31
click at [623, 289] on div "Select Item" at bounding box center [637, 288] width 283 height 31
click at [616, 286] on div "Select Item" at bounding box center [623, 288] width 253 height 25
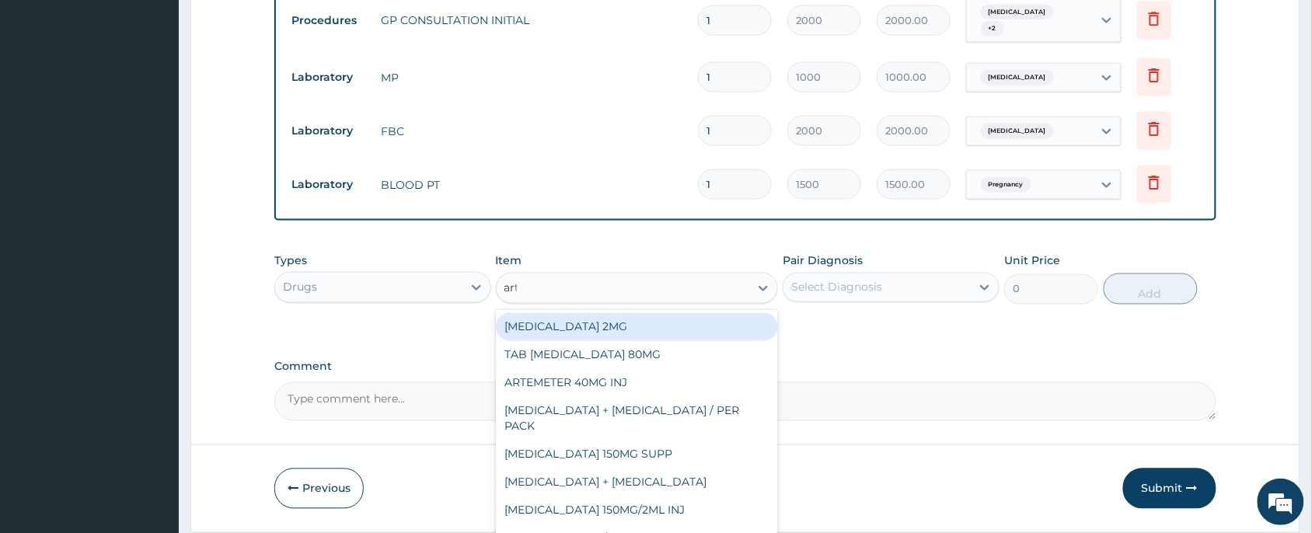
type input "arte"
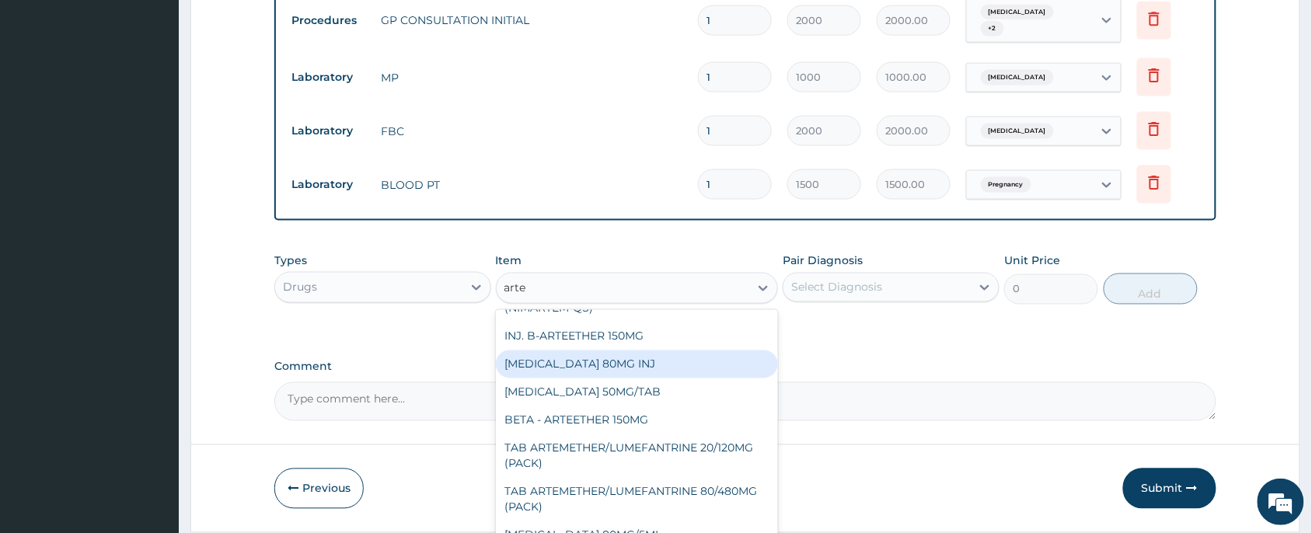
scroll to position [239, 0]
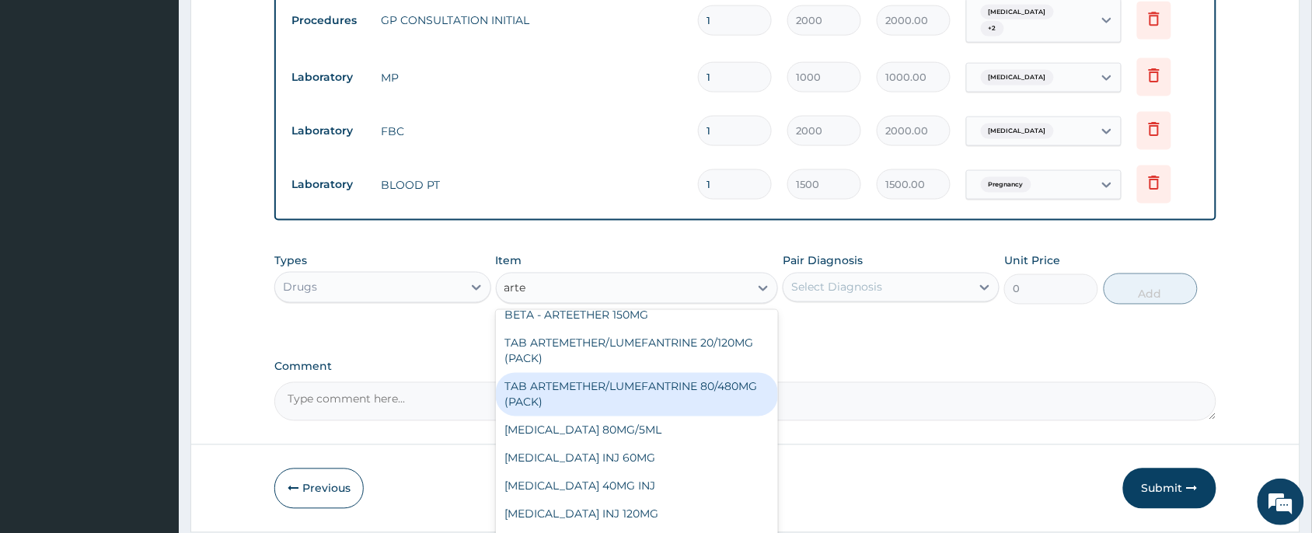
click at [659, 373] on div "TAB ARTEMETHER/LUMEFANTRINE 80/480MG (PACK)" at bounding box center [637, 395] width 283 height 44
type input "1600"
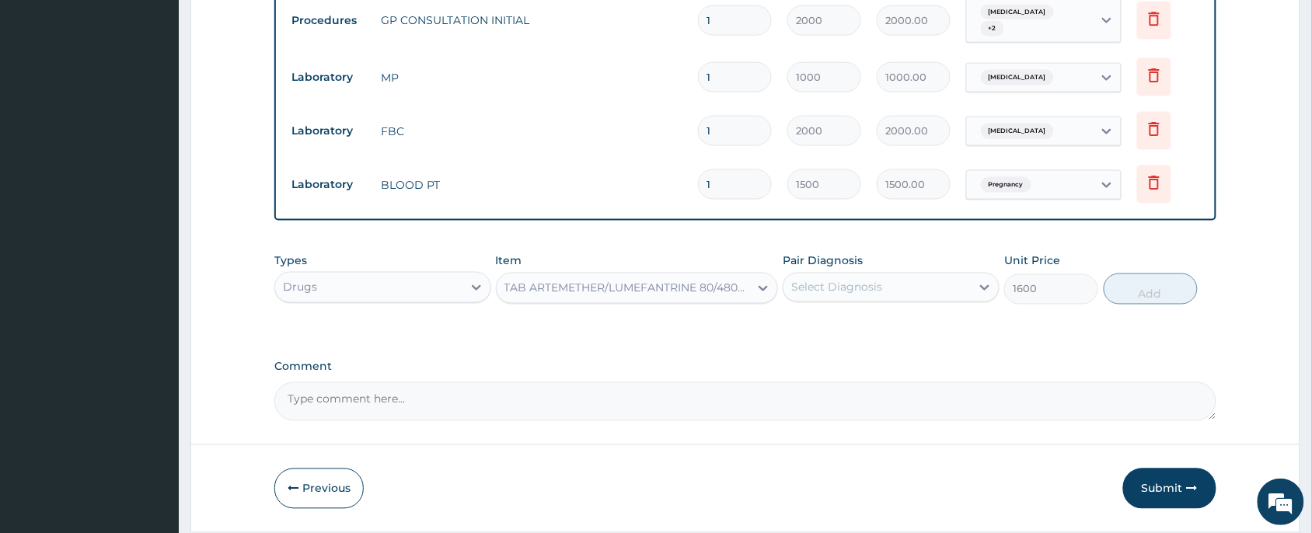
click at [962, 280] on div "Select Diagnosis" at bounding box center [877, 287] width 187 height 25
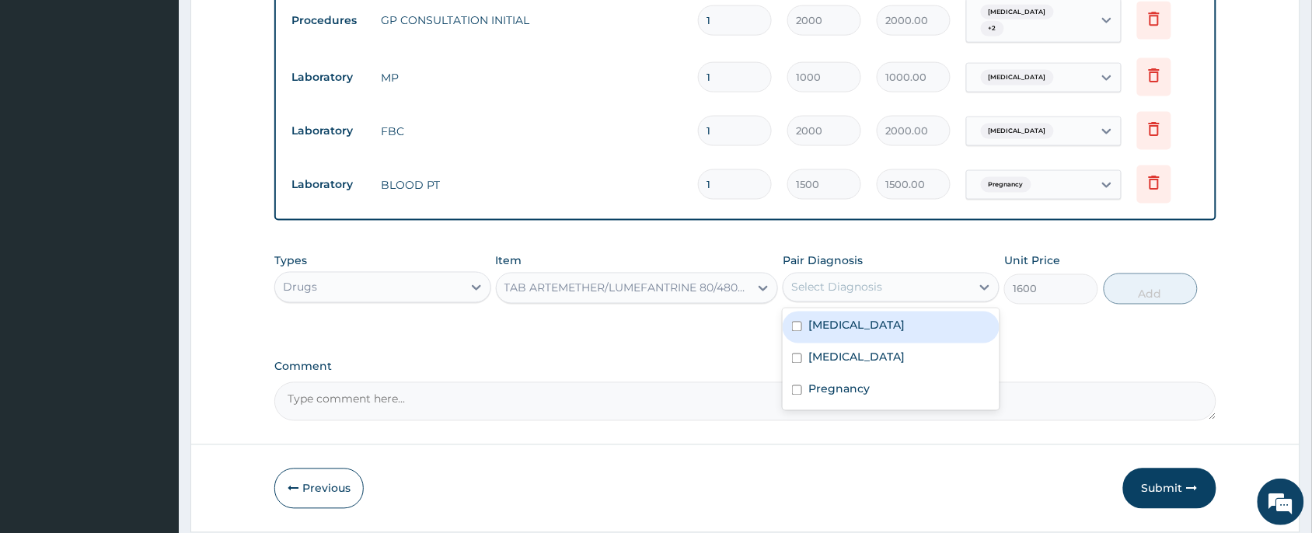
drag, startPoint x: 900, startPoint y: 325, endPoint x: 915, endPoint y: 313, distance: 19.4
click at [902, 320] on div "Malaria" at bounding box center [891, 328] width 217 height 32
checkbox input "true"
click at [1162, 280] on button "Add" at bounding box center [1151, 289] width 94 height 31
type input "0"
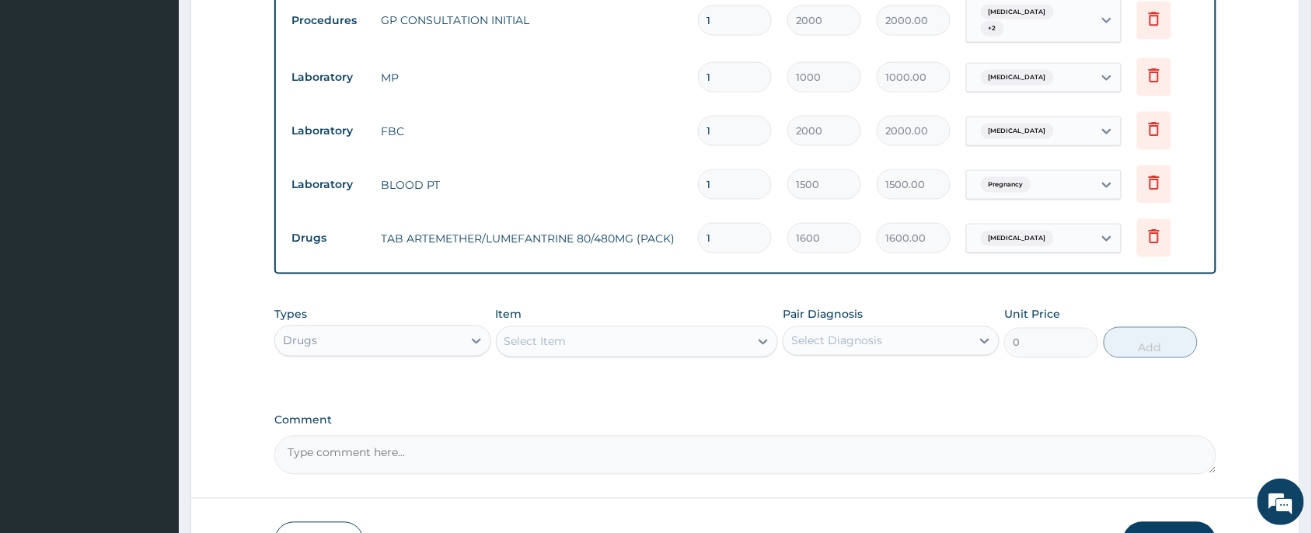
click at [589, 344] on div "Select Item" at bounding box center [623, 342] width 253 height 25
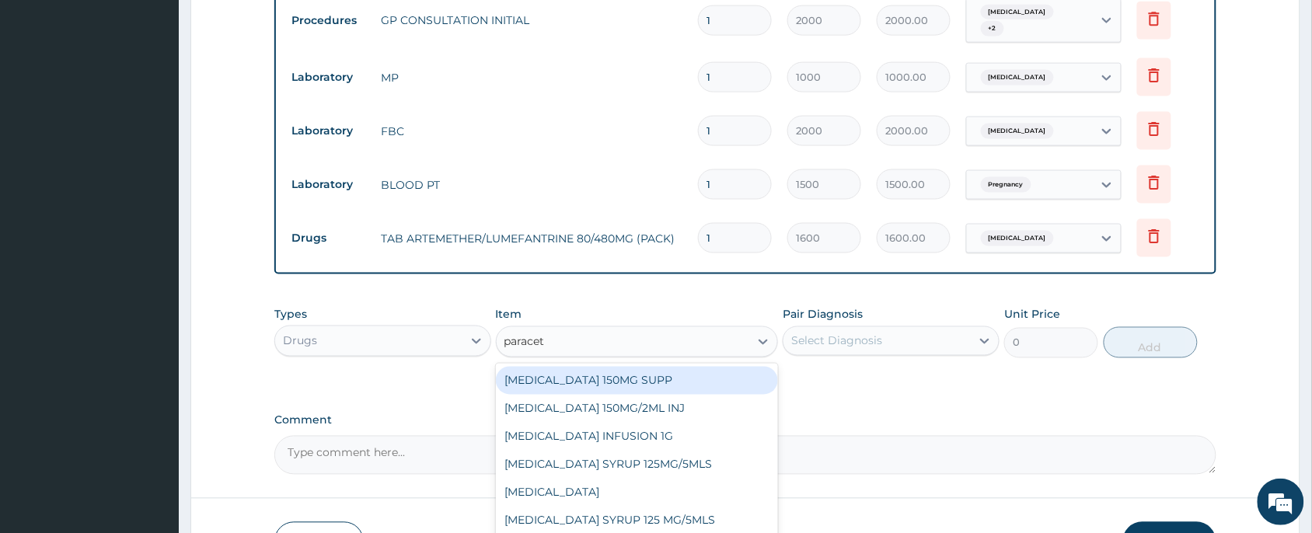
type input "paraceta"
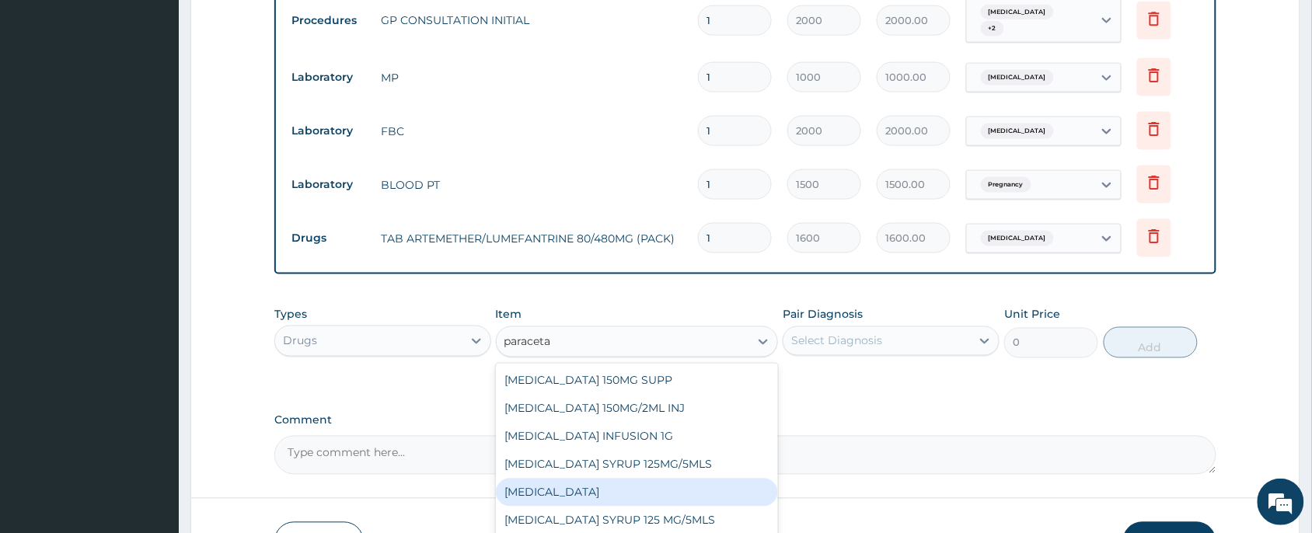
scroll to position [728, 0]
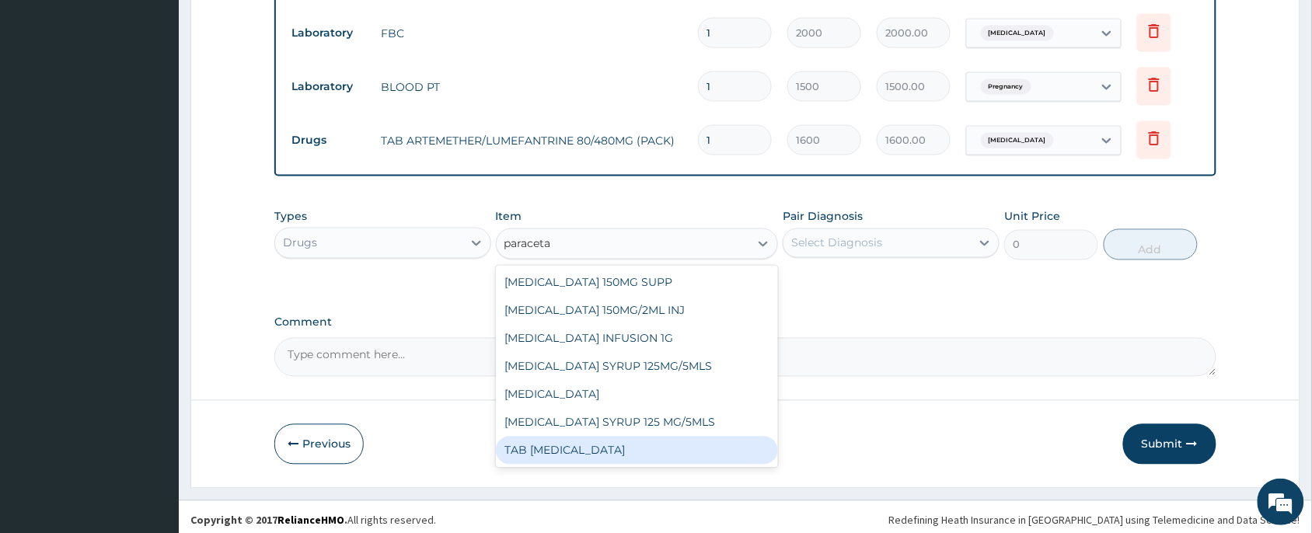
click at [681, 448] on div "TAB [MEDICAL_DATA]" at bounding box center [637, 451] width 283 height 28
type input "15"
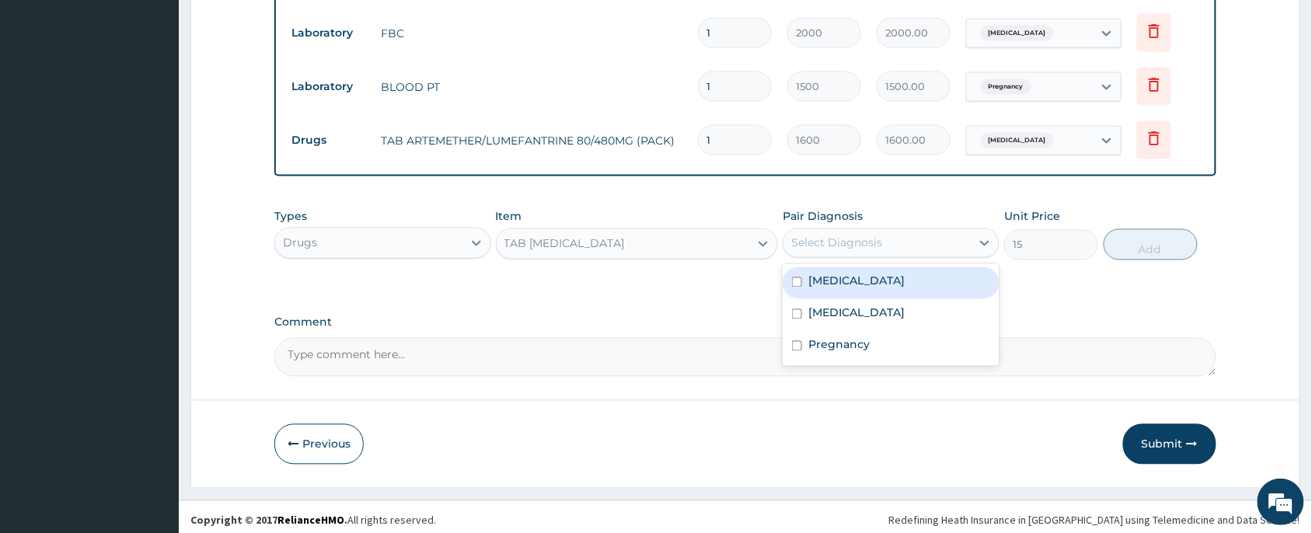
click at [868, 238] on div "Select Diagnosis" at bounding box center [836, 244] width 91 height 16
click at [879, 276] on div "Malaria" at bounding box center [891, 283] width 217 height 32
checkbox input "true"
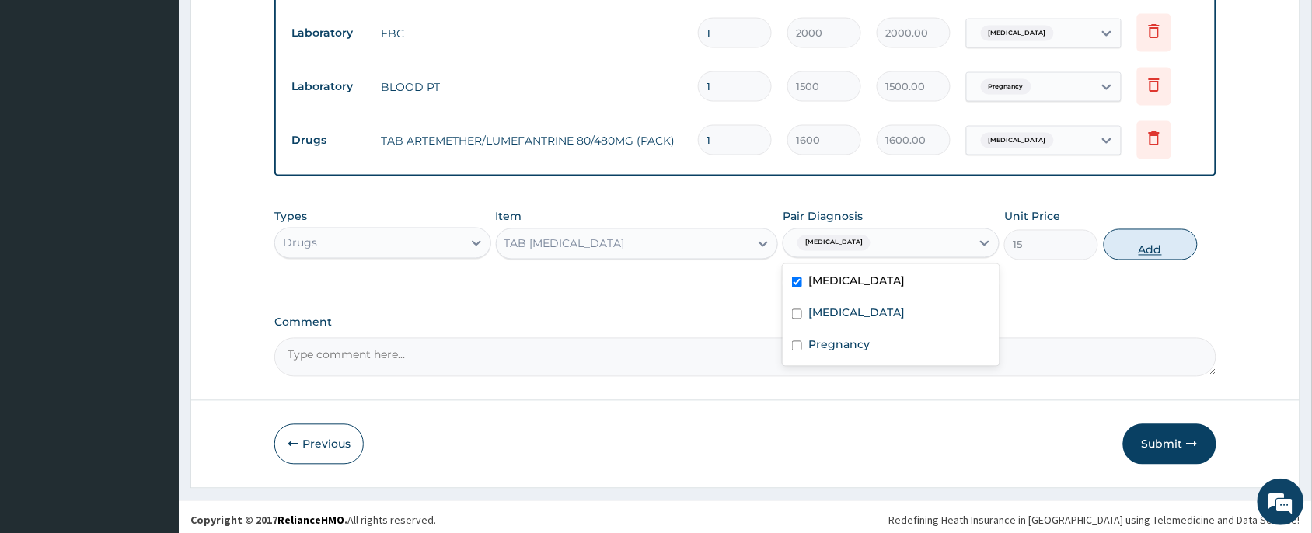
click at [1155, 238] on button "Add" at bounding box center [1151, 244] width 94 height 31
type input "0"
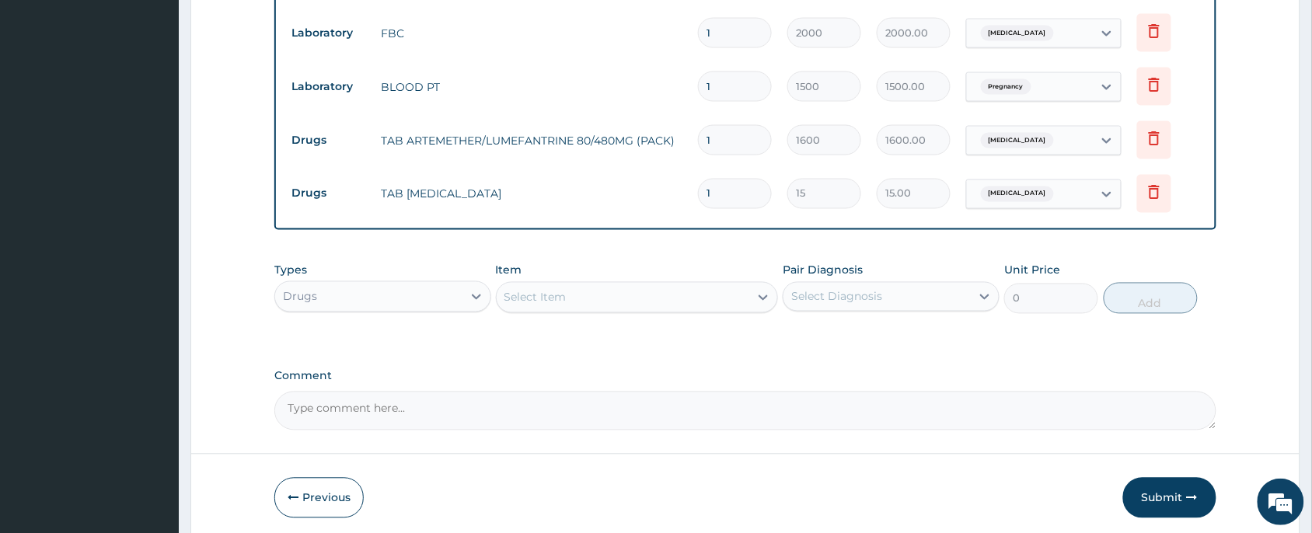
type input "18"
type input "270.00"
type input "18"
click at [712, 324] on div "Types Drugs Item Select Item Pair Diagnosis Select Diagnosis Unit Price 0 Add" at bounding box center [745, 300] width 942 height 90
click at [659, 285] on div "Select Item" at bounding box center [623, 297] width 253 height 25
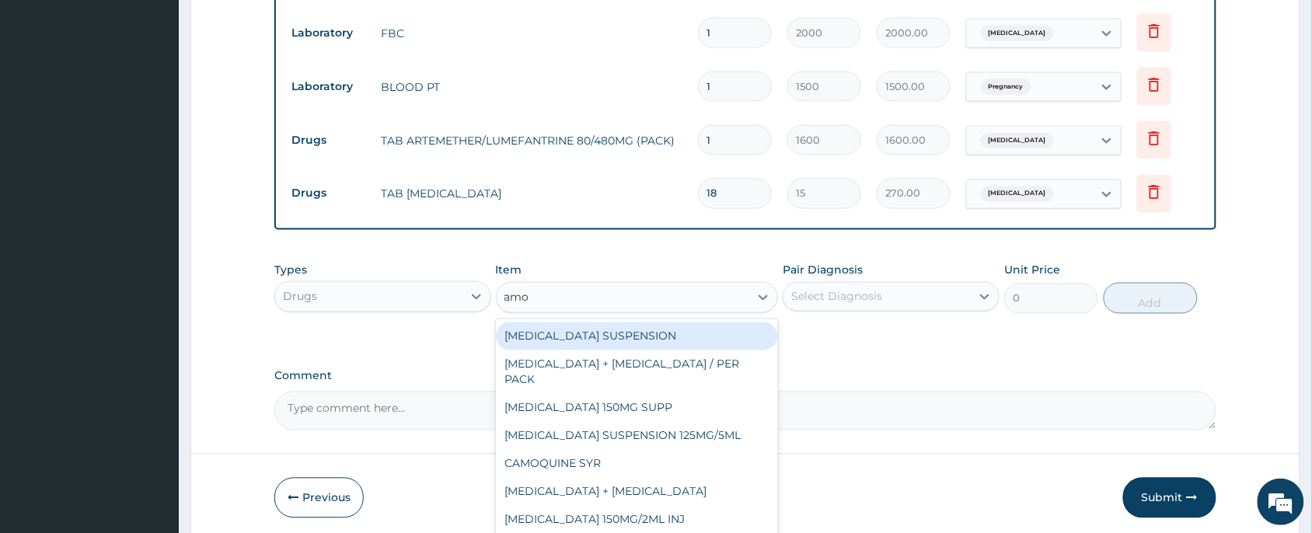
type input "amox"
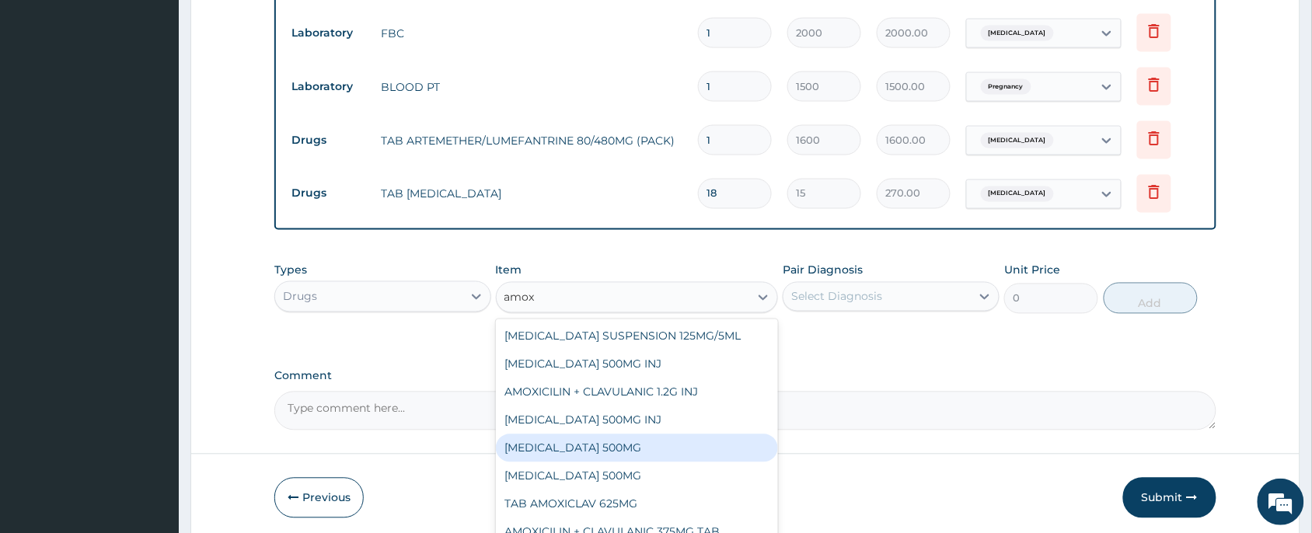
click at [682, 435] on div "[MEDICAL_DATA] 500MG" at bounding box center [637, 449] width 283 height 28
type input "80"
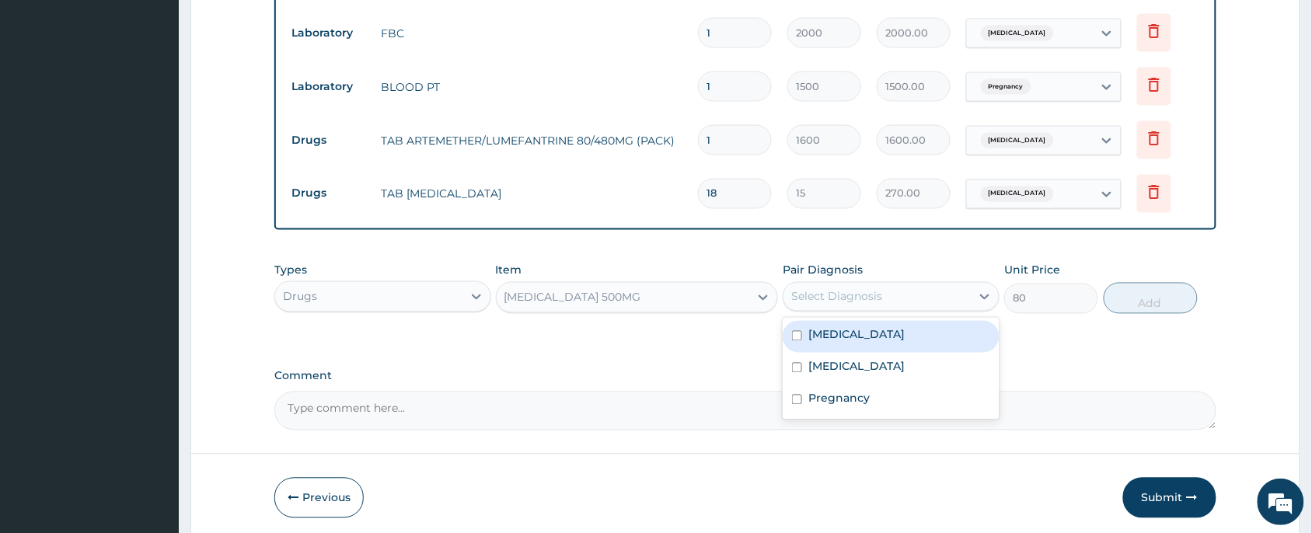
click at [876, 289] on div "Select Diagnosis" at bounding box center [836, 297] width 91 height 16
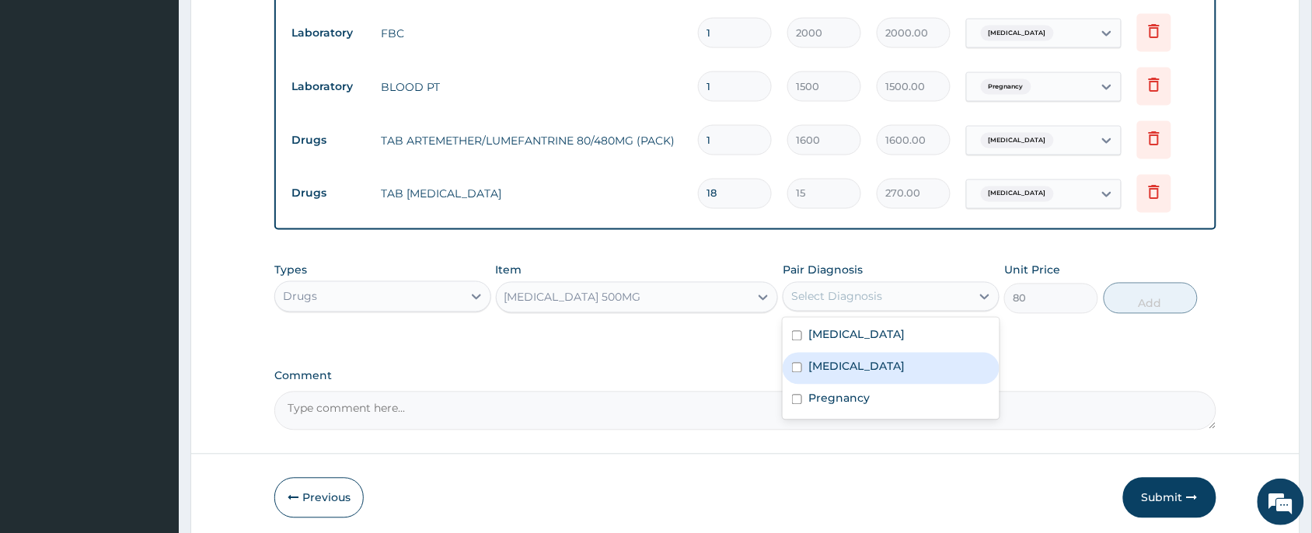
click at [871, 360] on label "[MEDICAL_DATA]" at bounding box center [857, 367] width 96 height 16
checkbox input "true"
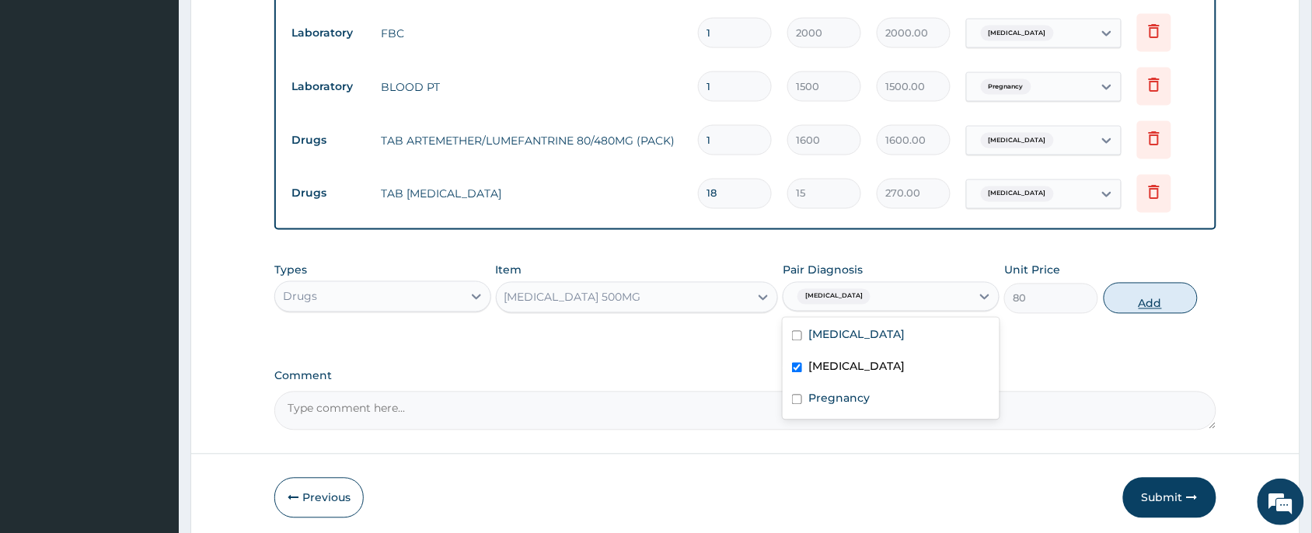
click at [1191, 294] on button "Add" at bounding box center [1151, 298] width 94 height 31
type input "0"
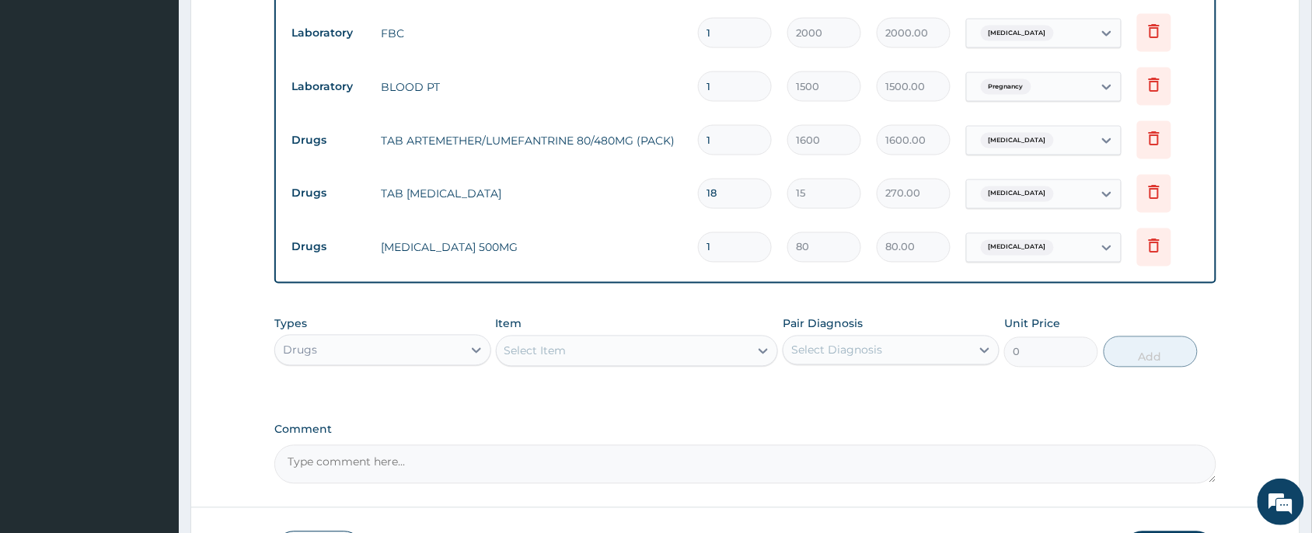
type input "15"
type input "1200.00"
type input "15"
drag, startPoint x: 763, startPoint y: 270, endPoint x: 704, endPoint y: 268, distance: 59.1
click at [752, 274] on div "Type Name Quantity Unit Price Total Price Pair Diagnosis Actions Procedures GP …" at bounding box center [745, 68] width 942 height 434
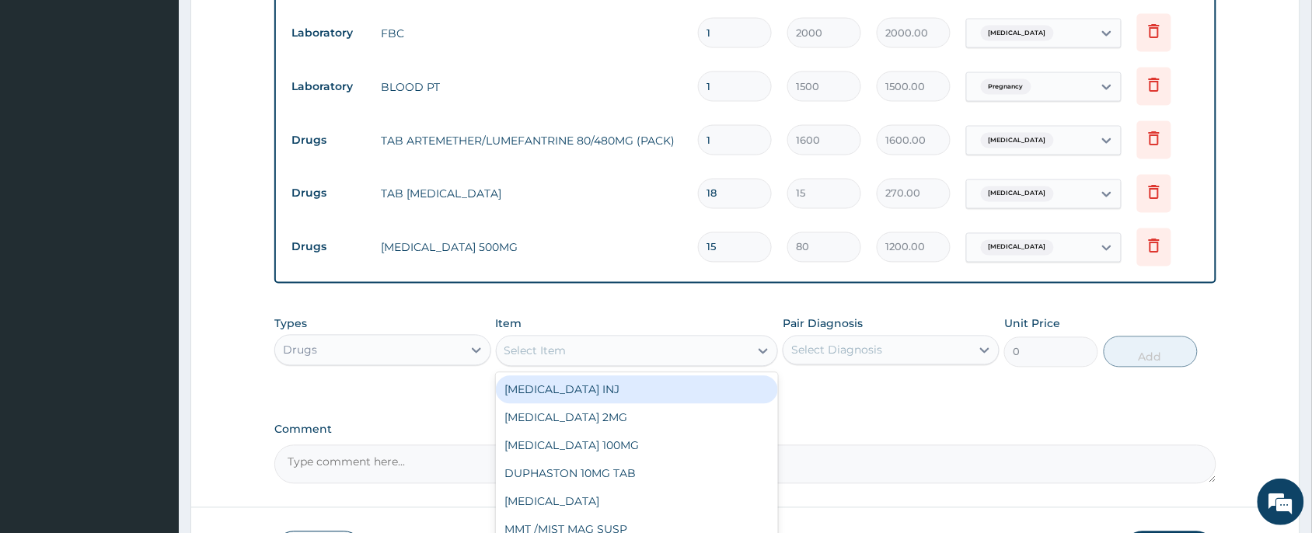
click at [679, 348] on div "Select Item" at bounding box center [623, 351] width 253 height 25
type input "lora"
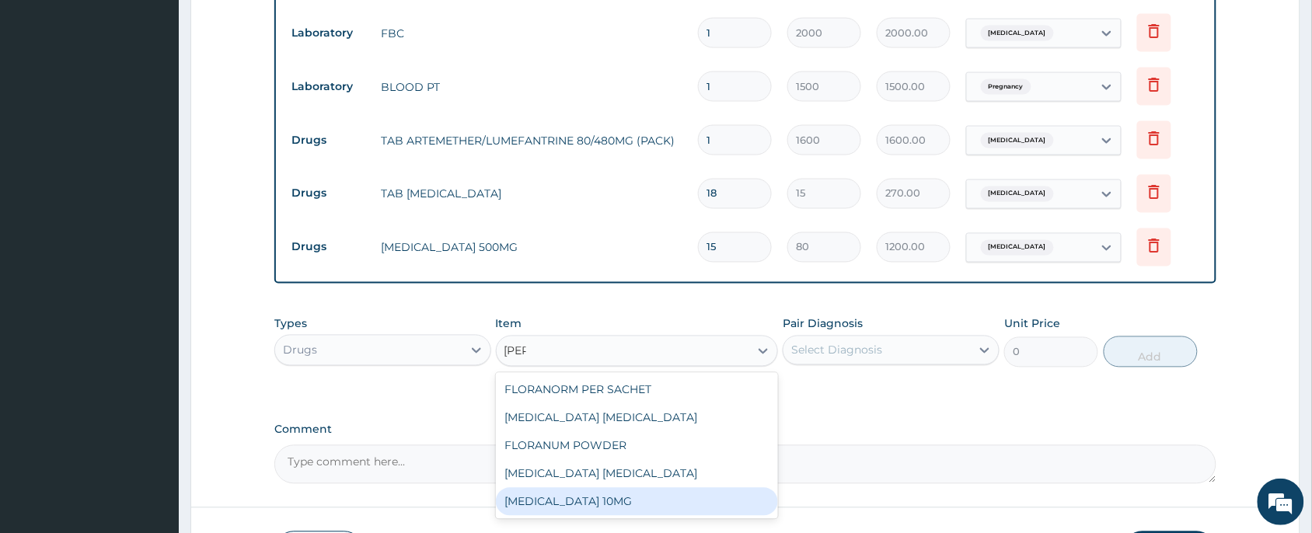
click at [639, 491] on div "[MEDICAL_DATA] 10MG" at bounding box center [637, 502] width 283 height 28
type input "30"
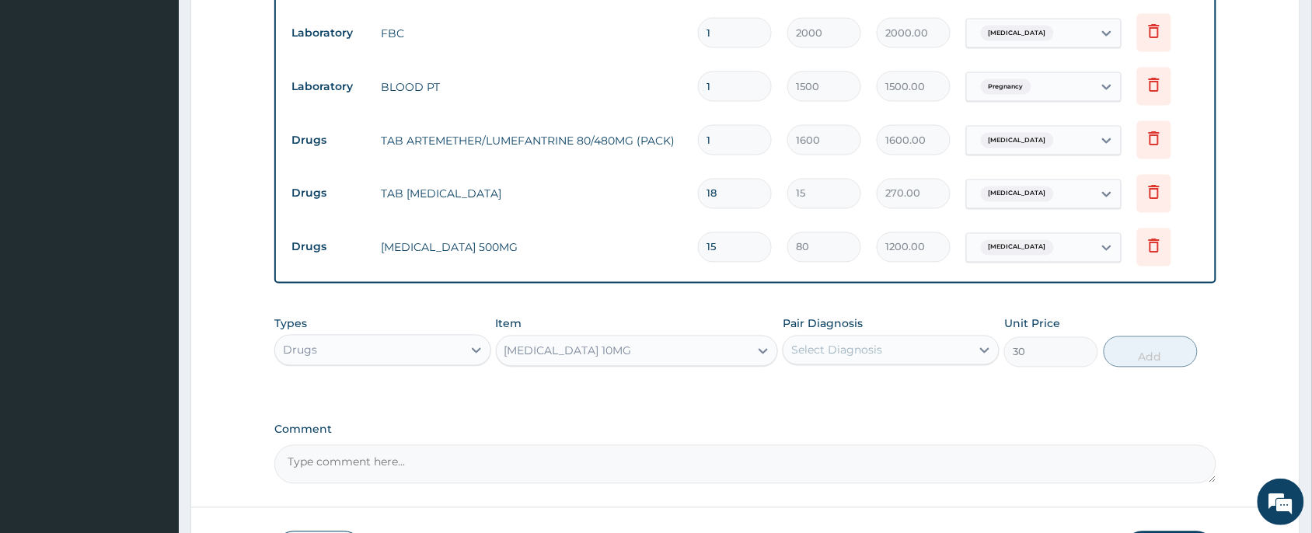
click at [813, 343] on div "Select Diagnosis" at bounding box center [836, 351] width 91 height 16
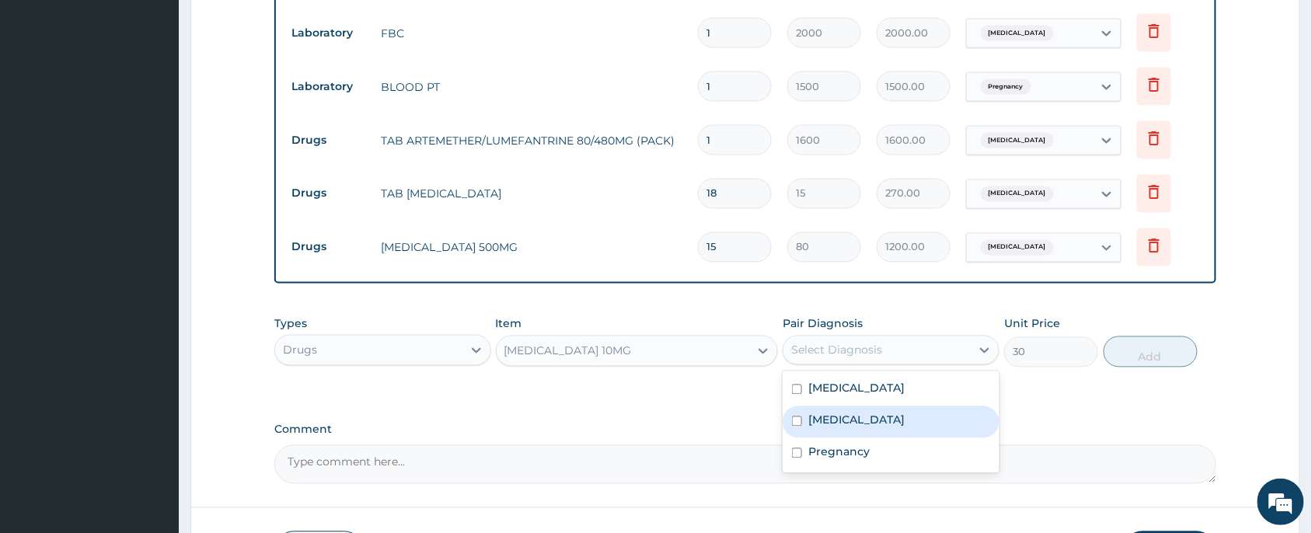
click at [846, 413] on label "[MEDICAL_DATA]" at bounding box center [857, 421] width 96 height 16
checkbox input "true"
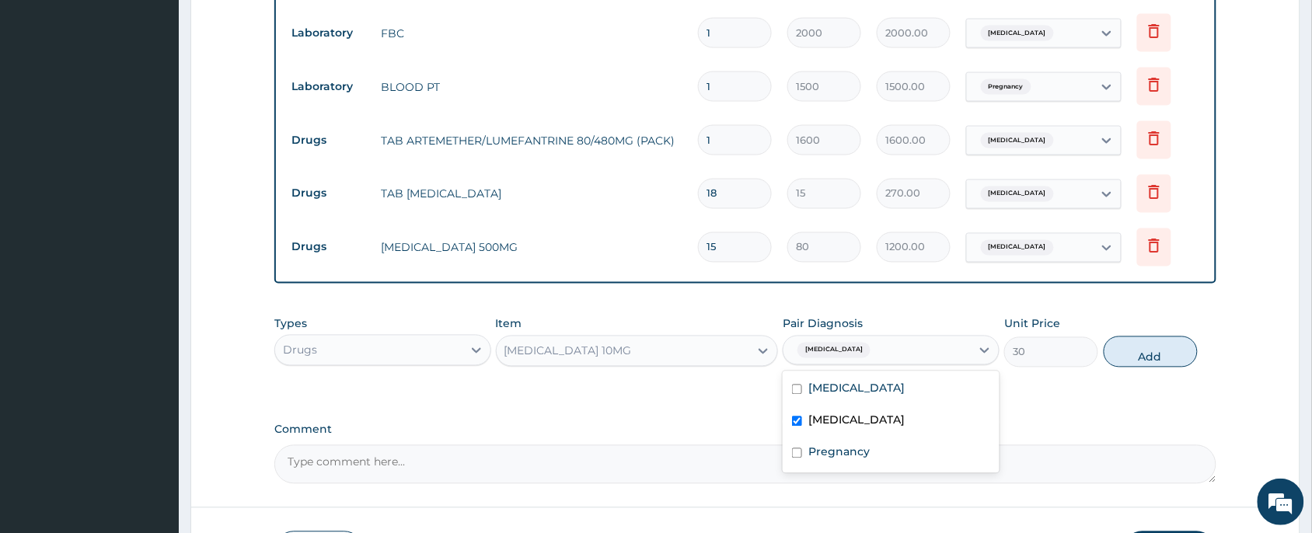
drag, startPoint x: 1135, startPoint y: 344, endPoint x: 1124, endPoint y: 336, distance: 13.4
click at [1137, 343] on button "Add" at bounding box center [1151, 352] width 94 height 31
type input "0"
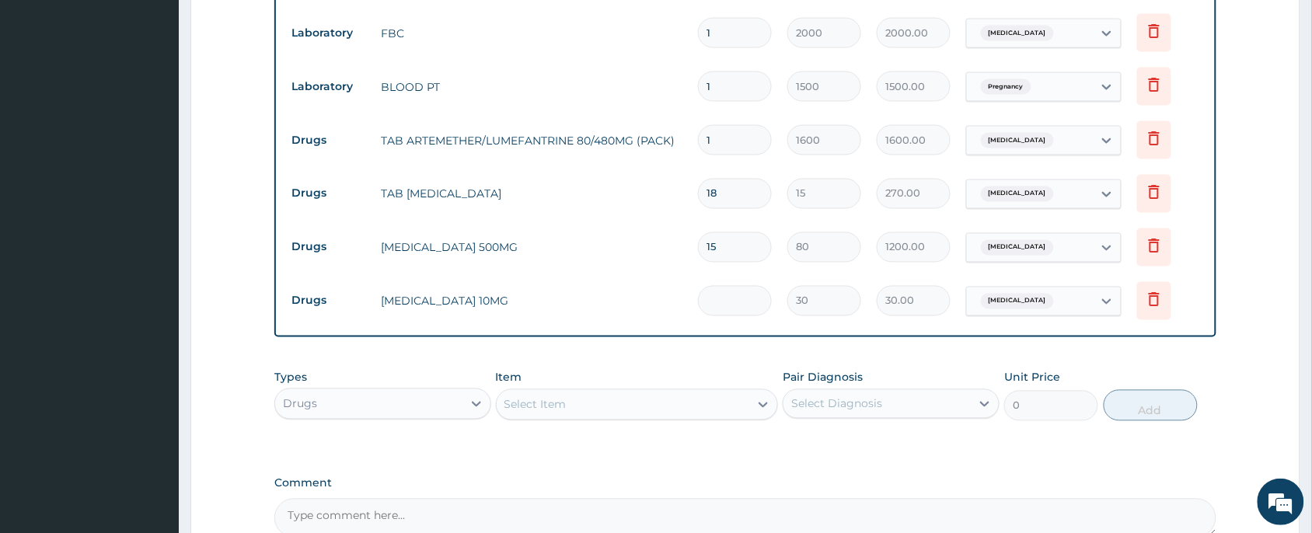
type input "0.00"
type input "5"
type input "150.00"
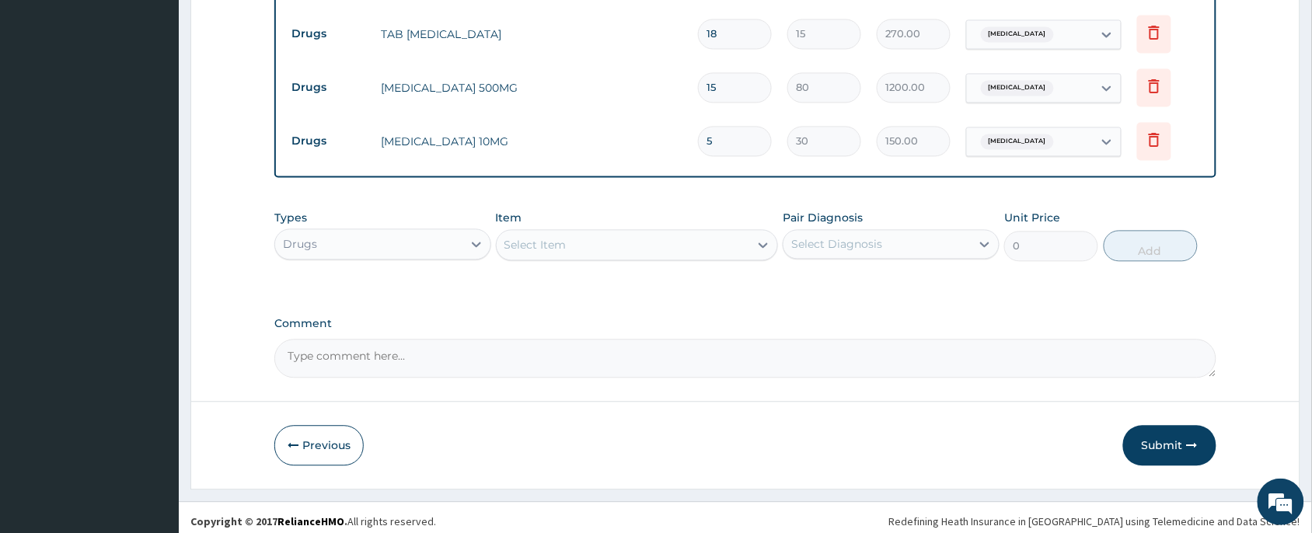
scroll to position [889, 0]
type input "5"
click at [1179, 452] on button "Submit" at bounding box center [1169, 444] width 93 height 40
